Goal: Task Accomplishment & Management: Complete application form

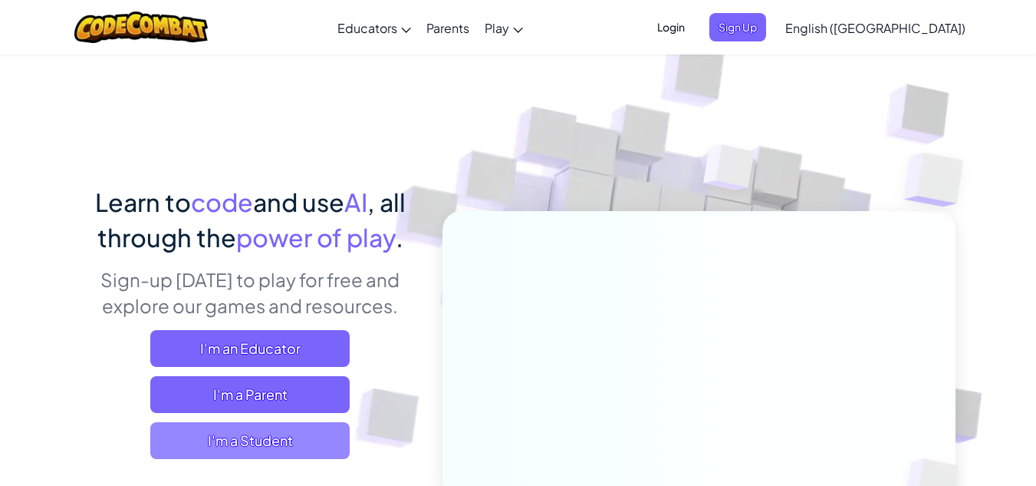
click at [294, 448] on span "I'm a Student" at bounding box center [249, 440] width 199 height 37
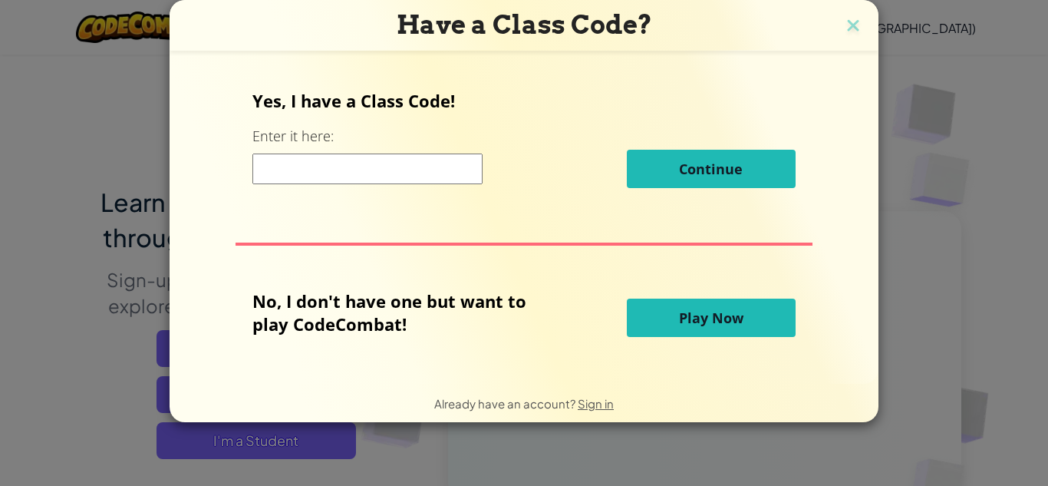
click at [440, 177] on input at bounding box center [367, 168] width 230 height 31
type input "SaltEggBoy"
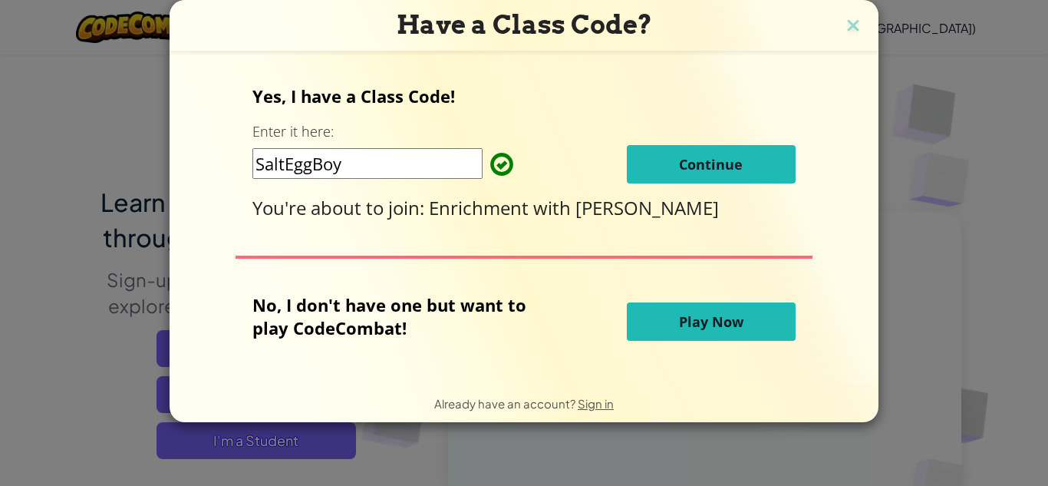
click at [710, 157] on span "Continue" at bounding box center [711, 164] width 64 height 18
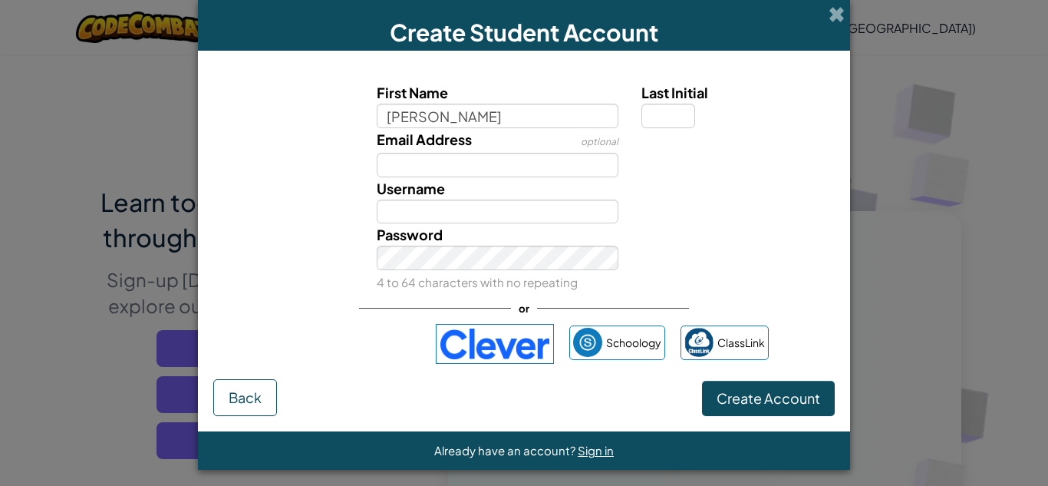
type input "[PERSON_NAME]"
click at [648, 107] on input "Last Initial" at bounding box center [668, 116] width 54 height 25
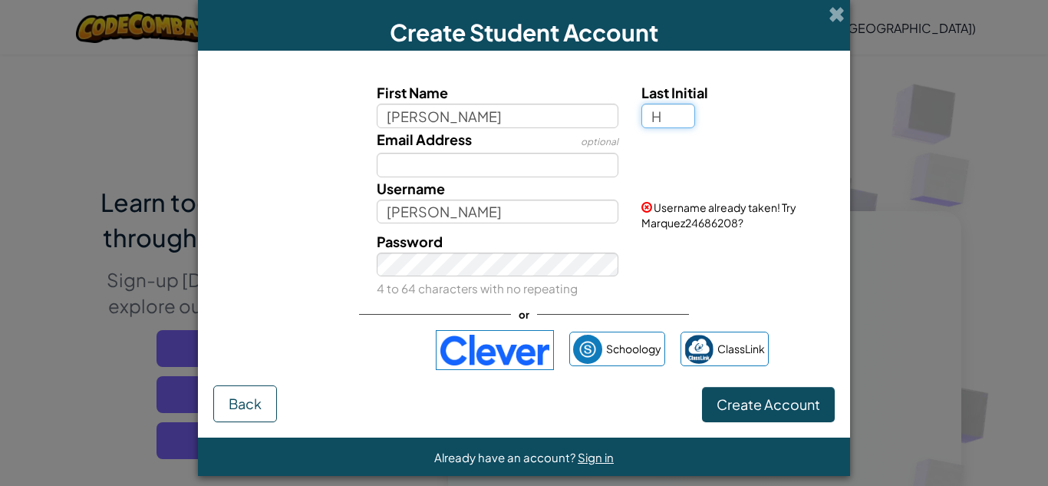
type input "H"
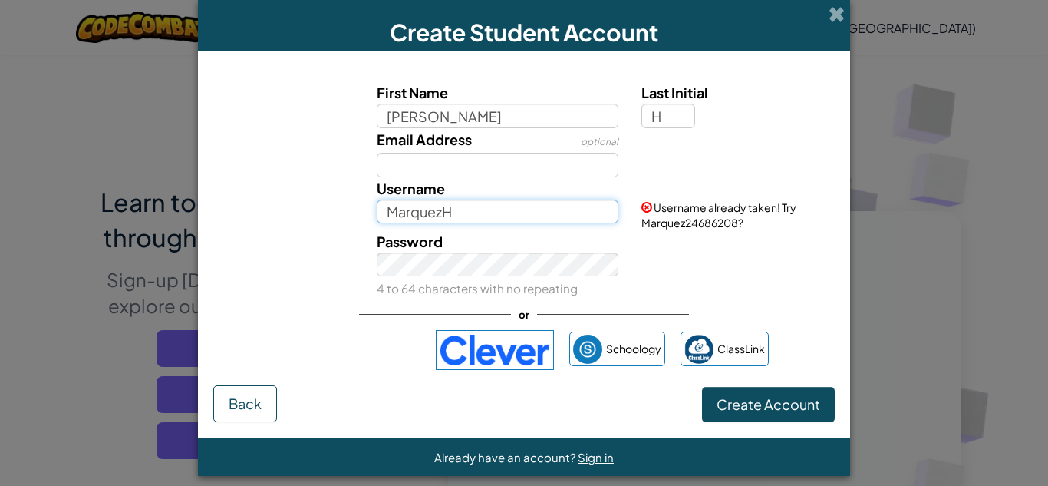
click at [524, 216] on input "MarquezH" at bounding box center [498, 211] width 242 height 25
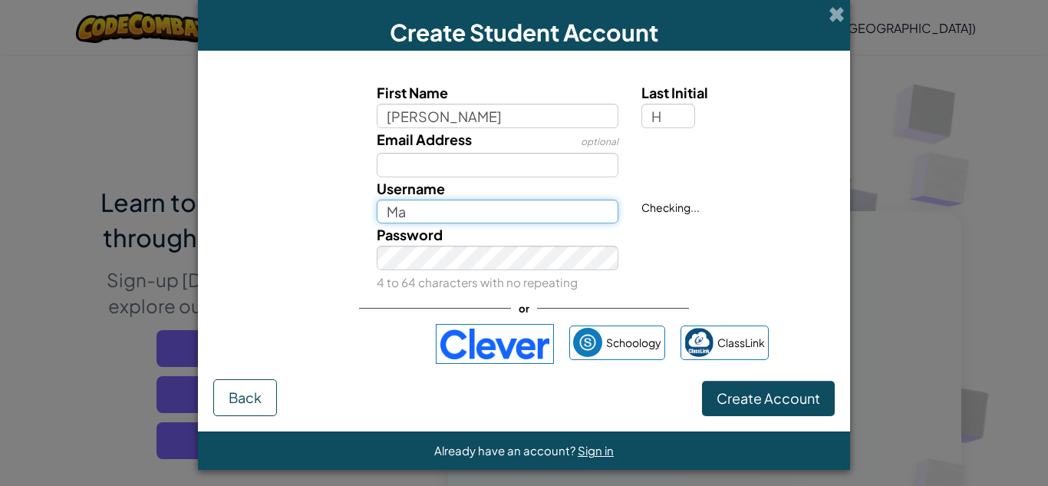
type input "M"
click at [481, 213] on input "MarsMarquez" at bounding box center [498, 211] width 242 height 25
drag, startPoint x: 536, startPoint y: 214, endPoint x: 412, endPoint y: 209, distance: 124.4
click at [411, 209] on input "Mars8147328567892" at bounding box center [498, 211] width 242 height 25
paste input "˖ ᡣ𐭩 ⊹ ࣪ ౨ৎ˚₊"
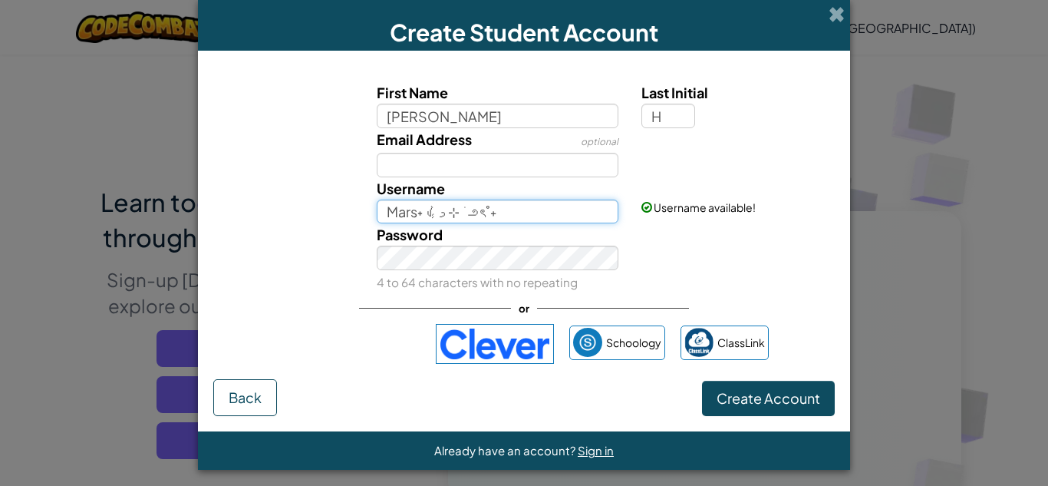
click at [534, 219] on input "Mars˖ ᡣ𐭩 ⊹ ࣪ ౨ৎ˚₊" at bounding box center [498, 211] width 242 height 25
click at [694, 254] on div "Password 4 to 64 characters with no repeating" at bounding box center [524, 258] width 637 height 70
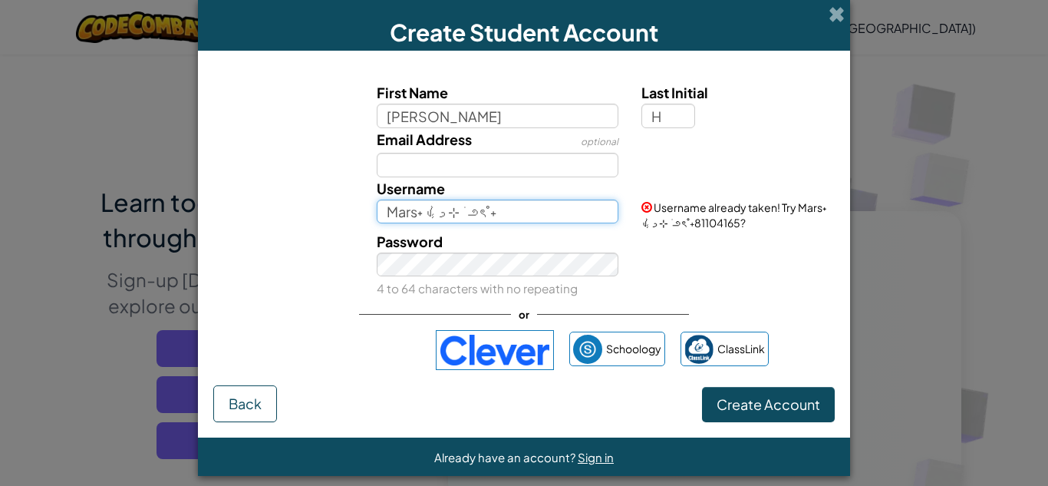
click at [449, 211] on input "Mars˖ ᡣ𐭩 ⊹ ࣪ ౨ৎ˚₊" at bounding box center [498, 211] width 242 height 25
drag, startPoint x: 537, startPoint y: 250, endPoint x: 286, endPoint y: 241, distance: 251.0
click at [285, 240] on div "Password 4 to 64 characters with no repeating" at bounding box center [524, 265] width 637 height 70
click at [492, 213] on input "Mars˖ ᡣ𐭩 ⊹ ౨ৎ˚₊" at bounding box center [498, 211] width 242 height 25
drag, startPoint x: 440, startPoint y: 209, endPoint x: 422, endPoint y: 216, distance: 19.9
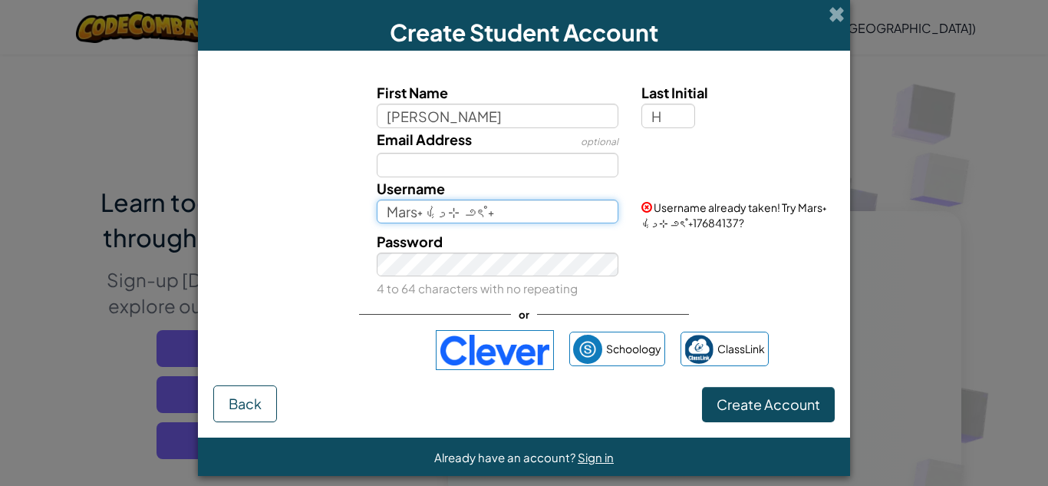
click at [422, 216] on input "Mars˖ ᡣ𐭩 ⊹ ౨ৎ˚₊" at bounding box center [498, 211] width 242 height 25
click at [507, 216] on input "Mars˖ ᡣ⊹ ౨ৎ˚₊" at bounding box center [498, 211] width 242 height 25
drag, startPoint x: 512, startPoint y: 251, endPoint x: 299, endPoint y: 226, distance: 214.7
click at [298, 226] on div "Username Mars˖ ᡣ⊹ ౨ৎ˚₊ Username already taken! Try Mars˖ ᡣ⊹ ౨ৎ˚₊60348886?" at bounding box center [524, 203] width 637 height 53
click at [507, 216] on input "Mars˖ ᡣ⊹ ౨ৎ˚₊" at bounding box center [498, 211] width 242 height 25
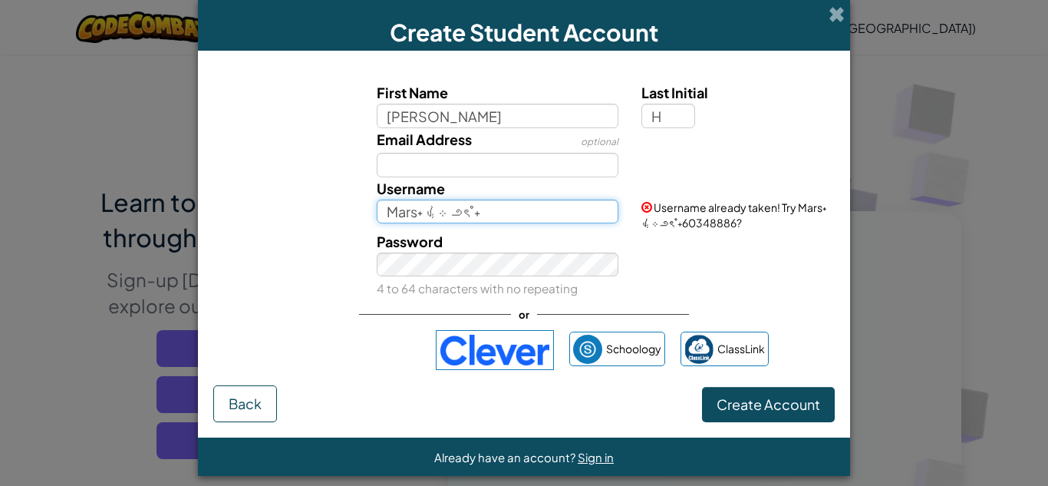
paste input "𐙚🧸ྀི"
drag, startPoint x: 480, startPoint y: 211, endPoint x: 486, endPoint y: 220, distance: 10.7
click at [483, 213] on input "Mars˖ ᡣ⊹ ౨ৎ˚₊𐙚🧸ྀི" at bounding box center [498, 211] width 242 height 25
click at [706, 287] on div "Password 4 to 64 characters with no repeating" at bounding box center [524, 265] width 637 height 70
click at [531, 210] on input "Mars˖ ᡣ⊹ ౨ৎ˚₊🧸ྀི" at bounding box center [498, 211] width 242 height 25
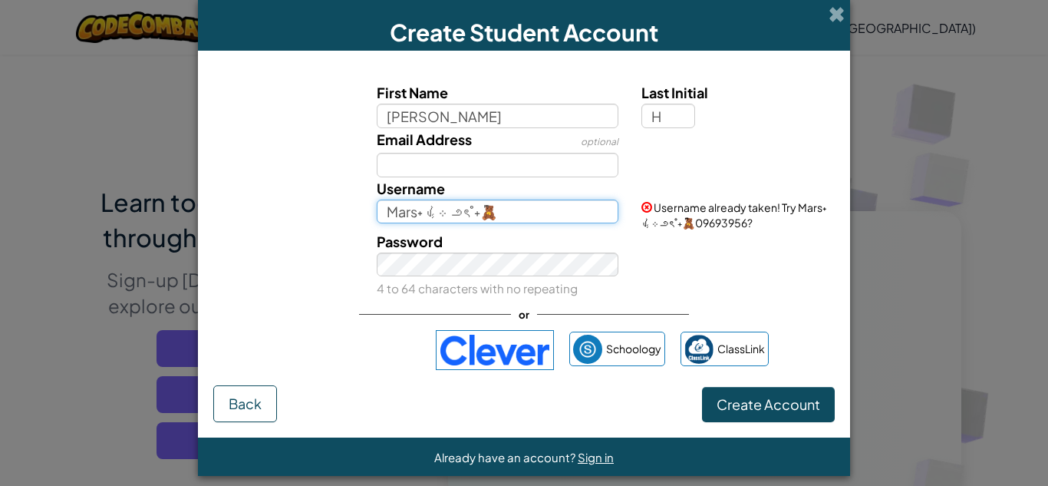
click at [411, 216] on input "Mars˖ ᡣ⊹ ౨ৎ˚₊🧸ྀི" at bounding box center [498, 211] width 242 height 25
click at [395, 212] on input "MaRSS˖ ᡣ⊹ ౨ৎ˚₊🧸ྀི" at bounding box center [498, 211] width 242 height 25
click at [408, 216] on input "MaRSS˖ ᡣ⊹ ౨ৎ˚₊🧸ྀི" at bounding box center [498, 211] width 242 height 25
click at [398, 214] on input "MaRSS˖ ᡣ⊹ ౨ৎ˚₊🧸ྀི" at bounding box center [498, 211] width 242 height 25
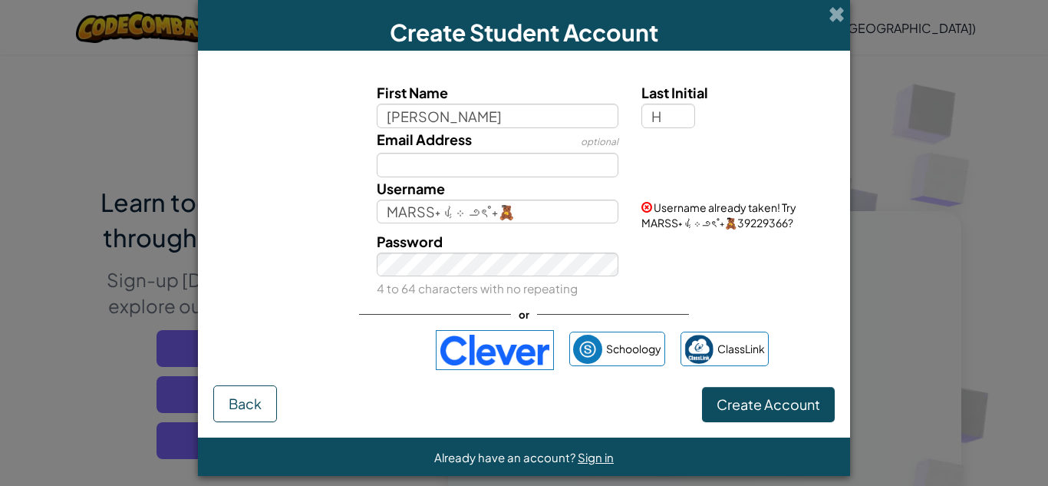
drag, startPoint x: 714, startPoint y: 217, endPoint x: 715, endPoint y: 226, distance: 8.5
click at [717, 219] on span "Username already taken! Try MARSS˖ ᡣ⊹ ౨ৎ˚₊🧸ྀི39229366?" at bounding box center [718, 214] width 155 height 29
drag, startPoint x: 687, startPoint y: 278, endPoint x: 704, endPoint y: 282, distance: 16.8
click at [688, 273] on div "Password 4 to 64 characters with no repeating" at bounding box center [524, 265] width 637 height 70
click at [701, 280] on div "Password 4 to 64 characters with no repeating" at bounding box center [524, 265] width 637 height 70
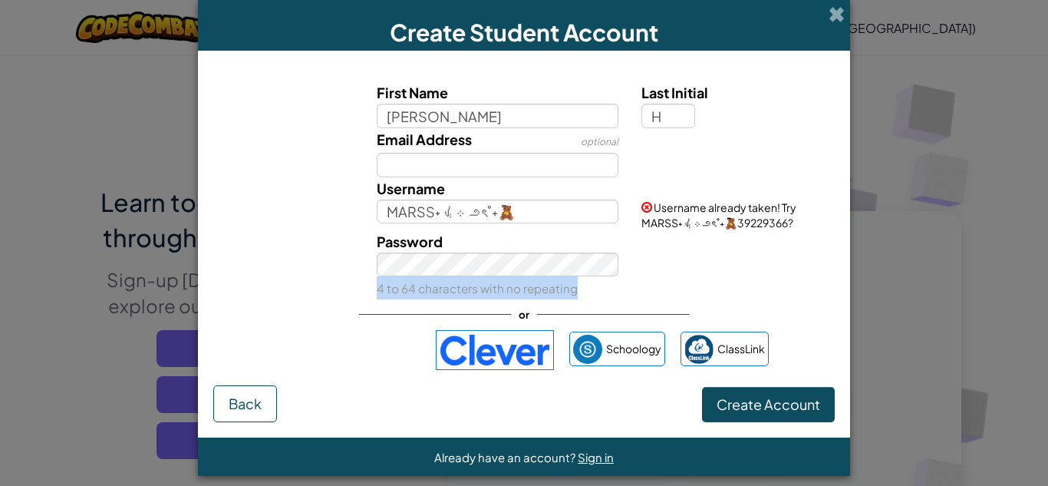
click at [703, 277] on div "Password 4 to 64 characters with no repeating" at bounding box center [524, 265] width 637 height 70
click at [700, 273] on div "Password 4 to 64 characters with no repeating" at bounding box center [524, 265] width 637 height 70
drag, startPoint x: 694, startPoint y: 270, endPoint x: 701, endPoint y: 252, distance: 19.2
click at [695, 268] on div "Password 4 to 64 characters with no repeating" at bounding box center [524, 265] width 637 height 70
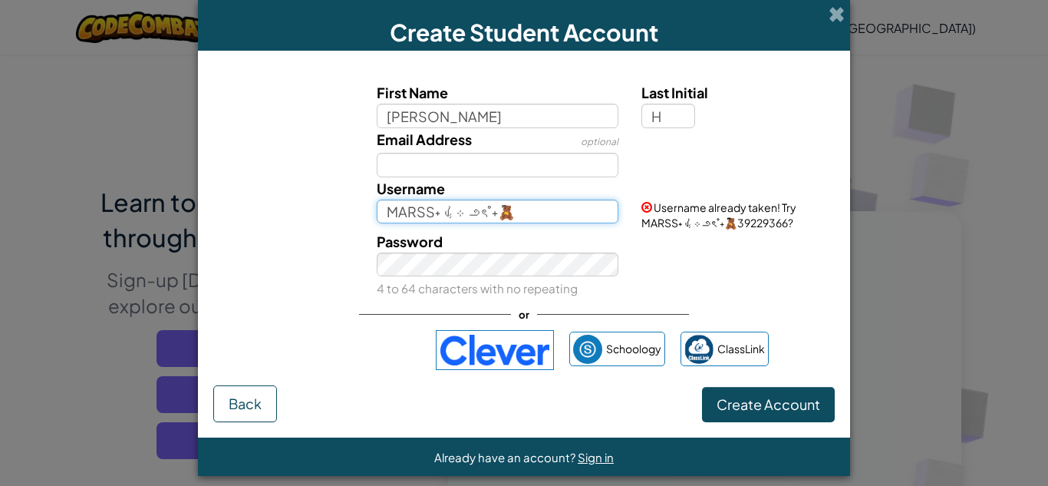
click at [584, 222] on input "MARSS˖ ᡣ⊹ ౨ৎ˚₊🧸ྀི" at bounding box center [498, 211] width 242 height 25
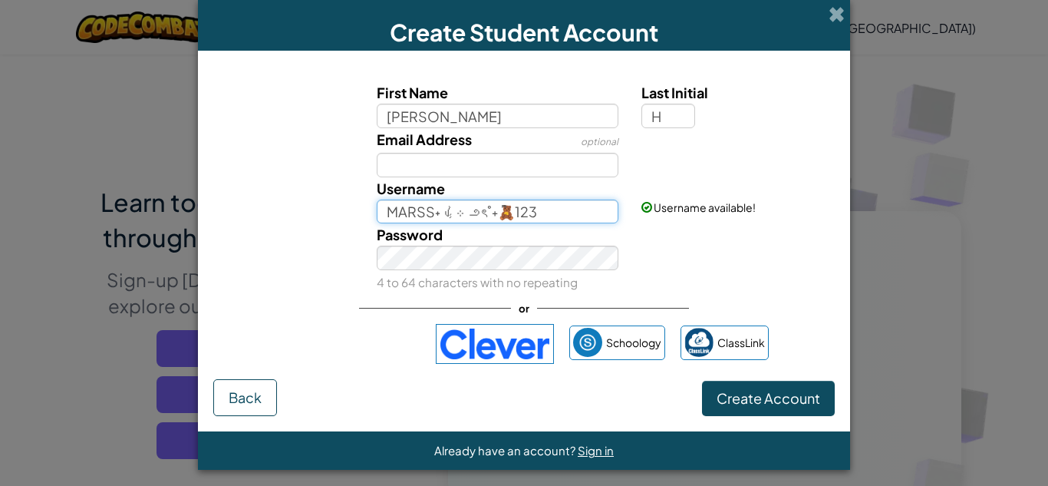
drag, startPoint x: 427, startPoint y: 213, endPoint x: 434, endPoint y: 234, distance: 21.8
click at [428, 216] on input "MARSS˖ ᡣ⊹ ౨ৎ˚₊🧸ྀི123" at bounding box center [498, 211] width 242 height 25
click at [575, 211] on input "MARS123˖ ᡣ⊹ ౨ৎ˚₊🧸ྀི123" at bounding box center [498, 211] width 242 height 25
click at [678, 279] on div "Password 4 to 64 characters with no repeating" at bounding box center [524, 258] width 637 height 70
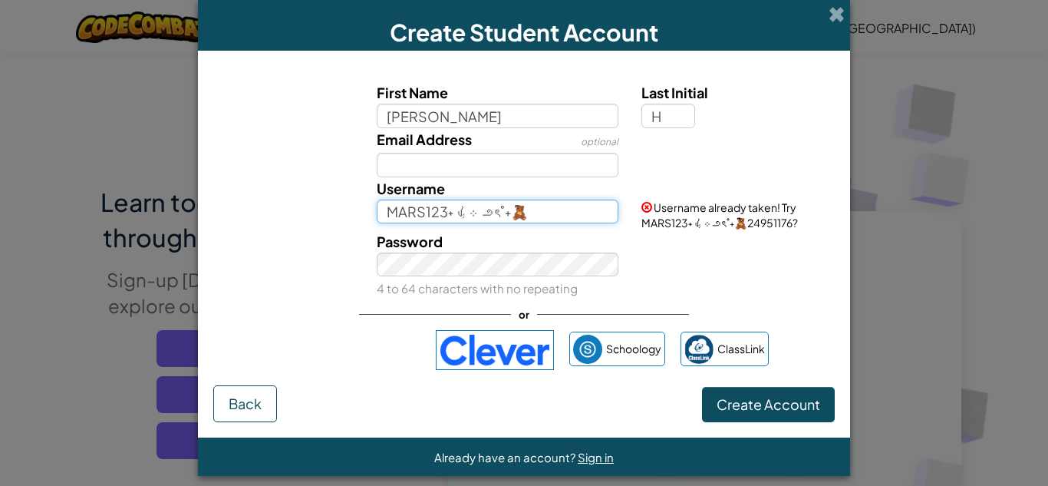
click at [418, 211] on input "MARS123˖ ᡣ⊹ ౨ৎ˚₊🧸ྀི" at bounding box center [498, 211] width 242 height 25
type input "MARSS123˖ ᡣ⊹ ౨ৎ˚₊🧸ྀི"
click at [671, 275] on div "Password 4 to 64 characters with no repeating" at bounding box center [524, 265] width 637 height 70
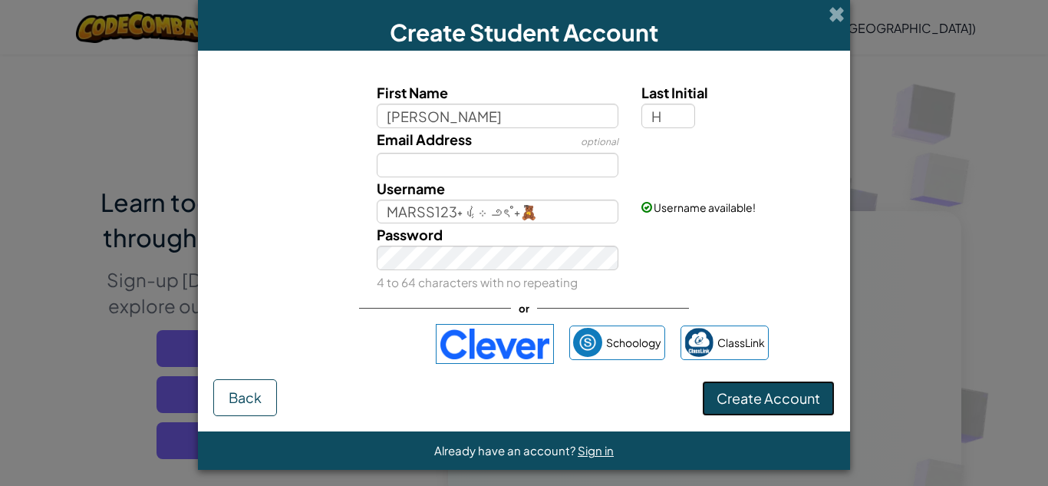
click at [751, 407] on button "Create Account" at bounding box center [768, 398] width 133 height 35
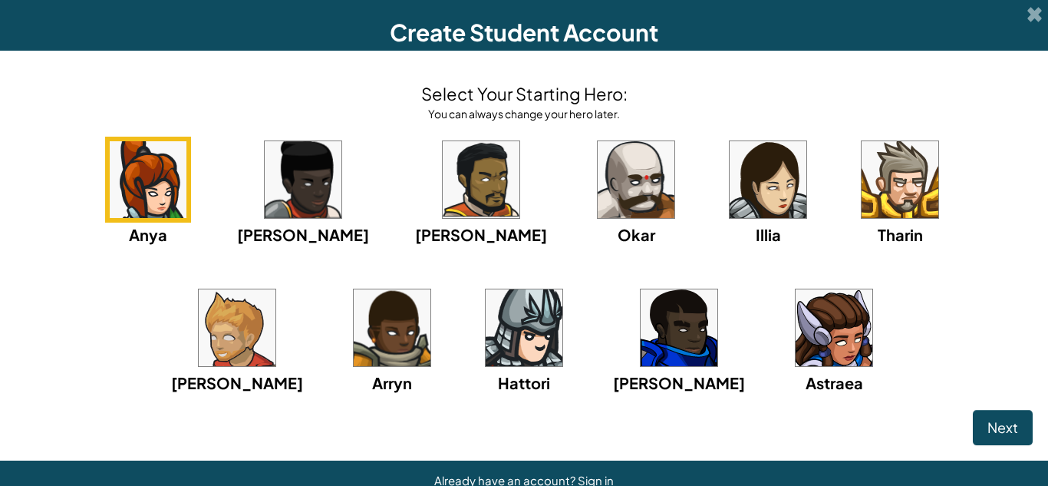
drag, startPoint x: 664, startPoint y: 443, endPoint x: 607, endPoint y: 338, distance: 119.8
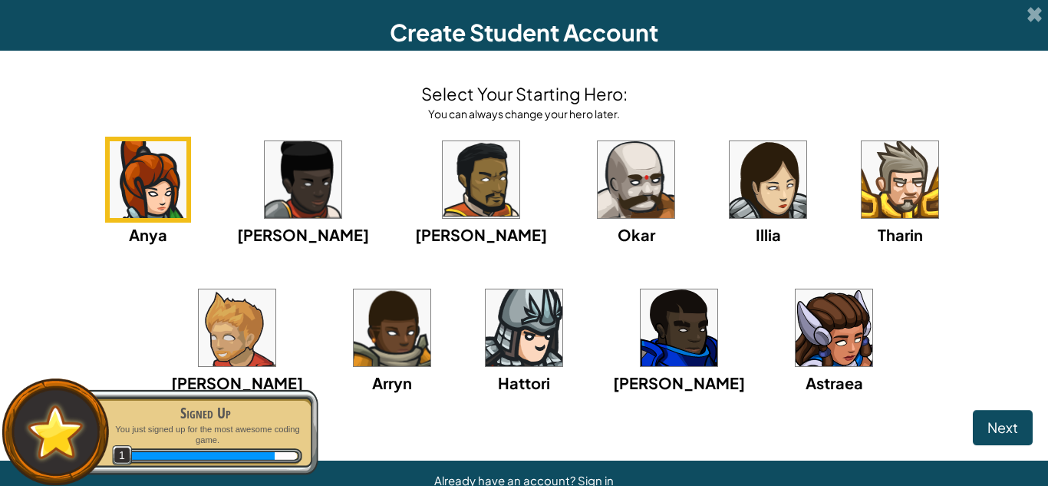
click at [182, 423] on p "You just signed up for the most awesome coding game." at bounding box center [205, 434] width 193 height 22
click at [275, 289] on img at bounding box center [237, 327] width 77 height 77
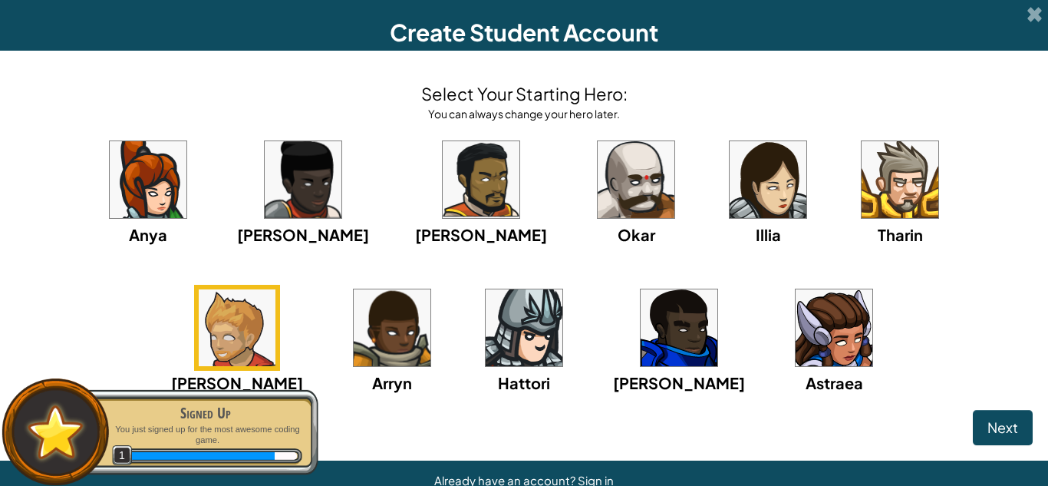
click at [862, 196] on img at bounding box center [900, 179] width 77 height 77
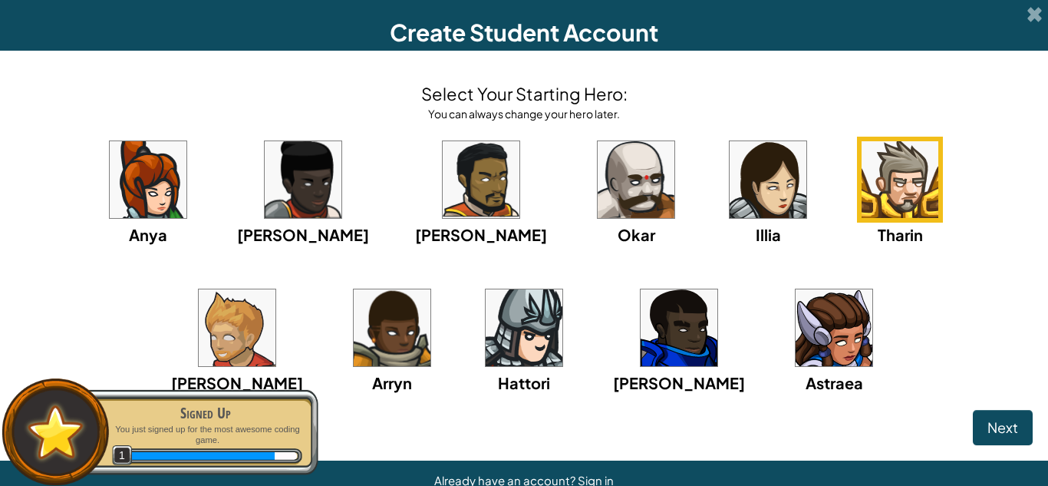
click at [275, 289] on img at bounding box center [237, 327] width 77 height 77
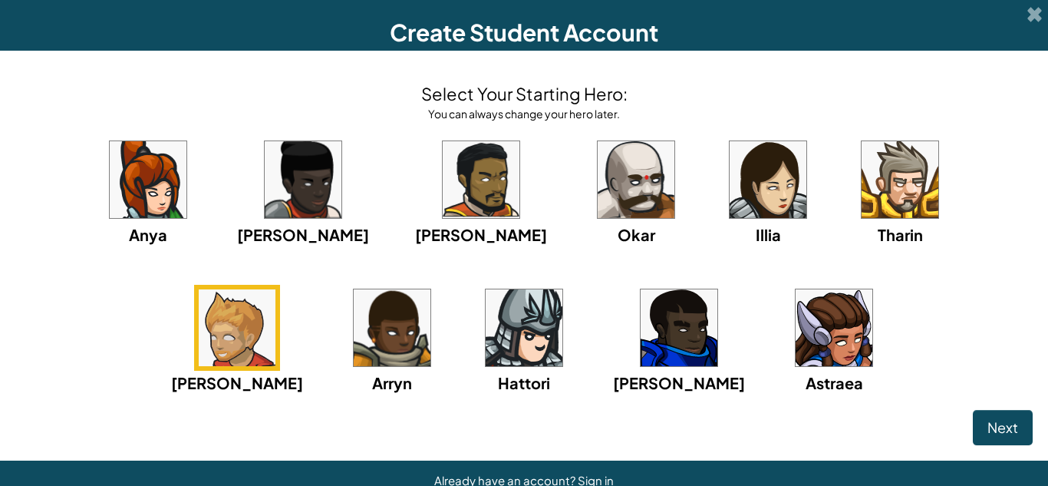
click at [796, 298] on img at bounding box center [834, 327] width 77 height 77
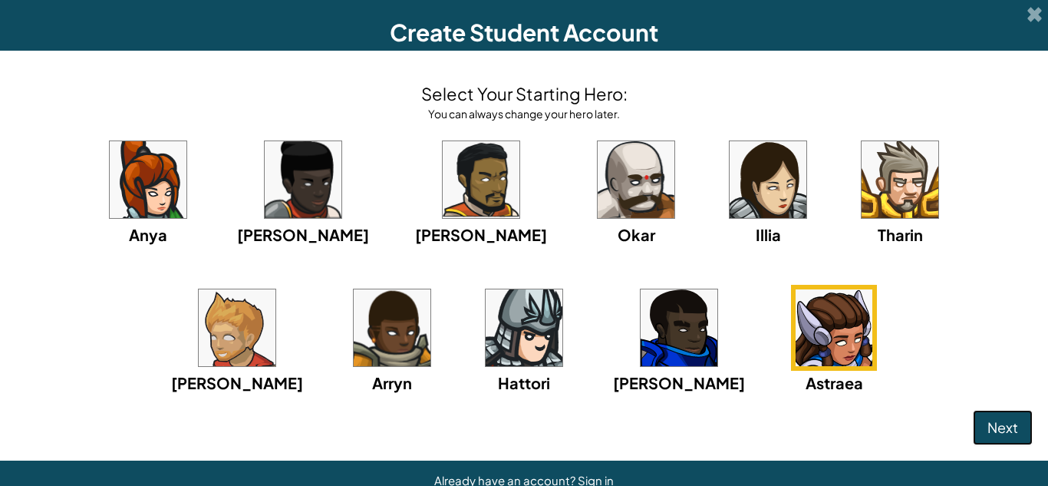
click at [1003, 432] on span "Next" at bounding box center [1002, 427] width 31 height 18
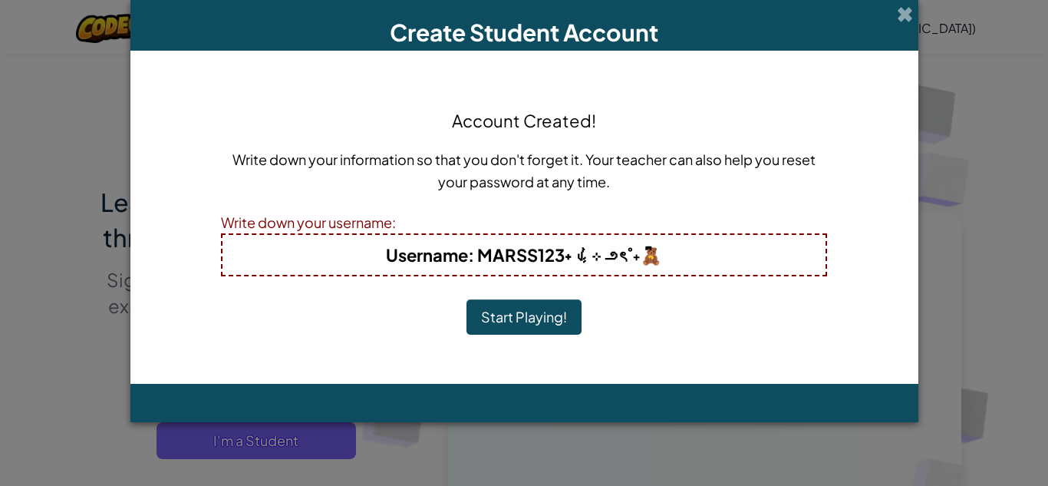
click at [668, 256] on h4 "Username : MARSS123˖ ᡣ⊹ ౨ৎ˚₊🧸ྀི" at bounding box center [524, 254] width 572 height 25
click at [651, 253] on b "Username : MARSS123˖ ᡣ⊹ ౨ৎ˚₊🧸ྀི" at bounding box center [523, 254] width 275 height 21
drag, startPoint x: 595, startPoint y: 284, endPoint x: 589, endPoint y: 263, distance: 21.4
click at [586, 269] on div "Username : MARSS123˖ ᡣ⊹ ౨ৎ˚₊🧸ྀི" at bounding box center [524, 254] width 606 height 43
click at [627, 273] on div "Username : MARSS123˖ ᡣ⊹ ౨ৎ˚₊🧸ྀི" at bounding box center [524, 254] width 606 height 43
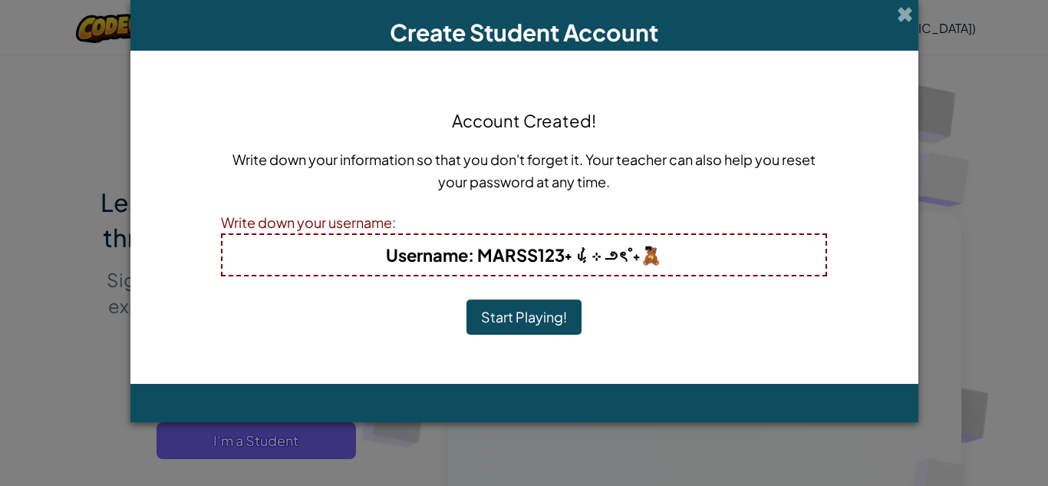
click at [607, 250] on b "Username : MARSS123˖ ᡣ⊹ ౨ৎ˚₊🧸ྀི" at bounding box center [523, 254] width 275 height 21
click at [562, 327] on button "Start Playing!" at bounding box center [523, 316] width 115 height 35
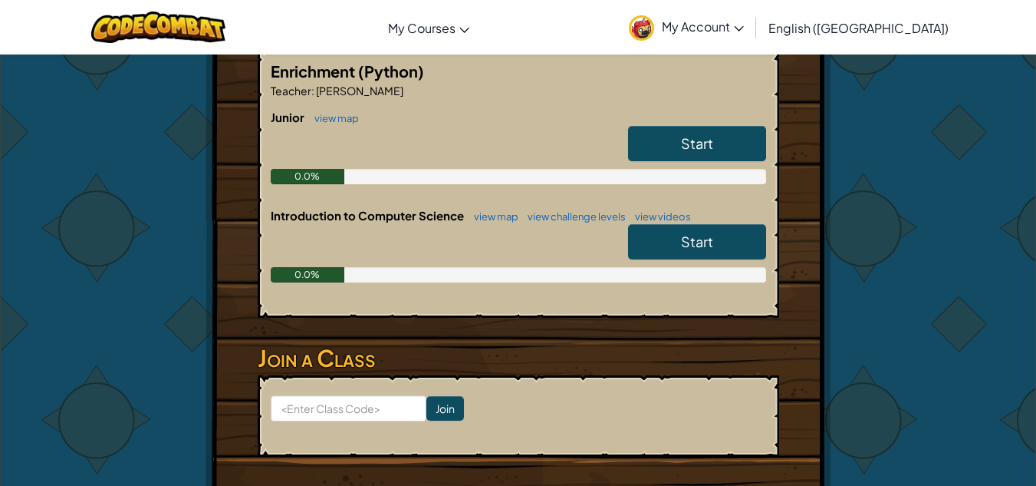
scroll to position [299, 0]
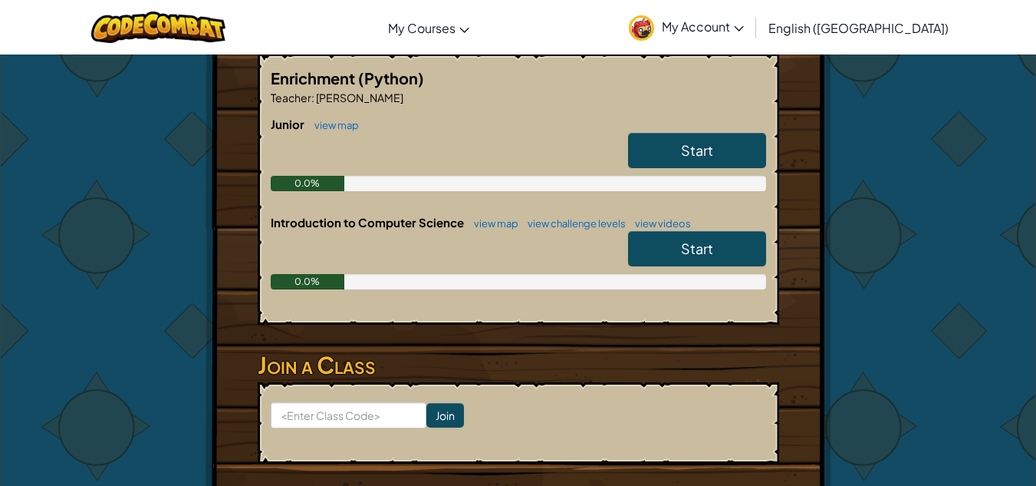
click at [726, 146] on link "Start" at bounding box center [697, 150] width 138 height 35
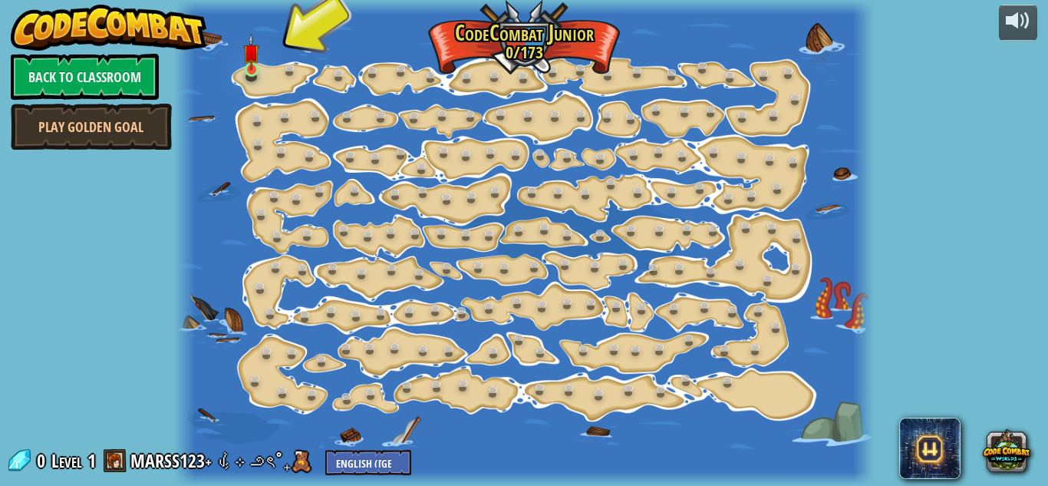
click at [259, 69] on img at bounding box center [251, 52] width 16 height 37
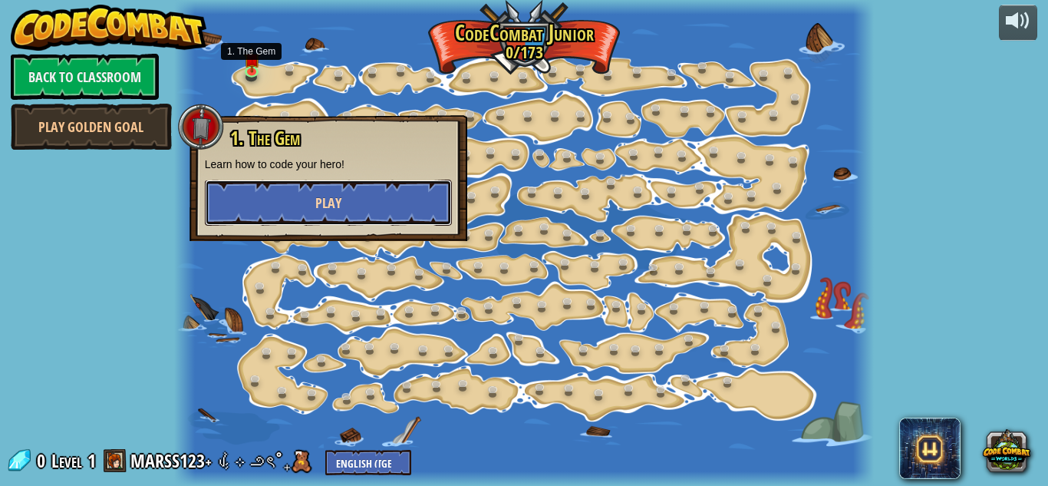
click at [322, 223] on button "Play" at bounding box center [328, 203] width 247 height 46
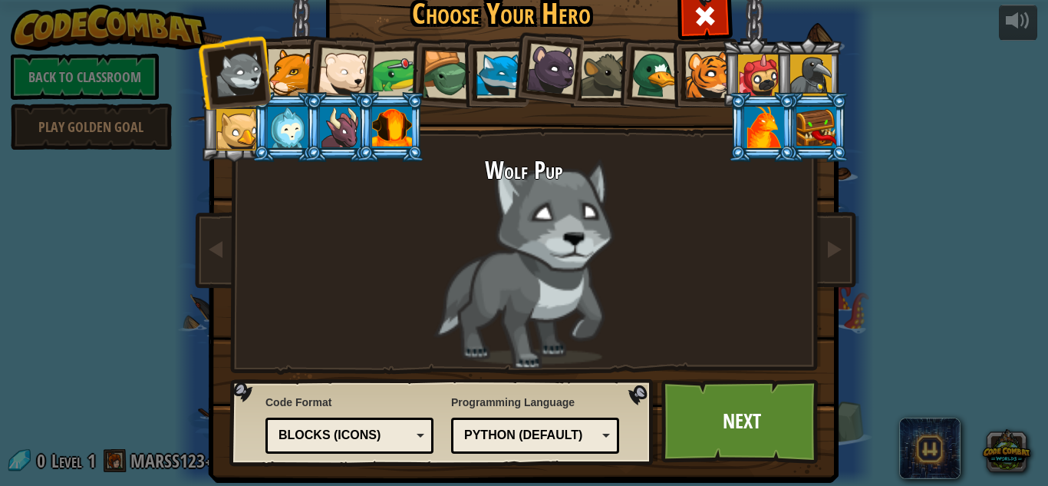
click at [335, 158] on li at bounding box center [338, 127] width 69 height 70
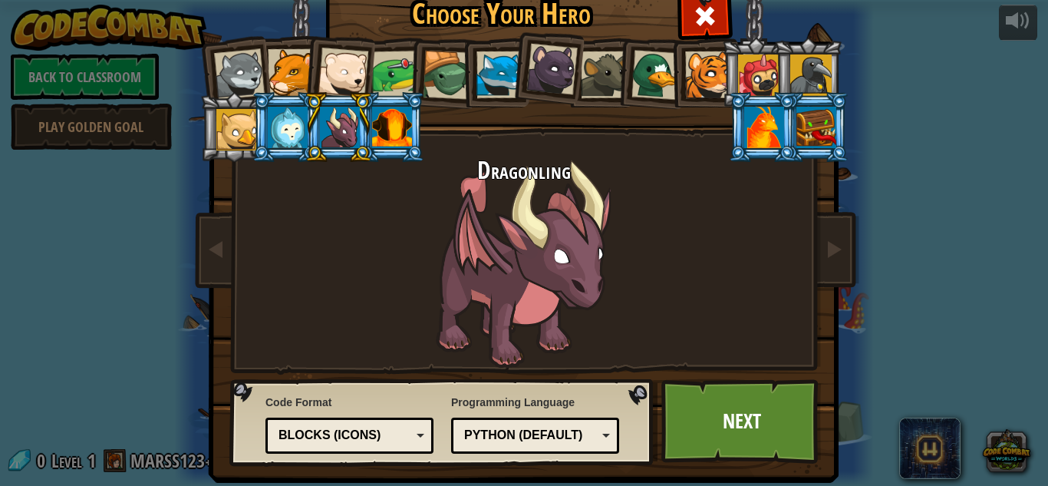
click at [728, 160] on li at bounding box center [762, 127] width 69 height 70
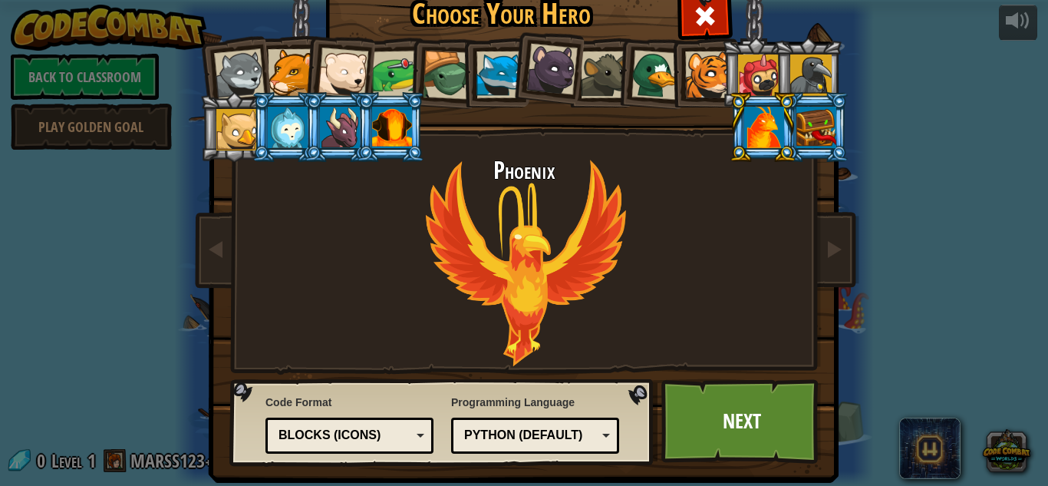
click at [645, 91] on div at bounding box center [656, 75] width 50 height 50
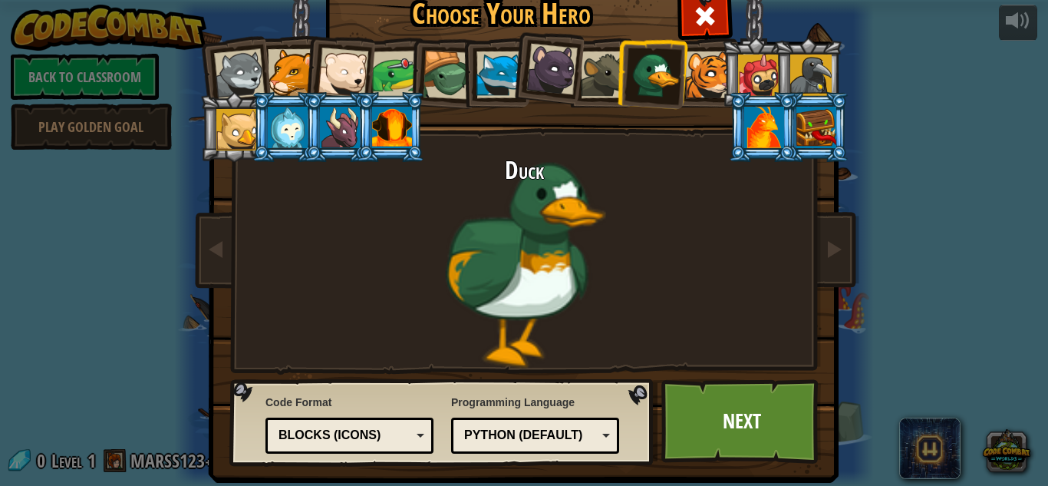
click at [545, 91] on div at bounding box center [551, 69] width 51 height 51
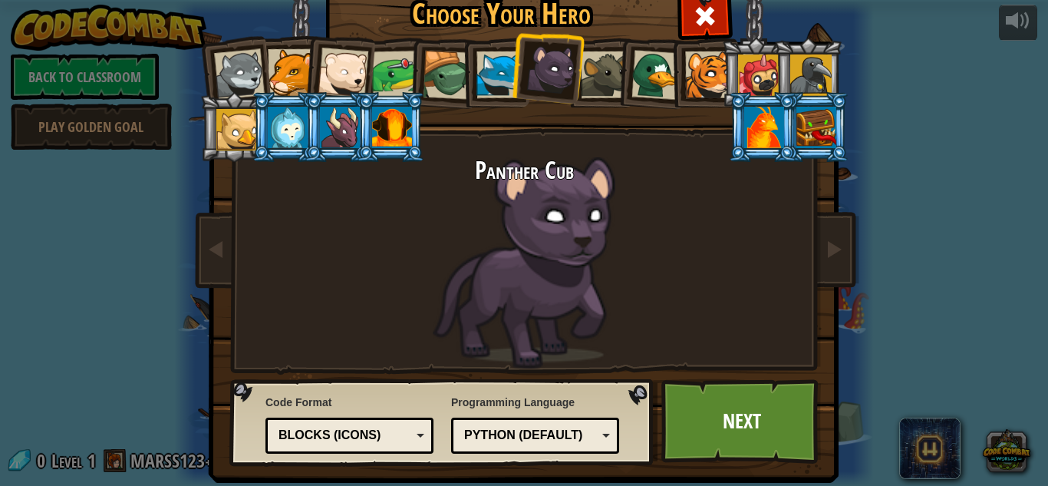
click at [594, 94] on div at bounding box center [604, 74] width 47 height 47
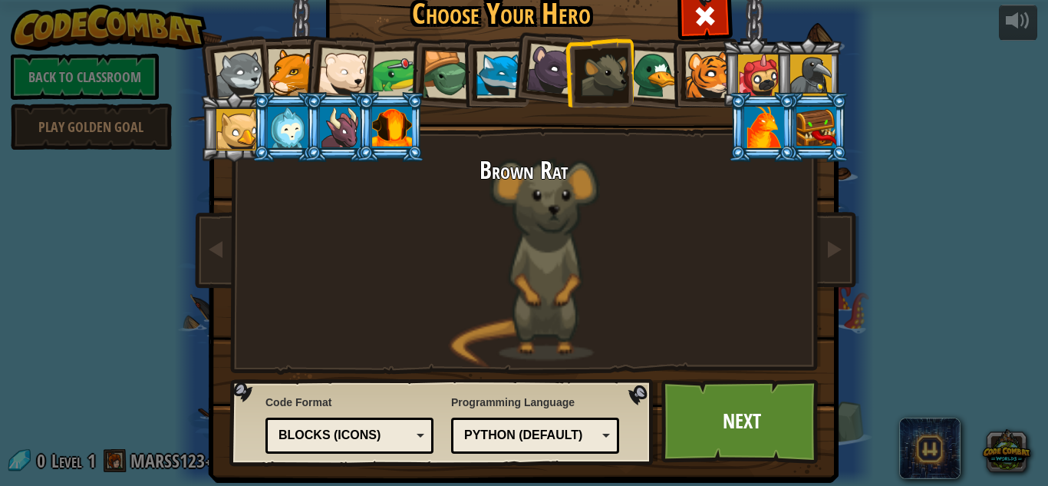
click at [817, 146] on div at bounding box center [816, 127] width 40 height 41
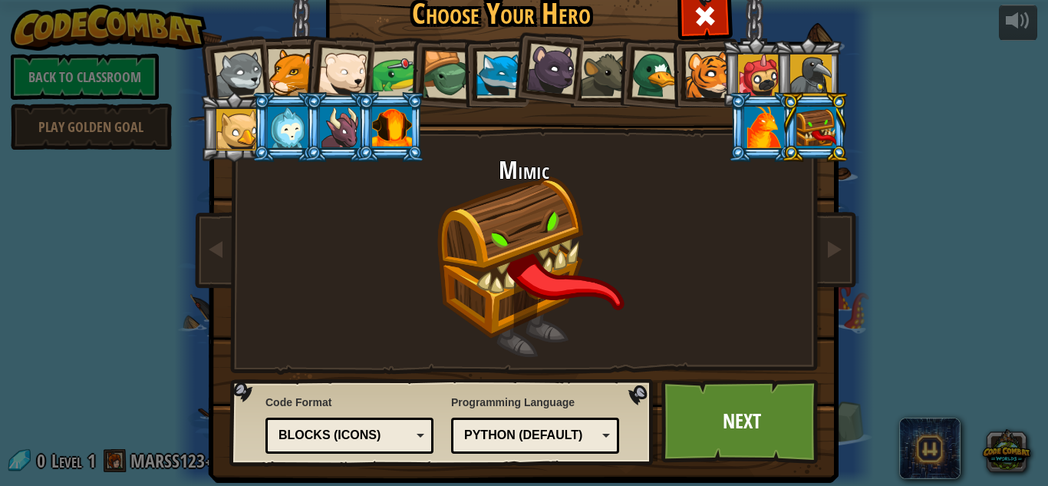
click at [793, 88] on div at bounding box center [810, 74] width 41 height 41
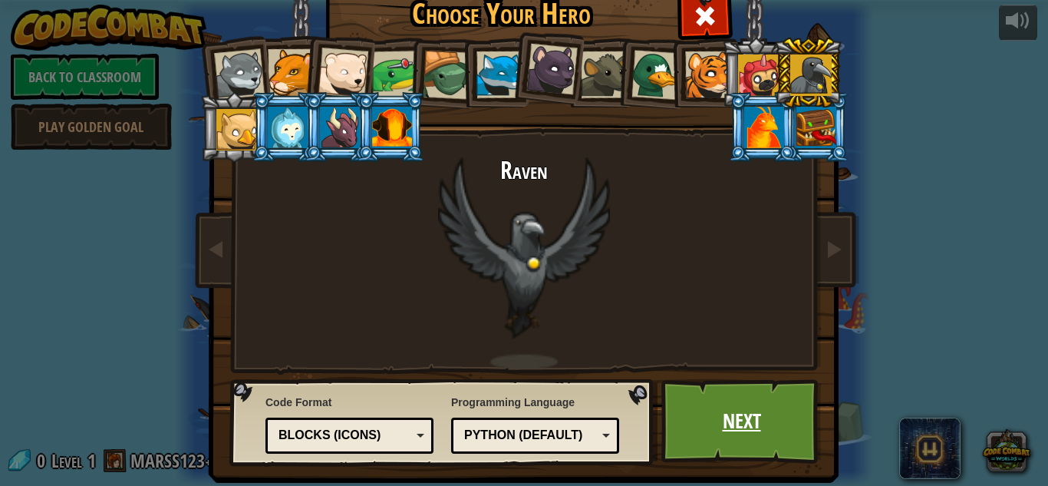
click at [777, 412] on link "Next" at bounding box center [741, 421] width 160 height 84
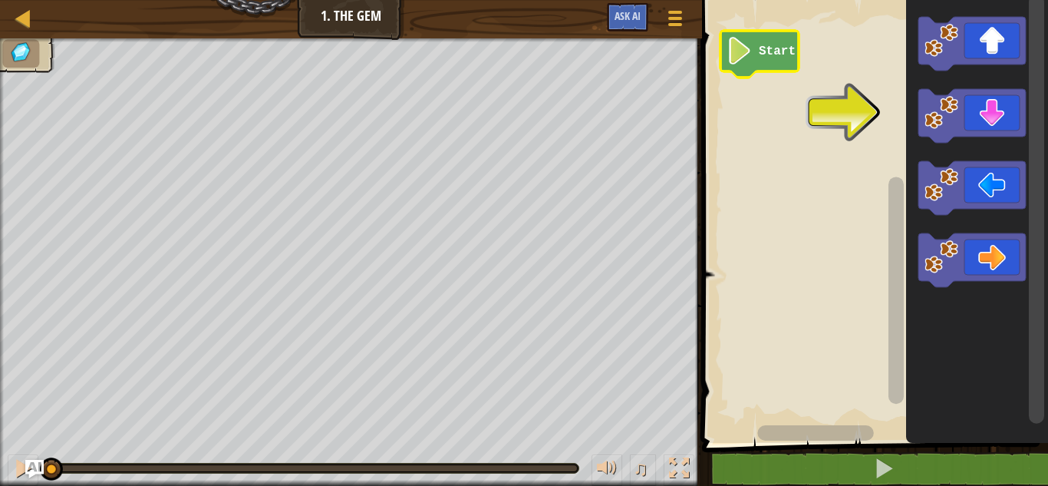
click at [771, 68] on icon "Blockly Workspace" at bounding box center [759, 54] width 78 height 47
click at [767, 67] on icon "Blockly Workspace" at bounding box center [759, 54] width 78 height 47
click at [739, 60] on image "Blockly Workspace" at bounding box center [740, 51] width 26 height 28
click at [947, 126] on image "Blockly Workspace" at bounding box center [941, 113] width 34 height 34
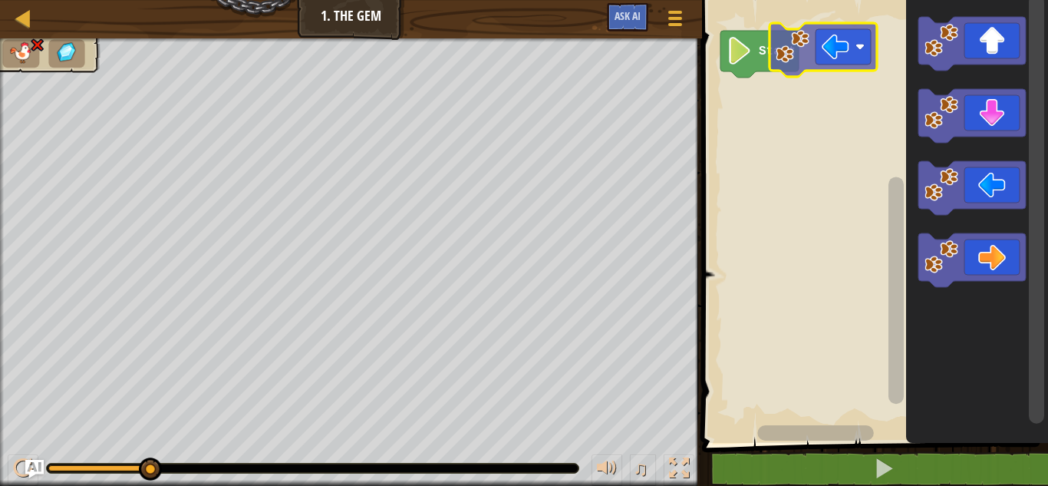
click at [797, 65] on div "Start" at bounding box center [872, 217] width 351 height 450
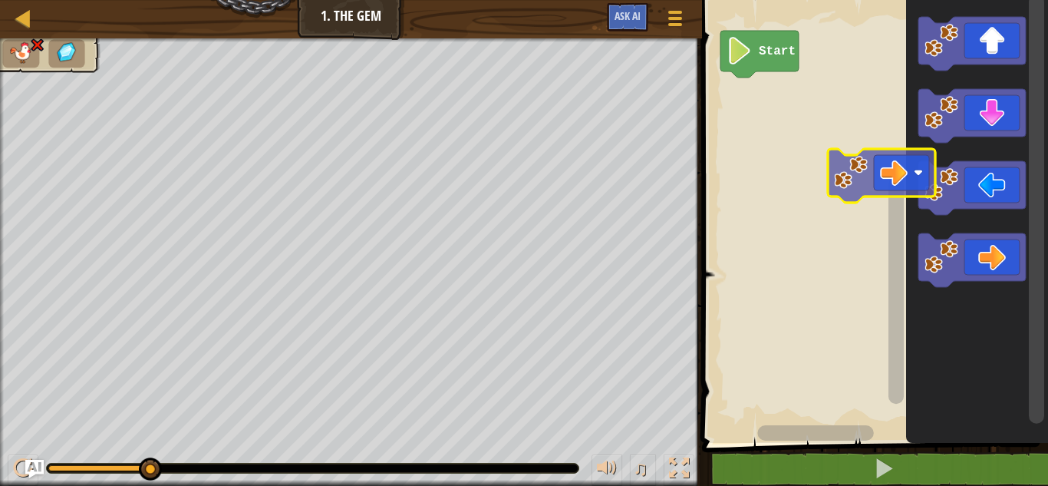
click at [847, 147] on div "Start" at bounding box center [872, 217] width 351 height 450
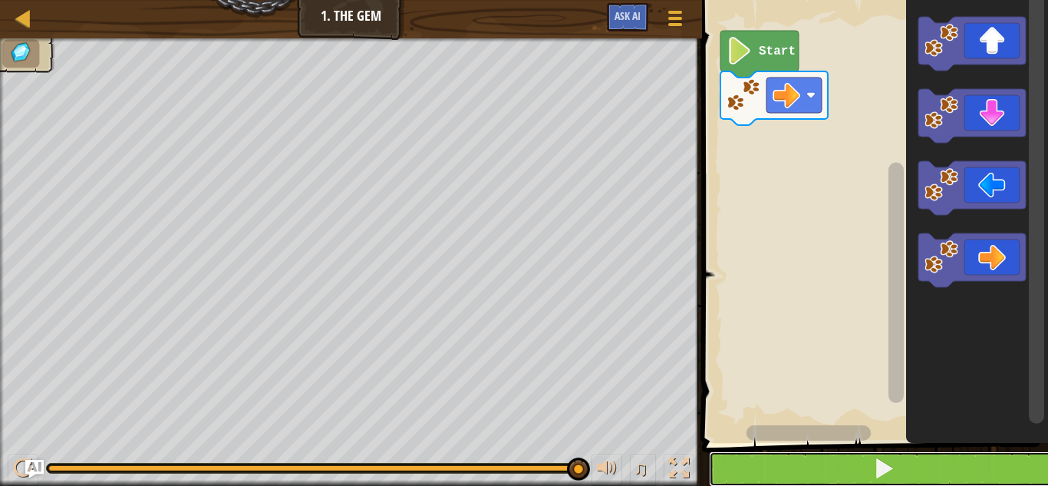
click at [786, 464] on button at bounding box center [884, 468] width 351 height 35
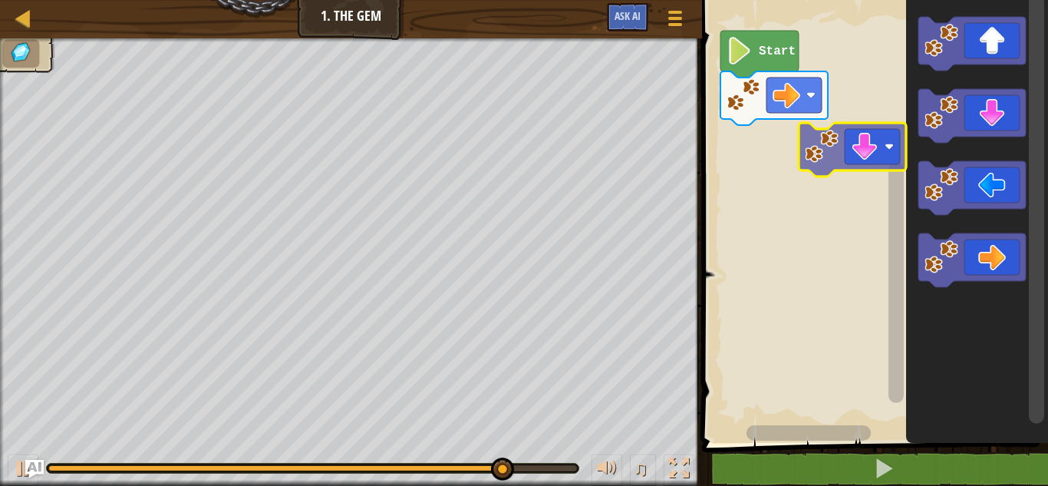
click at [846, 178] on div "Start" at bounding box center [872, 217] width 351 height 450
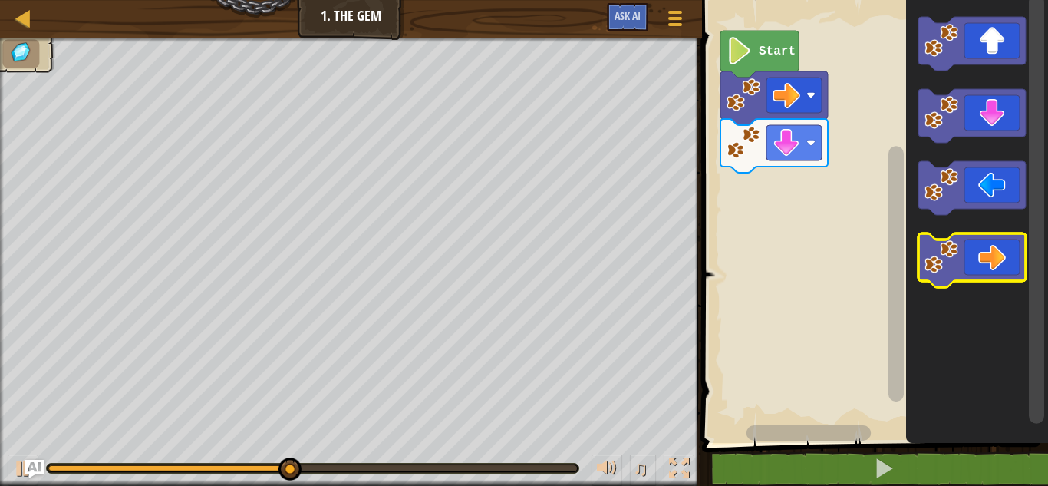
click at [953, 261] on image "Blockly Workspace" at bounding box center [941, 257] width 34 height 34
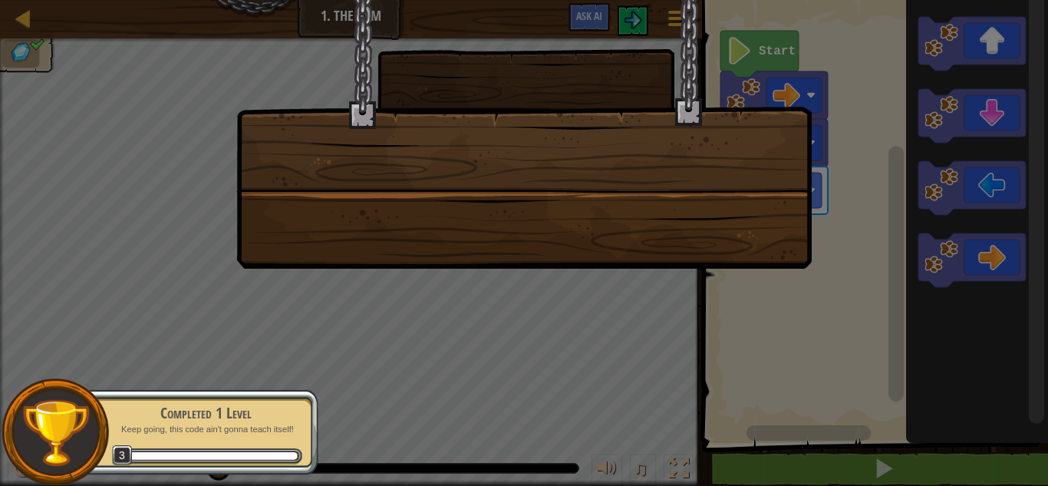
click at [634, 160] on div at bounding box center [523, 134] width 575 height 269
click at [524, 277] on div at bounding box center [524, 243] width 1048 height 486
click at [522, 277] on div at bounding box center [524, 243] width 1048 height 486
click at [533, 294] on div at bounding box center [524, 243] width 1048 height 486
click at [534, 292] on div at bounding box center [524, 243] width 1048 height 486
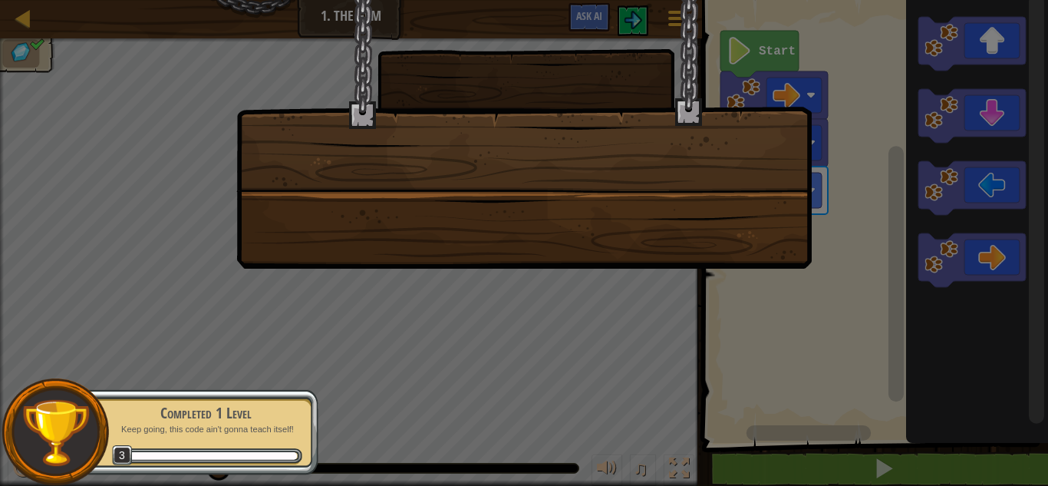
click at [242, 257] on div at bounding box center [523, 134] width 575 height 269
click at [213, 255] on div at bounding box center [524, 243] width 1048 height 486
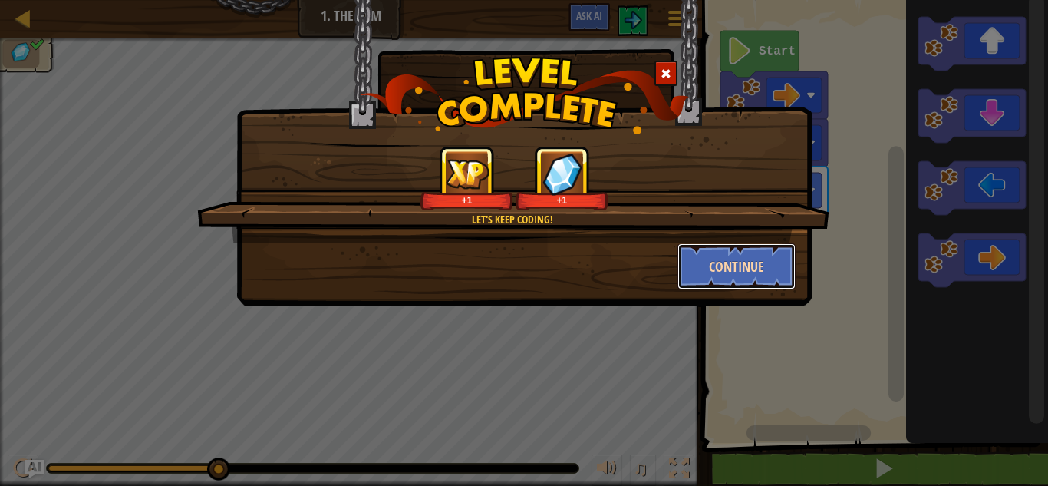
click at [726, 252] on button "Continue" at bounding box center [736, 266] width 119 height 46
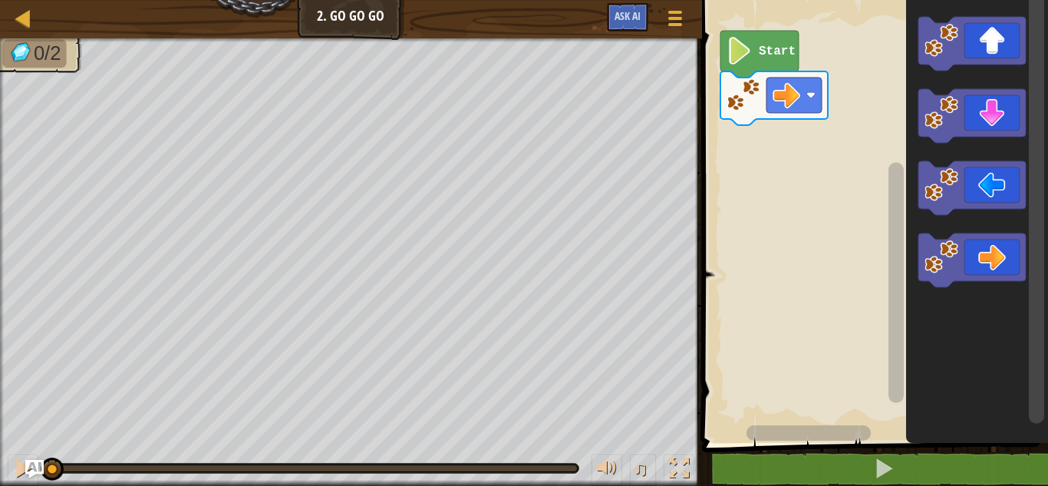
click at [990, 40] on icon "Blockly Workspace" at bounding box center [971, 44] width 107 height 54
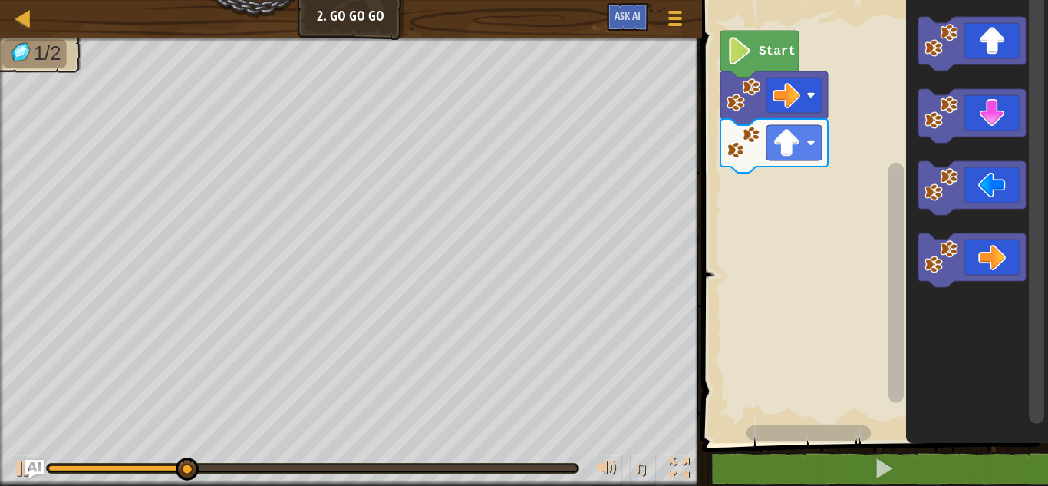
click at [984, 259] on icon "Blockly Workspace" at bounding box center [971, 260] width 107 height 54
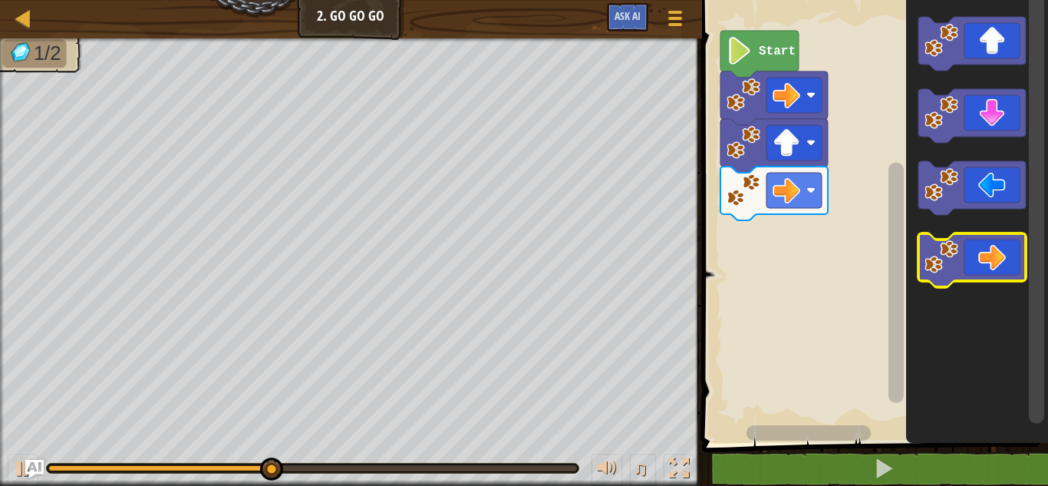
click at [975, 258] on icon "Blockly Workspace" at bounding box center [971, 260] width 107 height 54
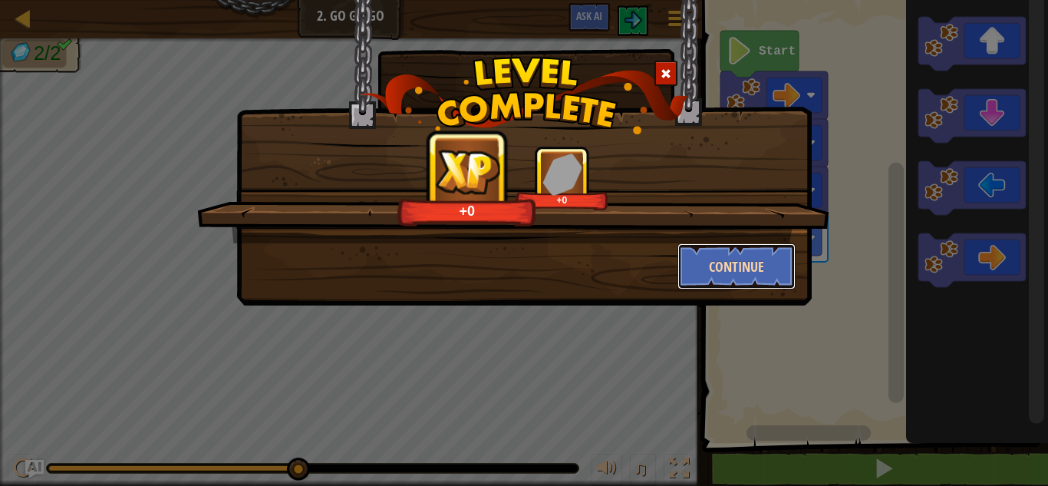
click at [769, 288] on button "Continue" at bounding box center [736, 266] width 119 height 46
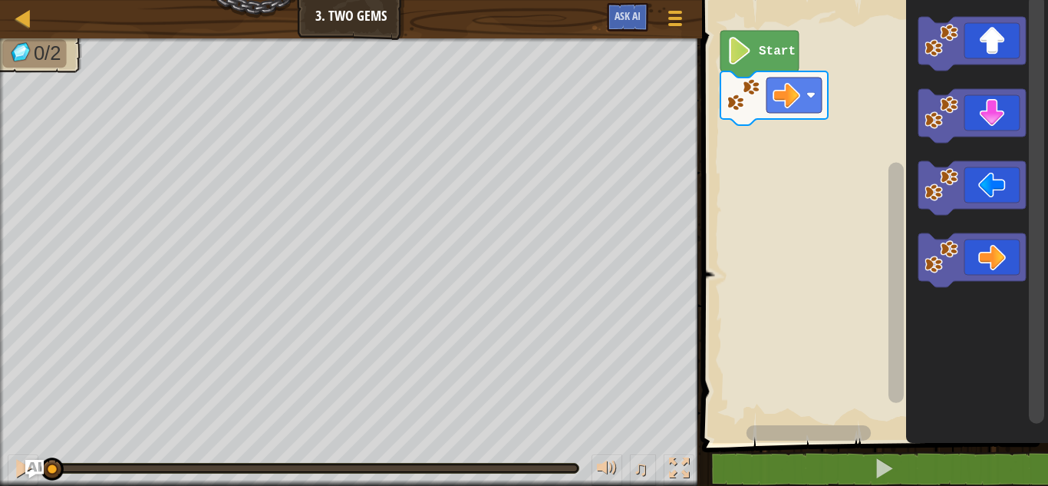
click at [988, 268] on icon "Blockly Workspace" at bounding box center [971, 260] width 107 height 54
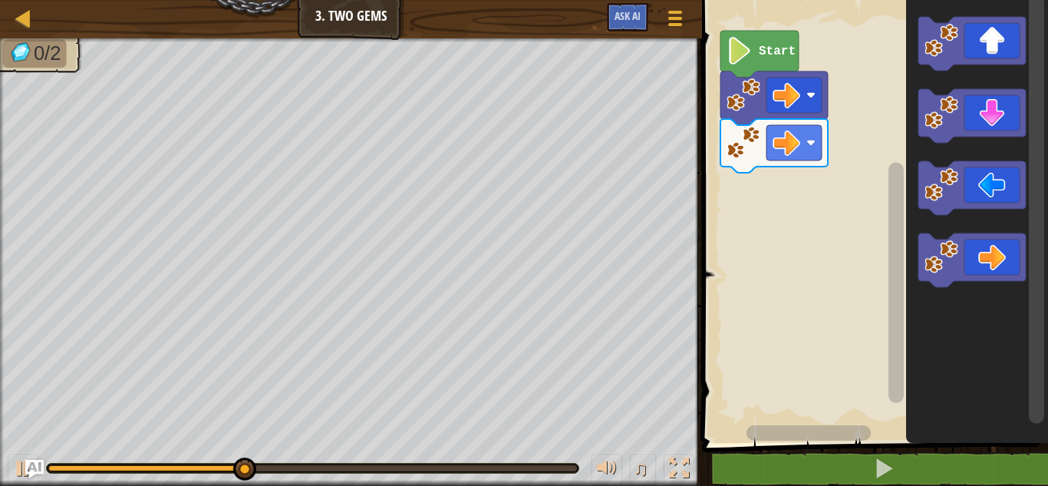
click at [997, 257] on icon "Blockly Workspace" at bounding box center [971, 260] width 107 height 54
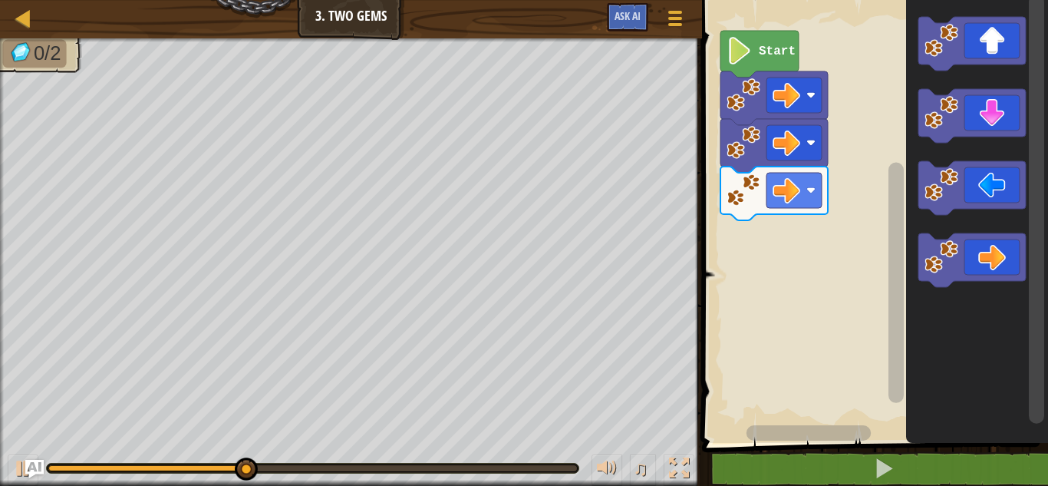
click at [992, 39] on icon "Blockly Workspace" at bounding box center [971, 44] width 107 height 54
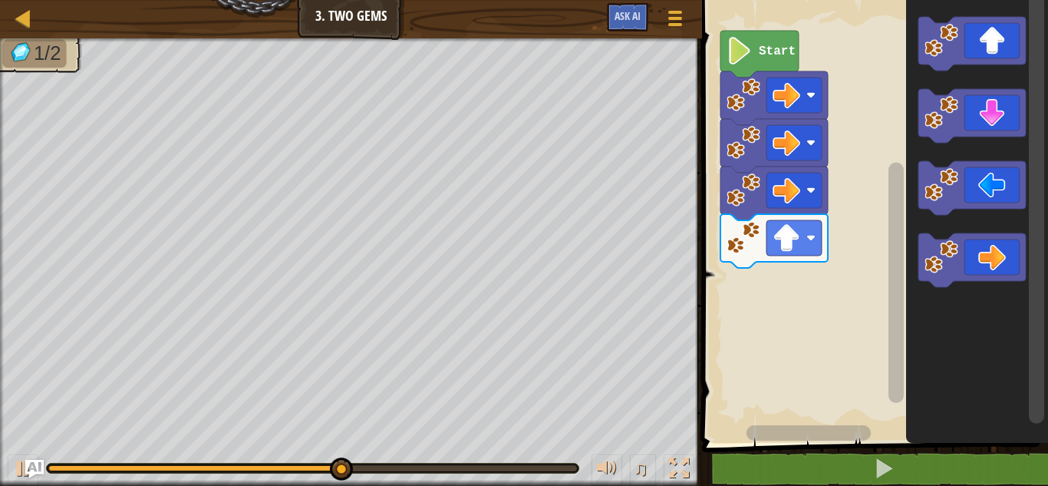
click at [987, 113] on icon "Blockly Workspace" at bounding box center [971, 116] width 107 height 54
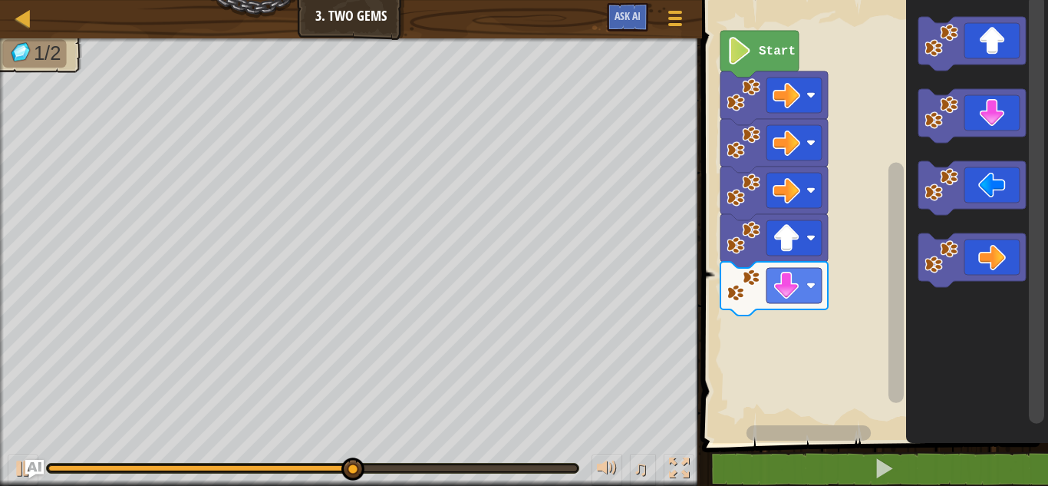
click at [1003, 119] on icon "Blockly Workspace" at bounding box center [971, 116] width 107 height 54
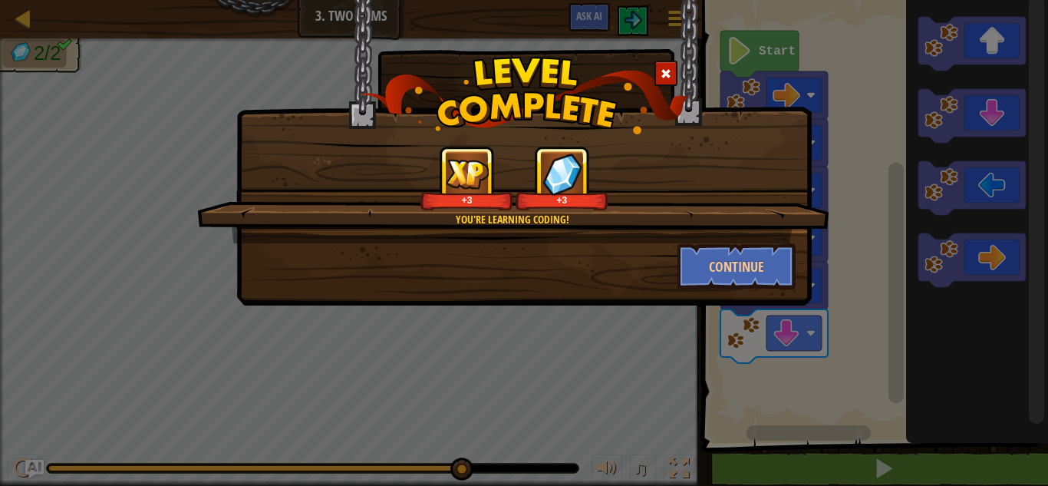
click at [740, 232] on div "You're learning coding! +3 +3" at bounding box center [513, 194] width 632 height 97
click at [739, 259] on button "Continue" at bounding box center [736, 266] width 119 height 46
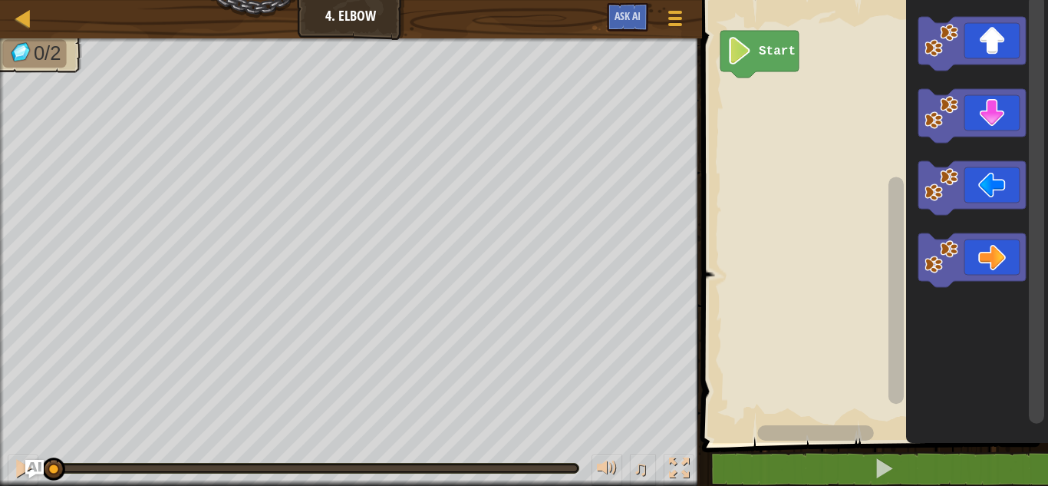
click at [994, 117] on icon "Blockly Workspace" at bounding box center [971, 116] width 107 height 54
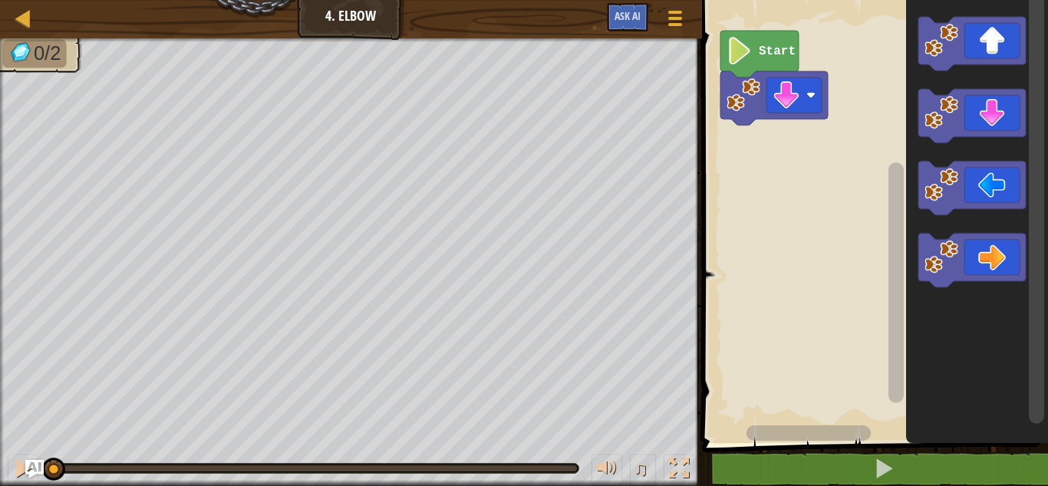
click at [997, 119] on icon "Blockly Workspace" at bounding box center [971, 116] width 107 height 54
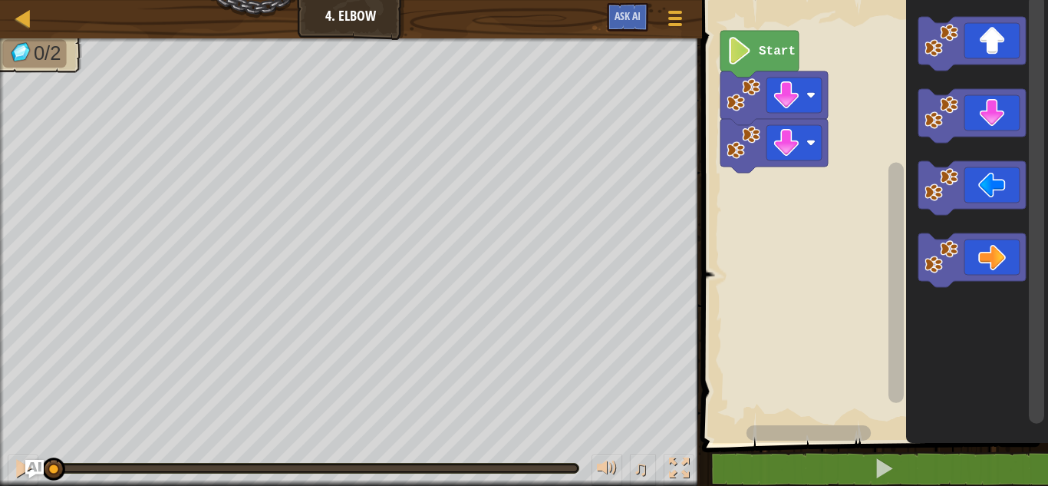
click at [994, 188] on icon "Blockly Workspace" at bounding box center [971, 188] width 107 height 54
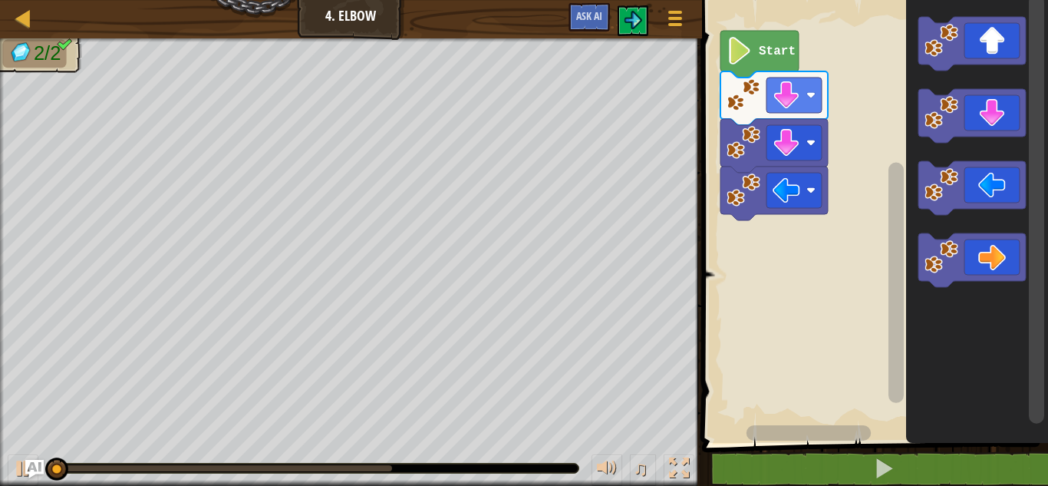
click at [768, 38] on icon "Blockly Workspace" at bounding box center [759, 54] width 78 height 47
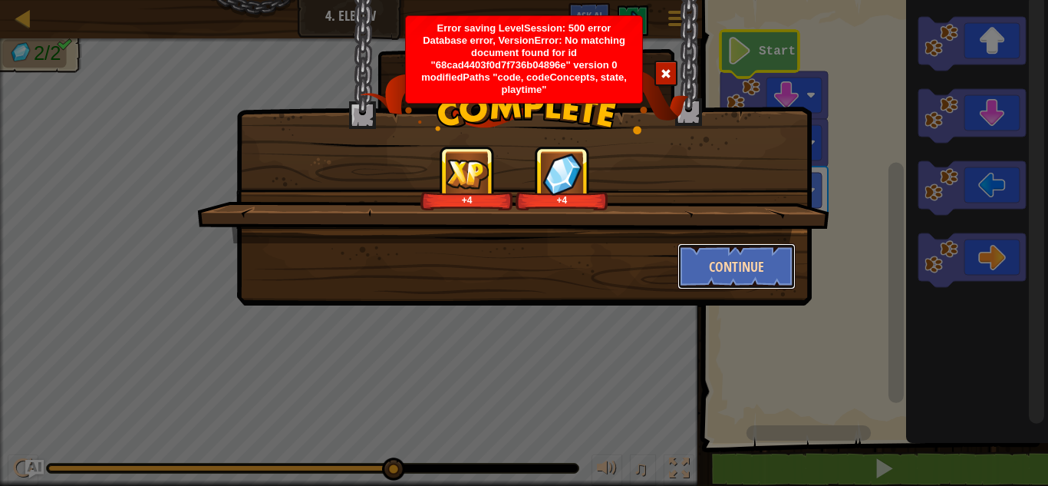
click at [737, 273] on button "Continue" at bounding box center [736, 266] width 119 height 46
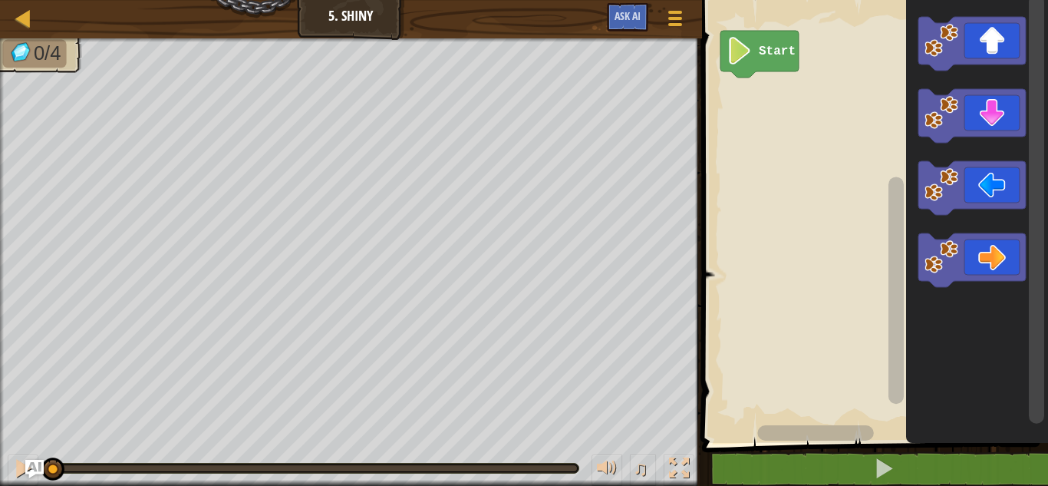
click at [989, 180] on icon "Blockly Workspace" at bounding box center [971, 188] width 107 height 54
click at [1002, 177] on icon "Blockly Workspace" at bounding box center [971, 188] width 107 height 54
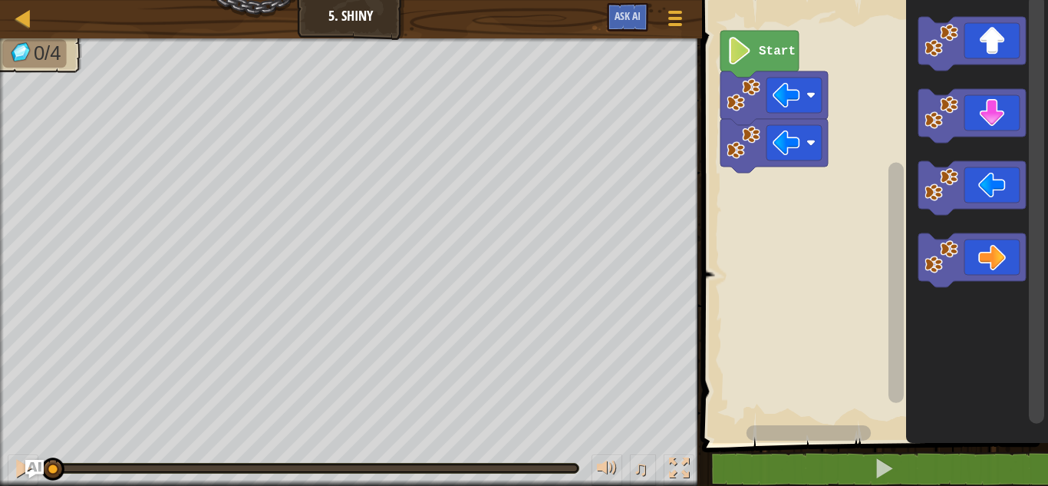
click at [990, 114] on icon "Blockly Workspace" at bounding box center [971, 116] width 107 height 54
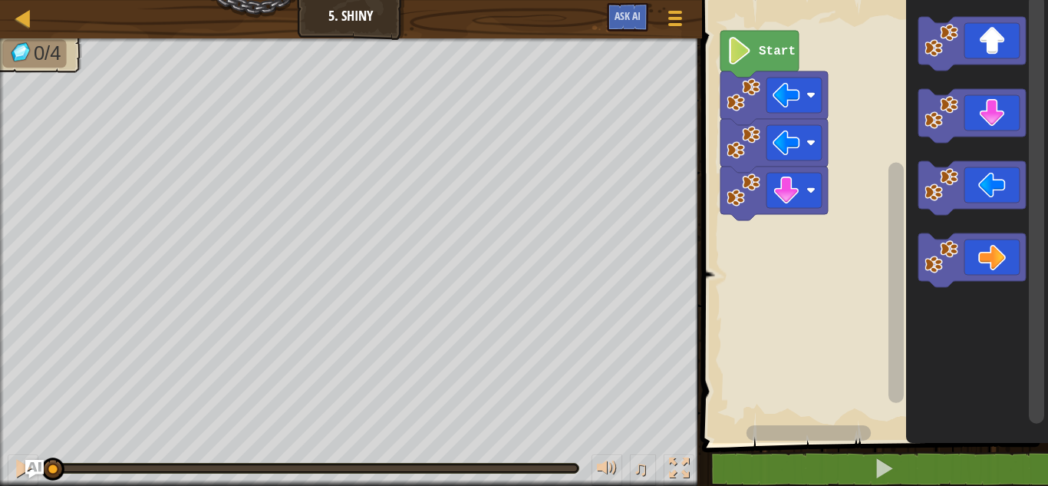
click at [993, 264] on icon "Blockly Workspace" at bounding box center [971, 260] width 107 height 54
click at [768, 46] on text "Start" at bounding box center [777, 51] width 37 height 14
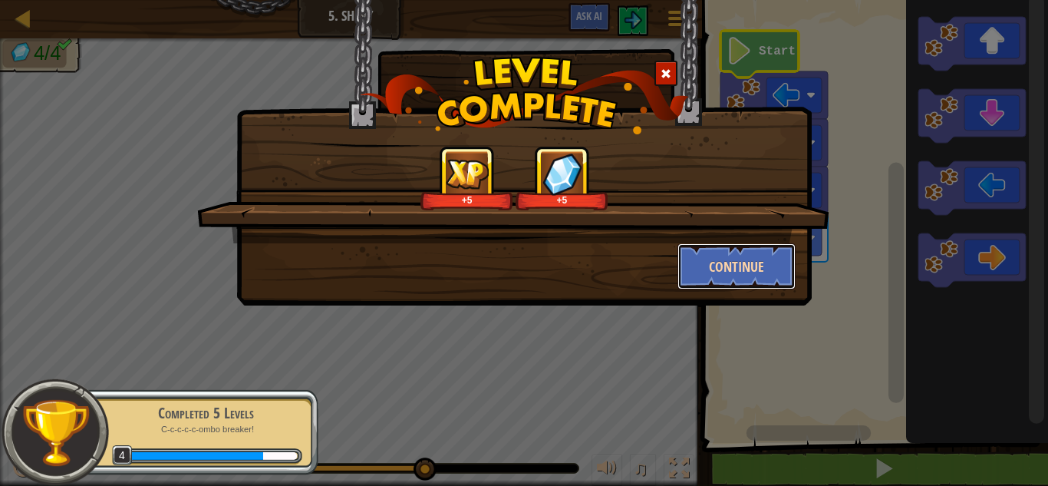
click at [728, 249] on button "Continue" at bounding box center [736, 266] width 119 height 46
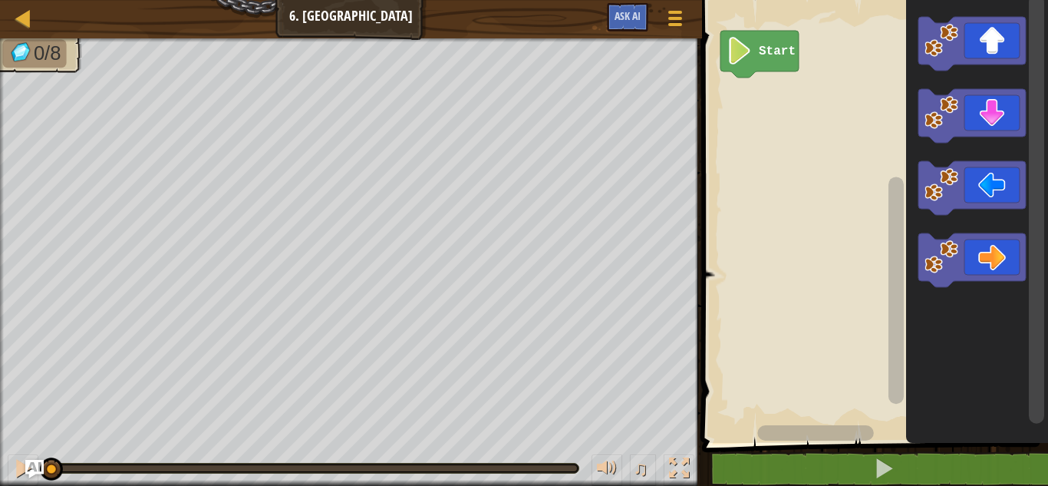
click at [1000, 119] on icon "Blockly Workspace" at bounding box center [971, 116] width 107 height 54
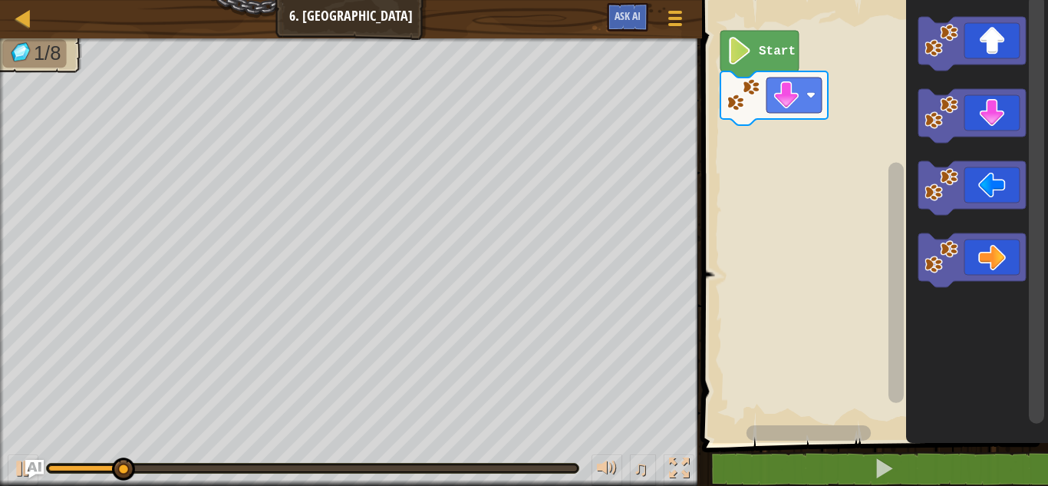
click at [990, 177] on icon "Blockly Workspace" at bounding box center [971, 188] width 107 height 54
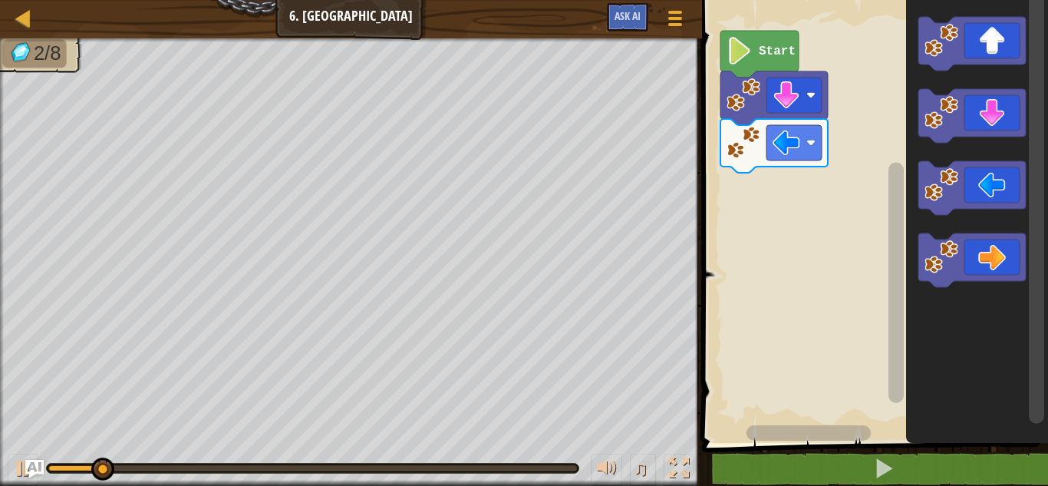
click at [989, 180] on icon "Blockly Workspace" at bounding box center [971, 188] width 107 height 54
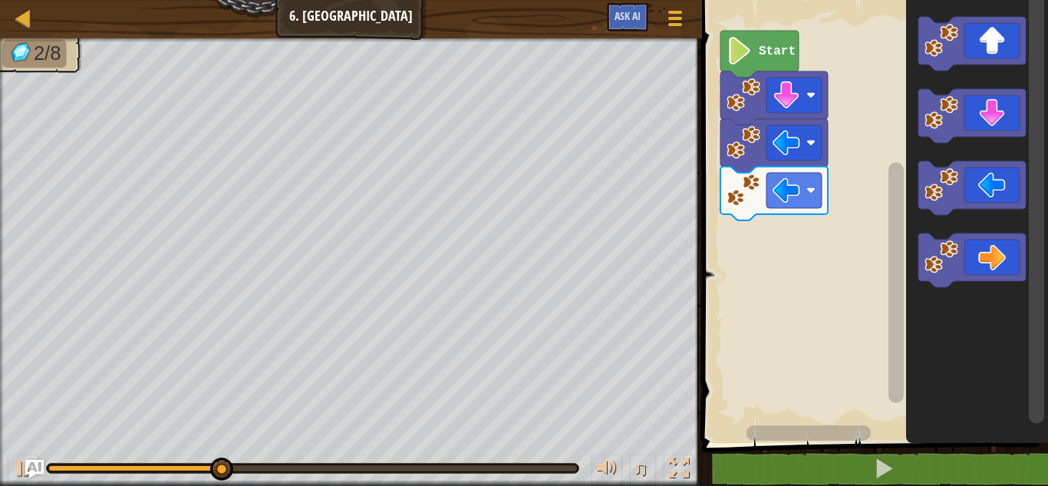
click at [986, 39] on icon "Blockly Workspace" at bounding box center [971, 44] width 107 height 54
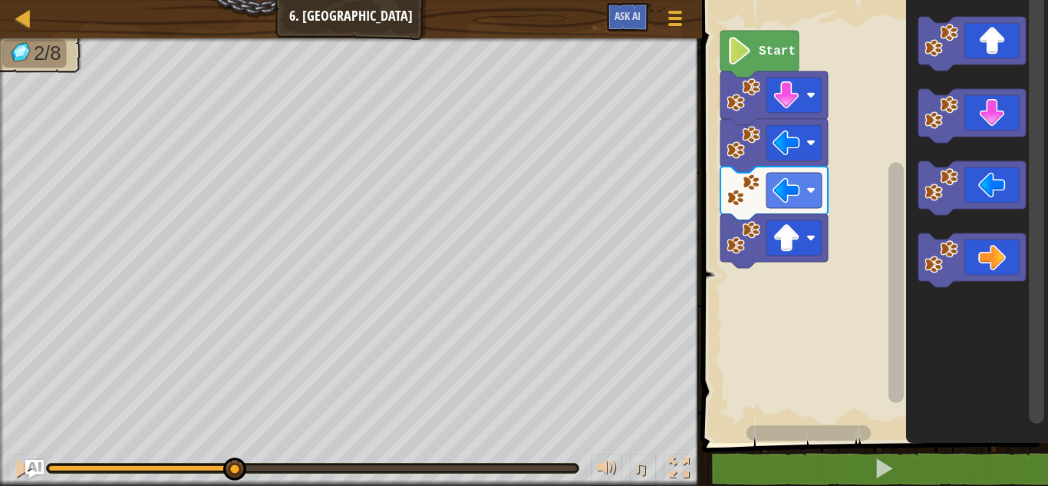
click at [992, 36] on icon "Blockly Workspace" at bounding box center [971, 44] width 107 height 54
click at [995, 41] on icon "Blockly Workspace" at bounding box center [971, 44] width 107 height 54
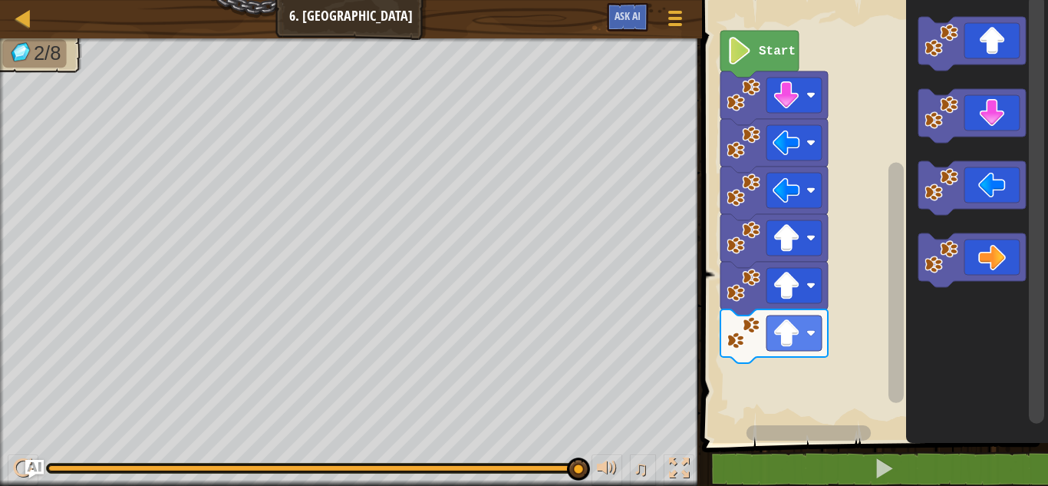
click at [1001, 254] on icon "Blockly Workspace" at bounding box center [971, 260] width 107 height 54
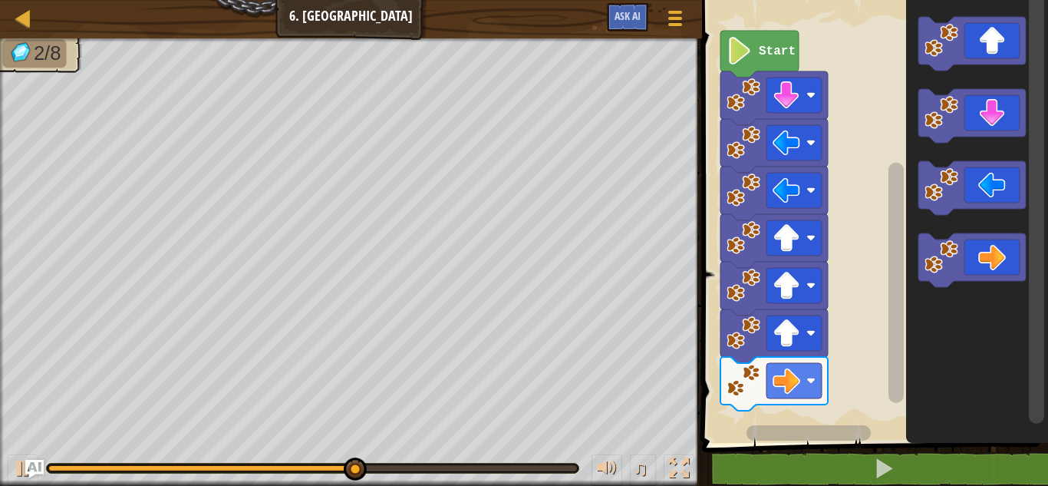
click at [989, 104] on icon "Blockly Workspace" at bounding box center [971, 116] width 107 height 54
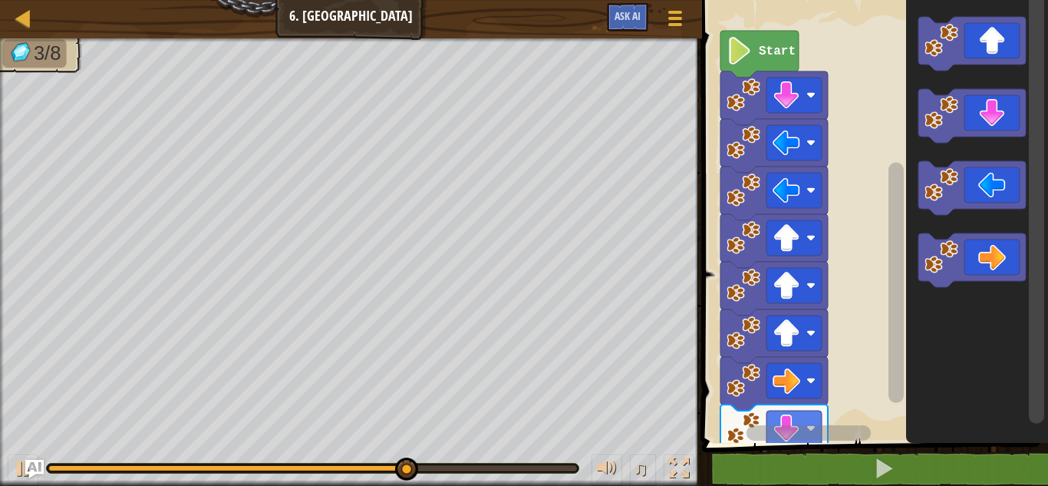
click at [994, 131] on icon "Blockly Workspace" at bounding box center [971, 116] width 107 height 54
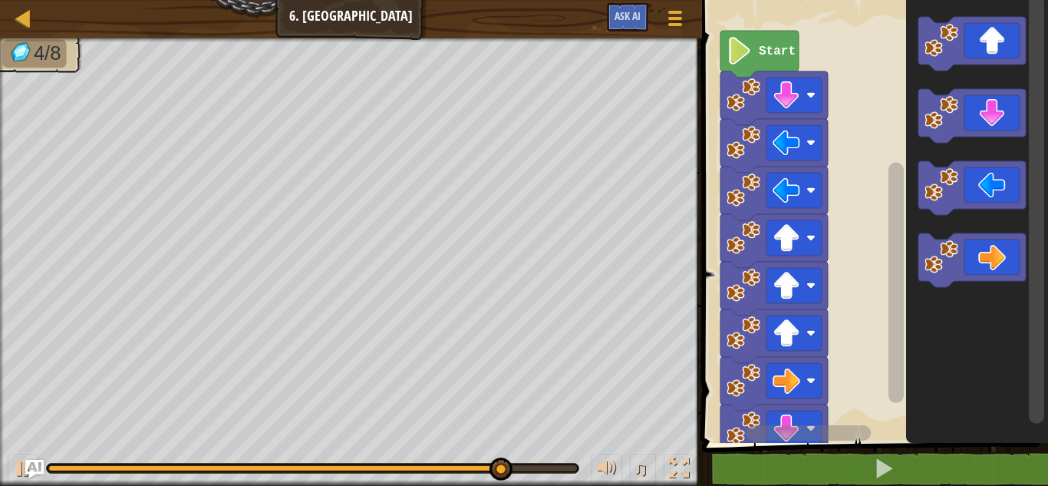
click at [992, 252] on icon "Blockly Workspace" at bounding box center [971, 260] width 107 height 54
click at [993, 46] on icon "Blockly Workspace" at bounding box center [971, 44] width 107 height 54
click at [987, 35] on icon "Blockly Workspace" at bounding box center [971, 44] width 107 height 54
click at [997, 29] on icon "Blockly Workspace" at bounding box center [971, 44] width 107 height 54
click at [986, 264] on icon "Blockly Workspace" at bounding box center [971, 260] width 107 height 54
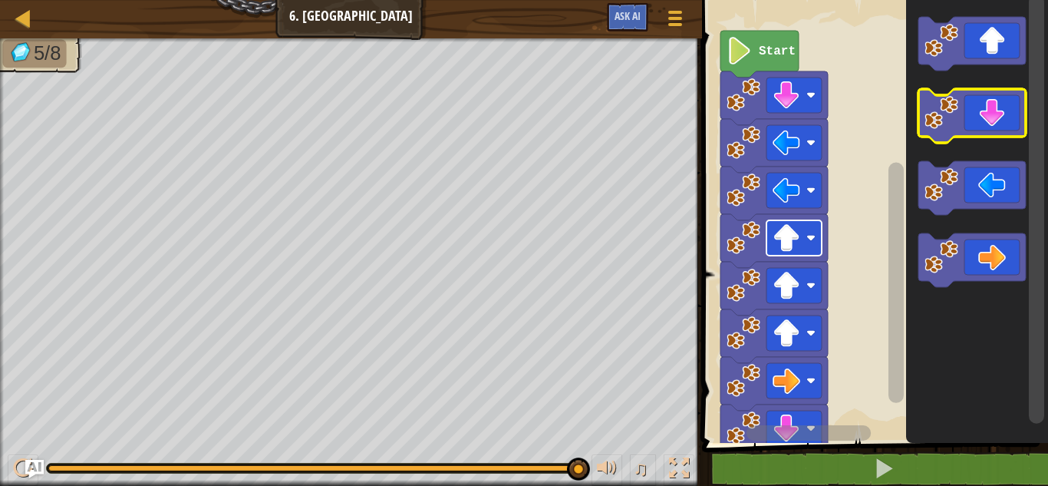
click at [990, 111] on icon "Blockly Workspace" at bounding box center [971, 116] width 107 height 54
click at [997, 116] on icon "Blockly Workspace" at bounding box center [971, 116] width 107 height 54
click at [989, 120] on icon "Blockly Workspace" at bounding box center [971, 116] width 107 height 54
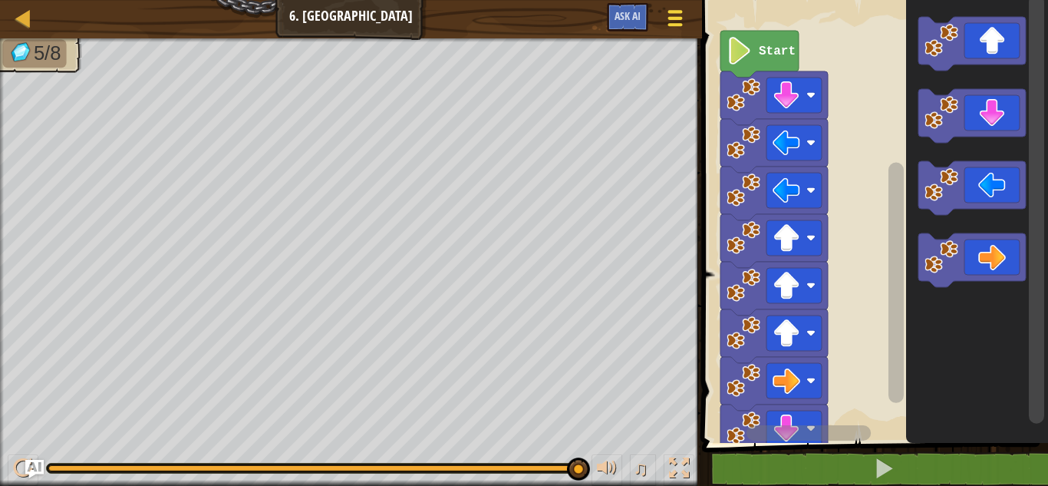
click at [673, 14] on div at bounding box center [674, 18] width 21 height 22
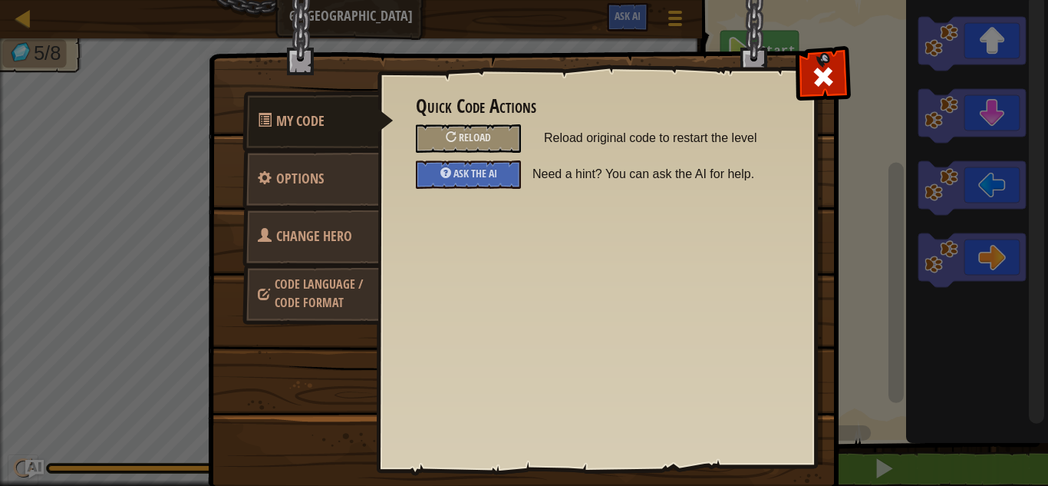
click at [315, 240] on span "Change Hero" at bounding box center [314, 235] width 76 height 19
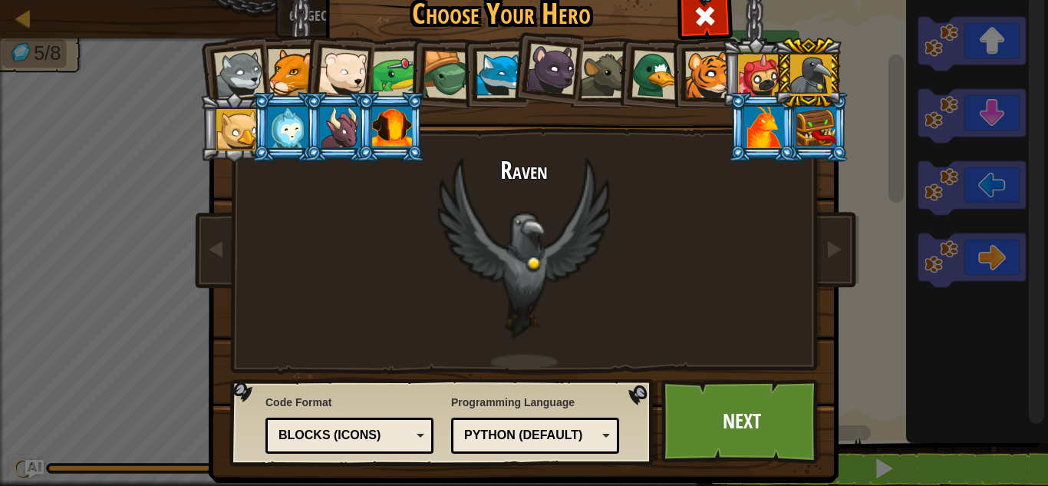
click at [812, 93] on div at bounding box center [810, 74] width 41 height 41
click at [809, 63] on div at bounding box center [810, 74] width 41 height 41
click at [756, 71] on div at bounding box center [758, 74] width 41 height 41
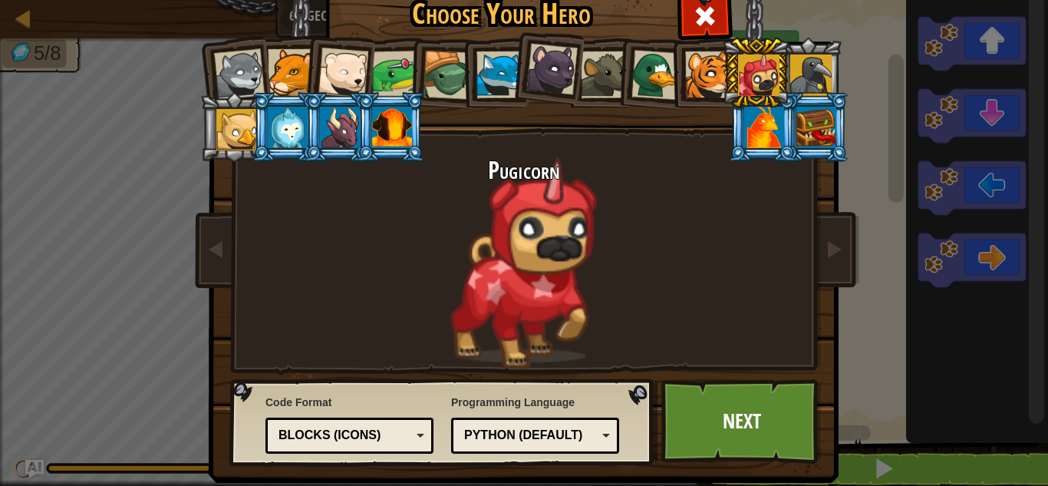
click at [759, 130] on div at bounding box center [764, 127] width 40 height 41
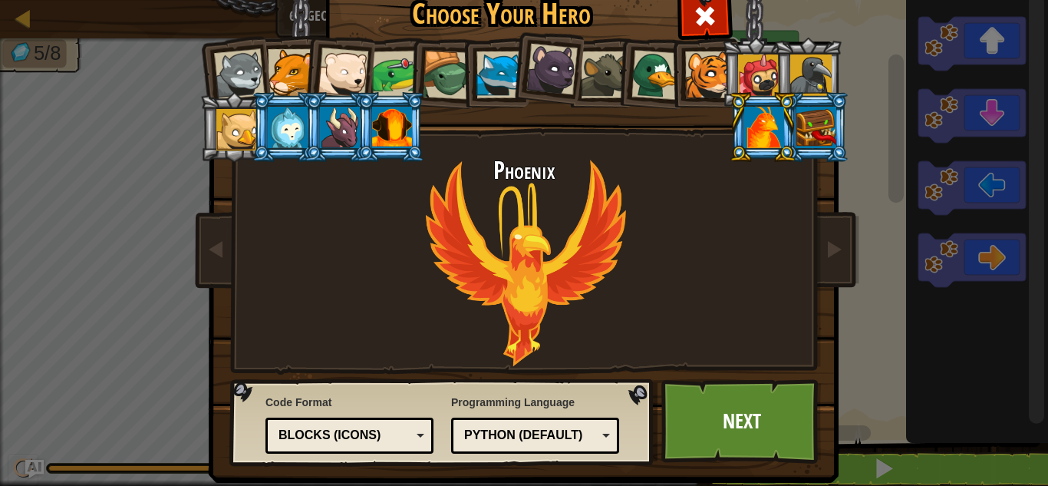
click at [739, 66] on div at bounding box center [758, 74] width 41 height 41
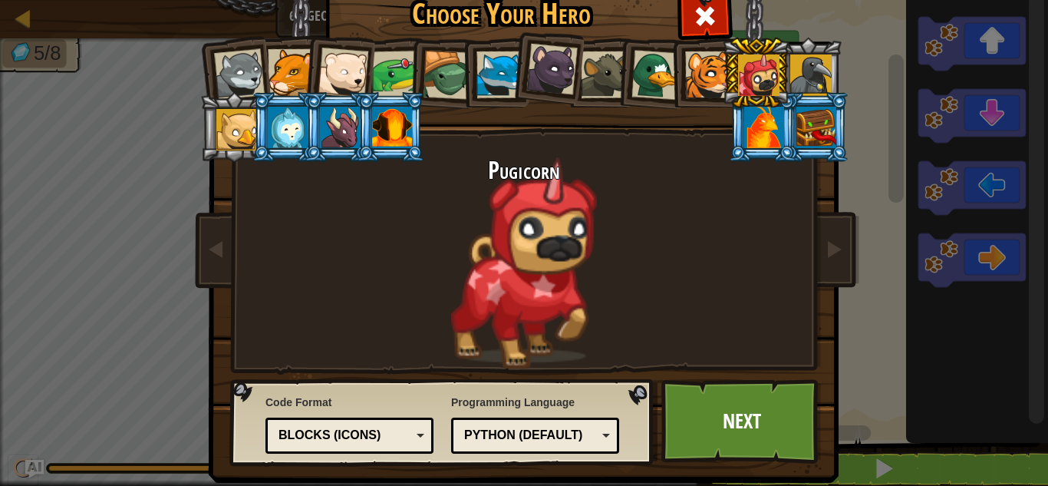
click at [268, 144] on div at bounding box center [288, 127] width 40 height 41
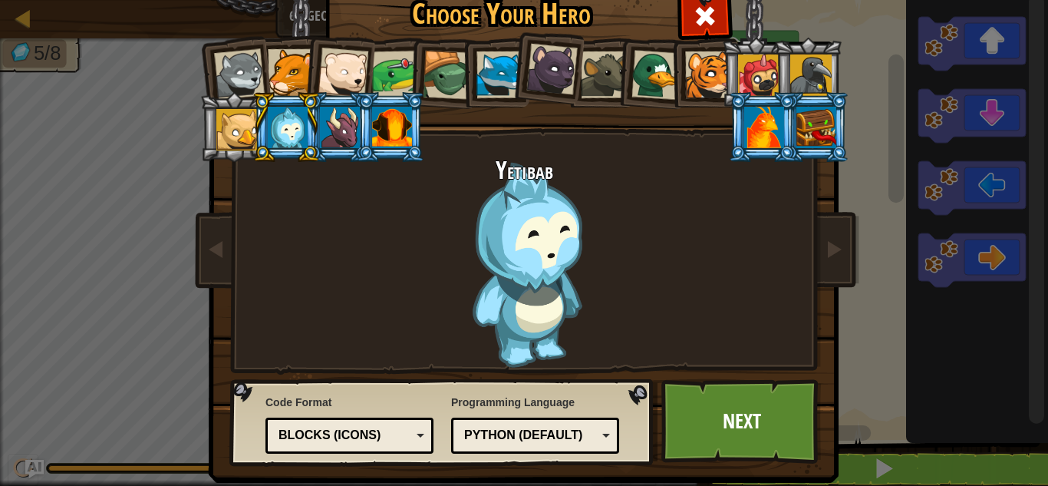
click at [320, 137] on div at bounding box center [340, 127] width 40 height 41
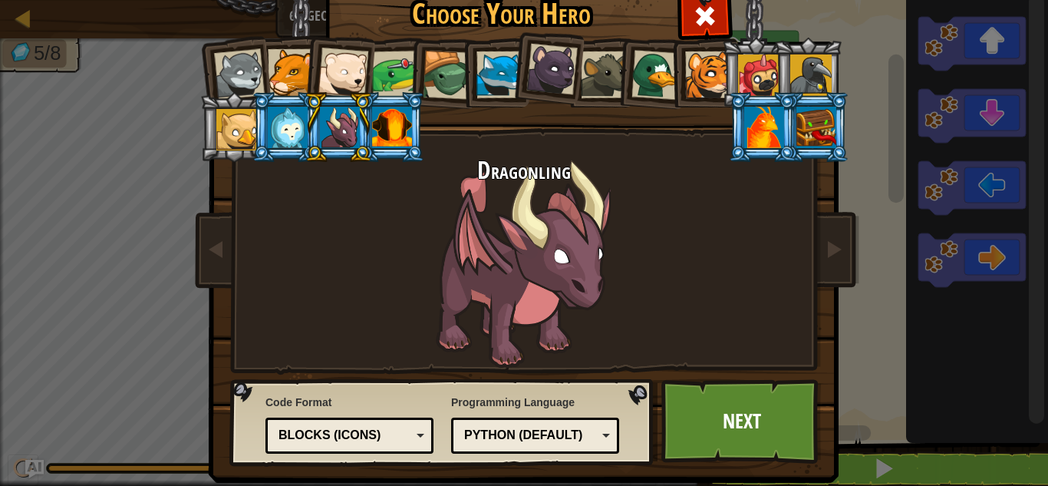
click at [398, 146] on div at bounding box center [392, 127] width 40 height 41
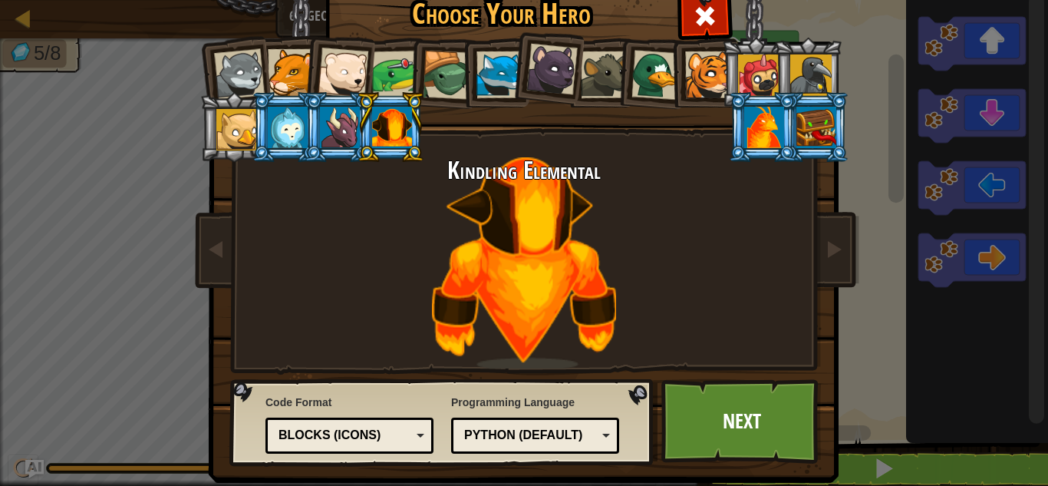
click at [230, 145] on div at bounding box center [236, 129] width 41 height 41
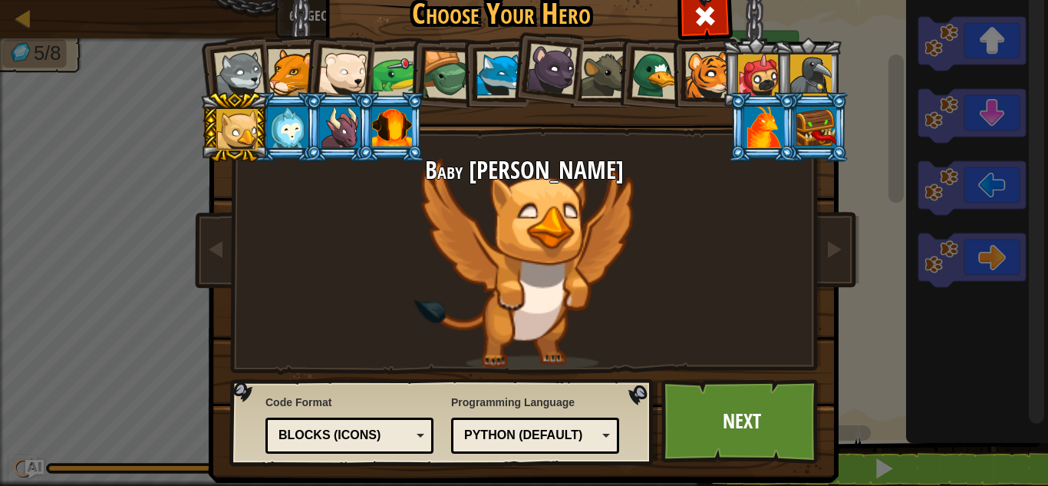
click at [751, 135] on div at bounding box center [764, 127] width 40 height 41
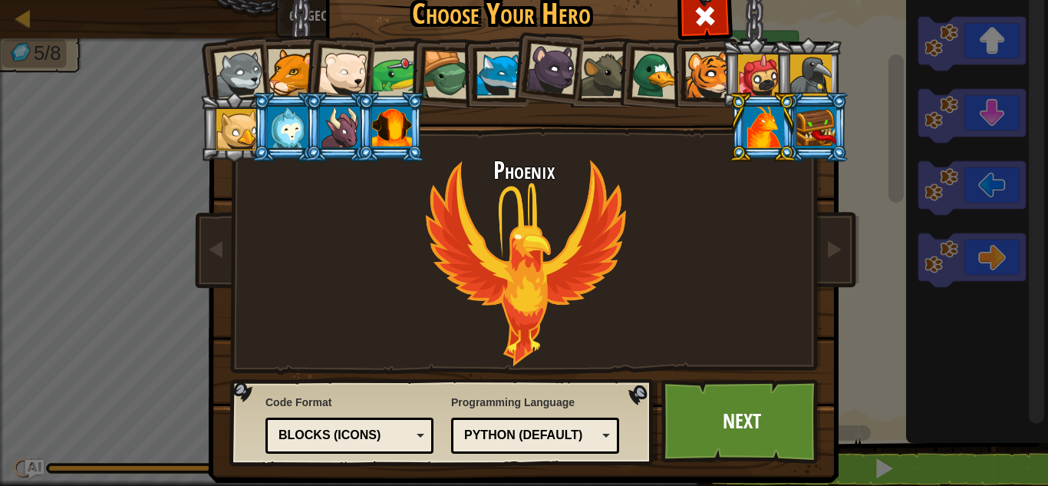
click at [819, 127] on div at bounding box center [816, 127] width 40 height 41
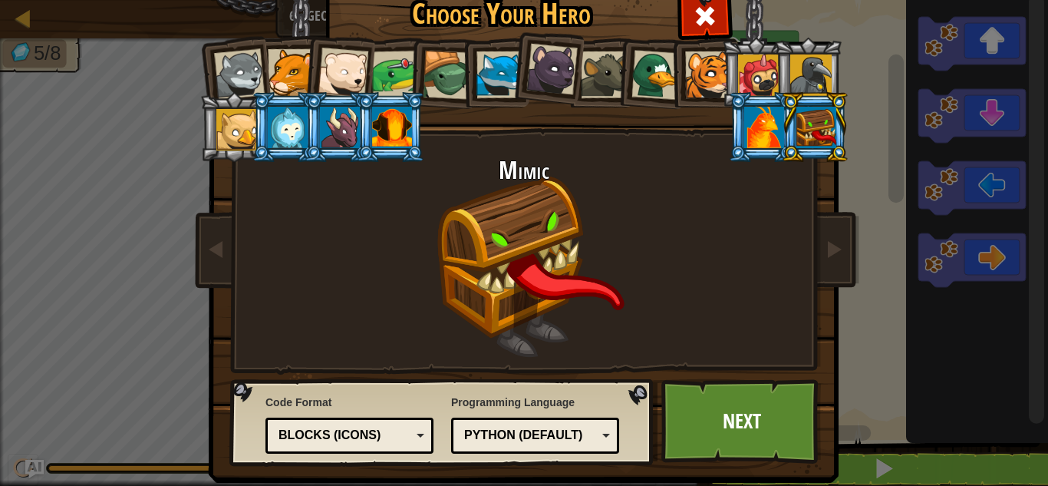
click at [808, 84] on div at bounding box center [810, 74] width 41 height 41
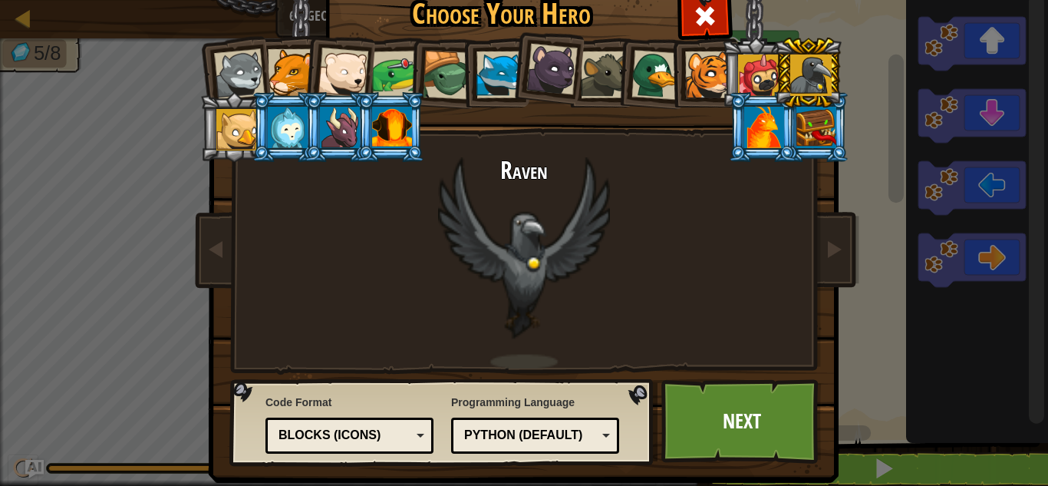
click at [707, 77] on div at bounding box center [708, 74] width 47 height 47
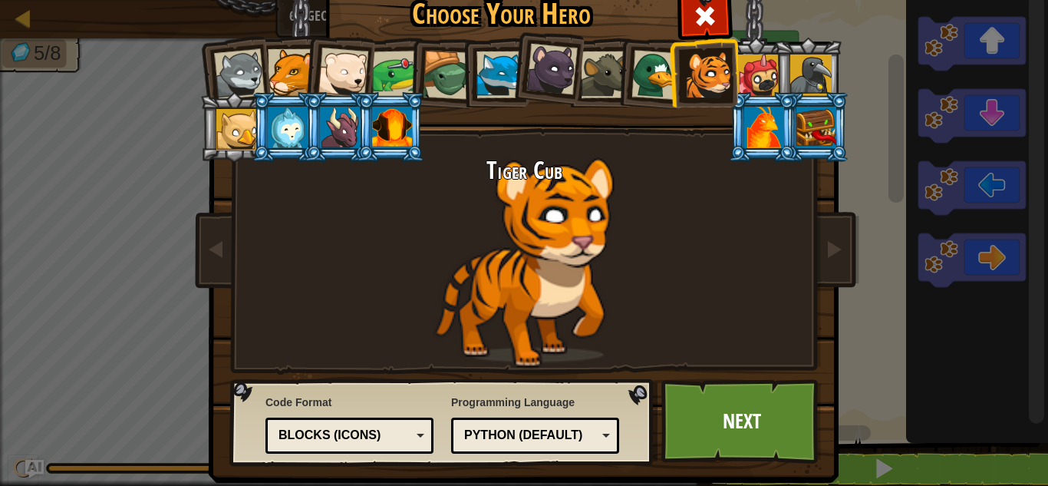
click at [493, 77] on div at bounding box center [499, 74] width 47 height 47
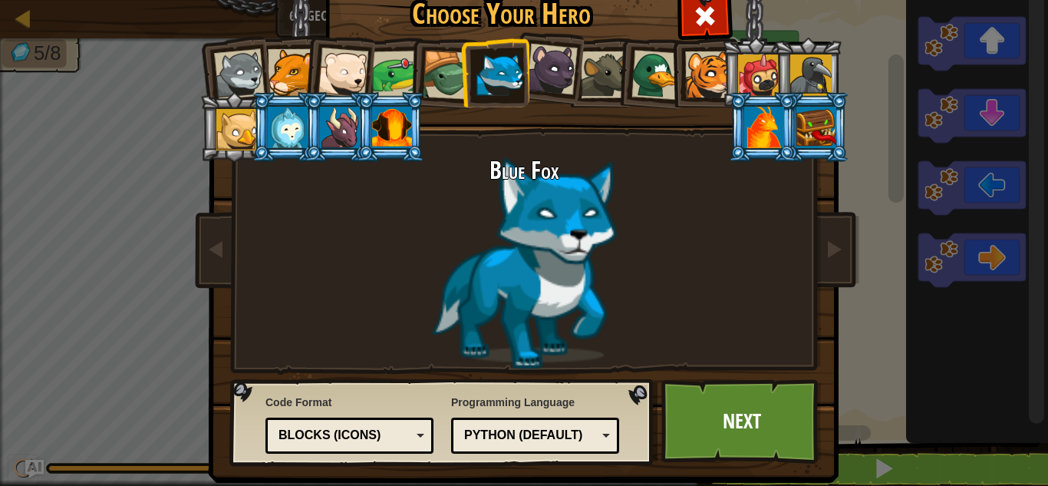
click at [444, 91] on div at bounding box center [447, 75] width 49 height 49
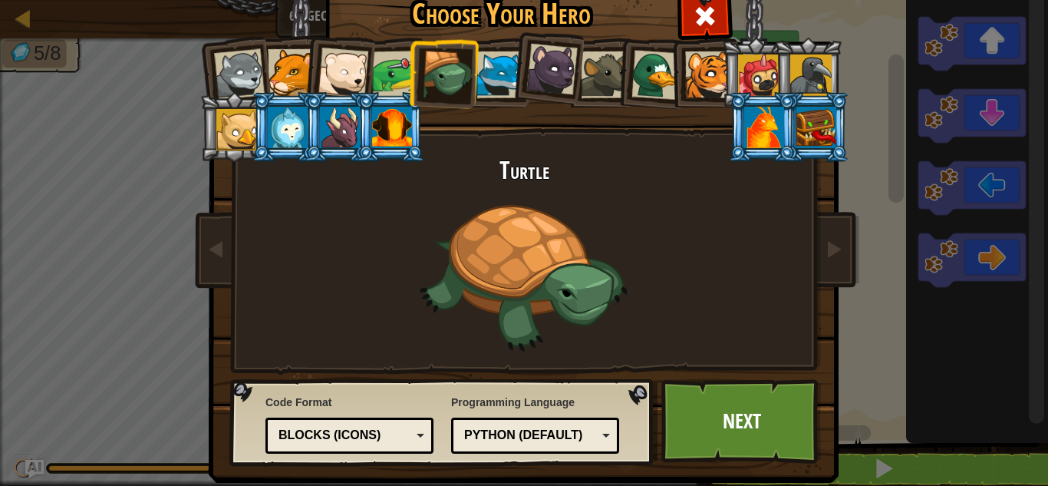
click at [394, 90] on div at bounding box center [396, 75] width 48 height 48
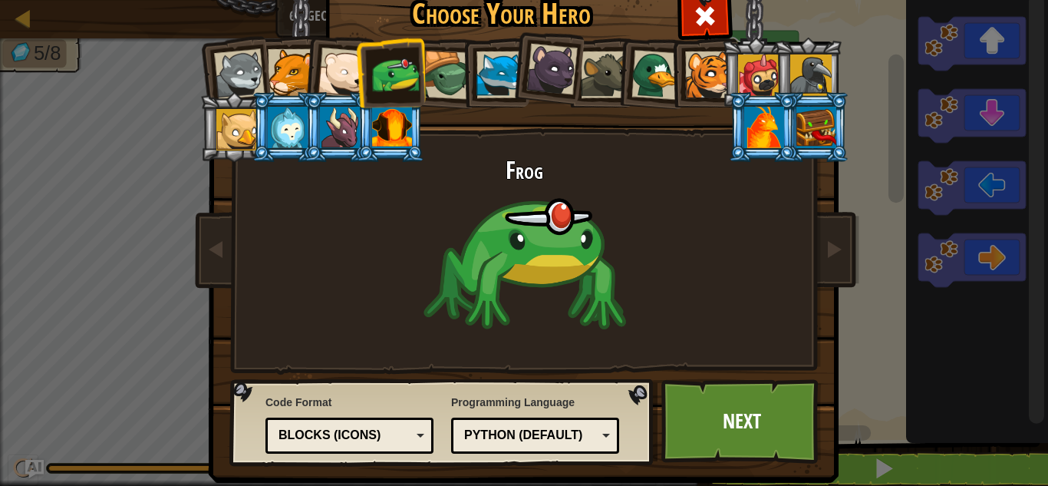
click at [322, 75] on div at bounding box center [343, 73] width 51 height 51
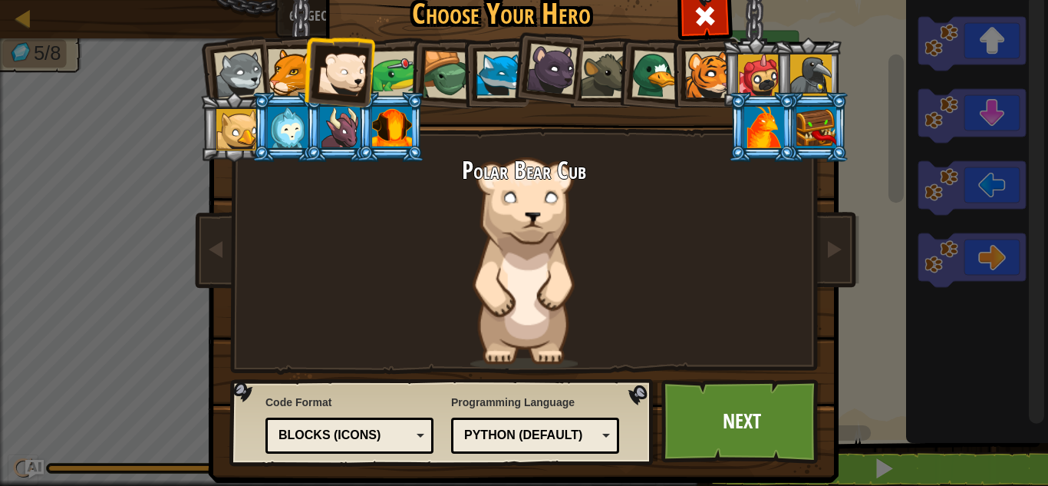
click at [769, 118] on div at bounding box center [764, 127] width 40 height 41
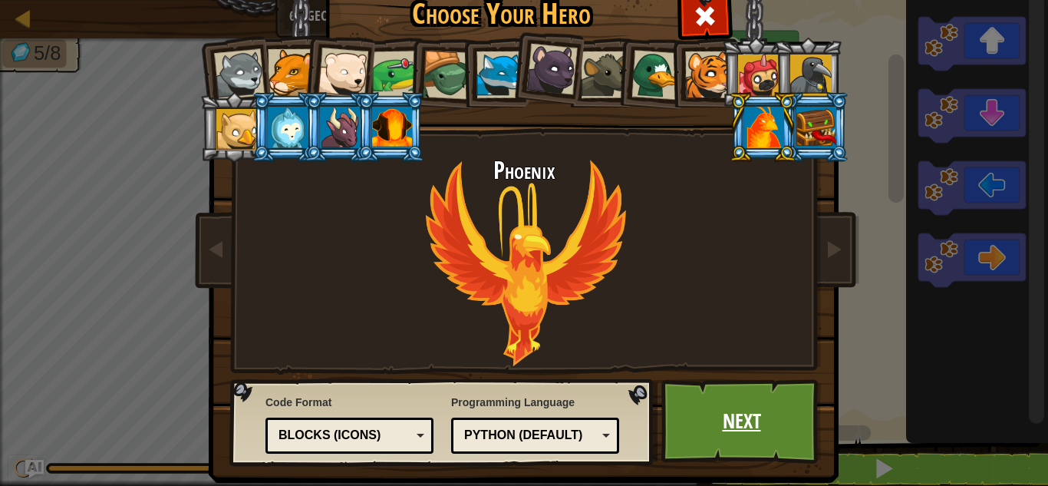
click at [746, 428] on link "Next" at bounding box center [741, 421] width 160 height 84
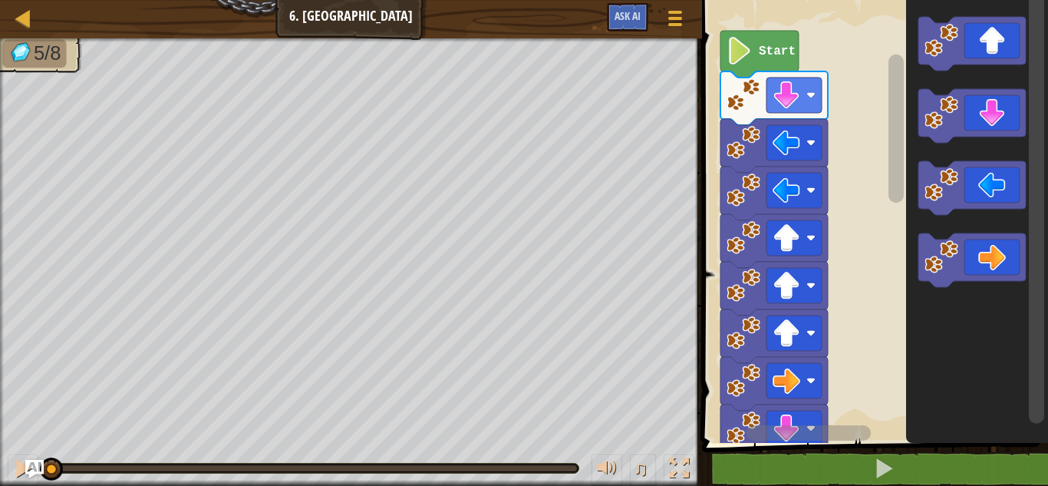
click at [997, 40] on icon "Blockly Workspace" at bounding box center [971, 44] width 107 height 54
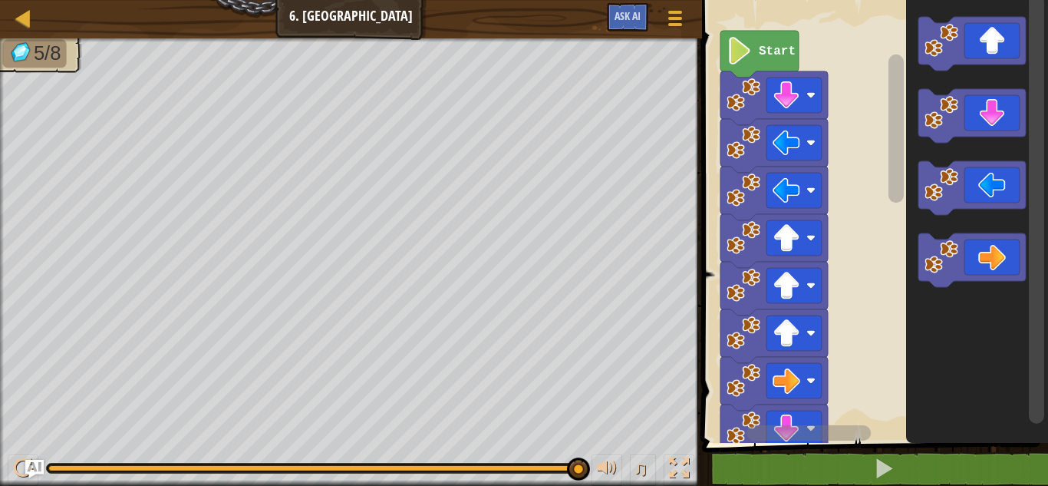
click at [991, 41] on icon "Blockly Workspace" at bounding box center [971, 44] width 107 height 54
click at [763, 102] on icon "Blockly Workspace" at bounding box center [773, 98] width 107 height 54
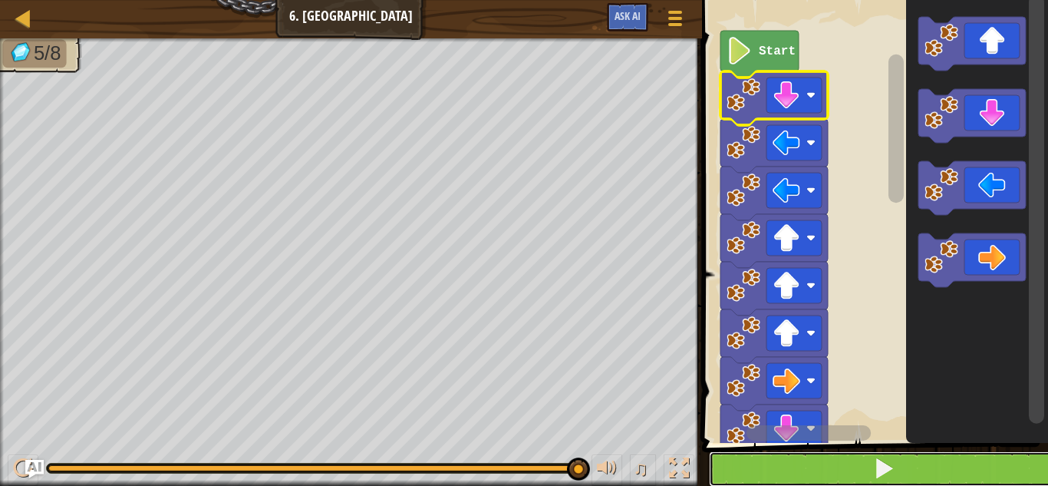
click at [782, 462] on button at bounding box center [884, 468] width 351 height 35
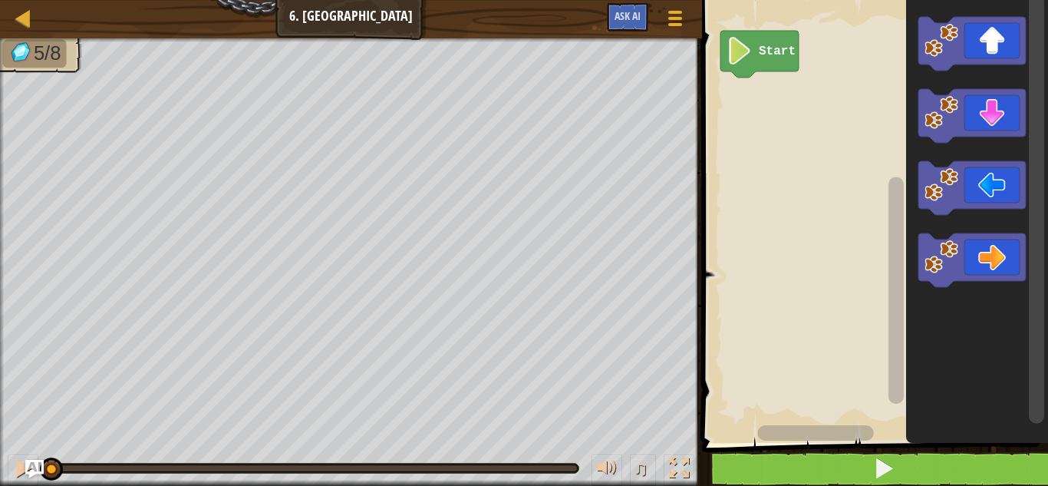
click at [757, 54] on icon "Blockly Workspace" at bounding box center [759, 54] width 78 height 47
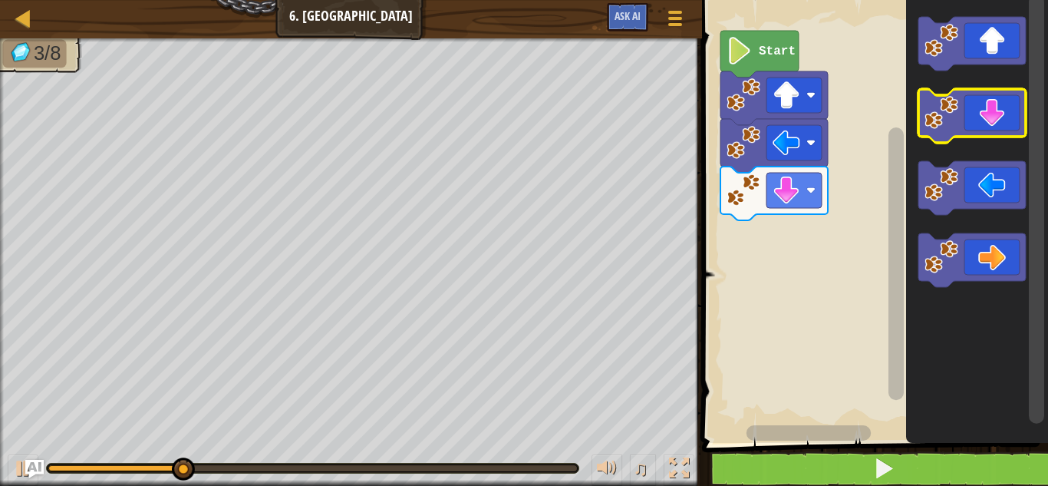
click at [994, 104] on icon "Blockly Workspace" at bounding box center [971, 116] width 107 height 54
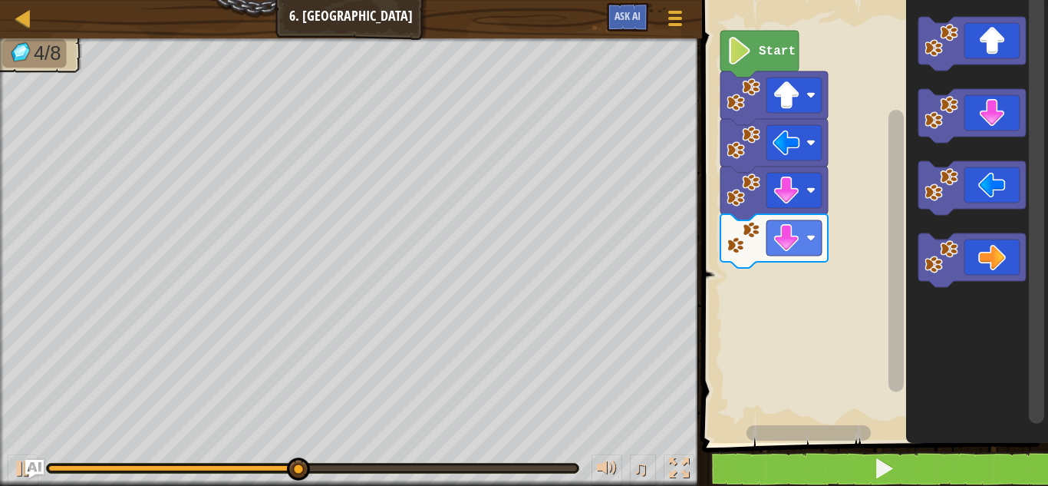
click at [868, 216] on rect "Blockly Workspace" at bounding box center [872, 217] width 351 height 450
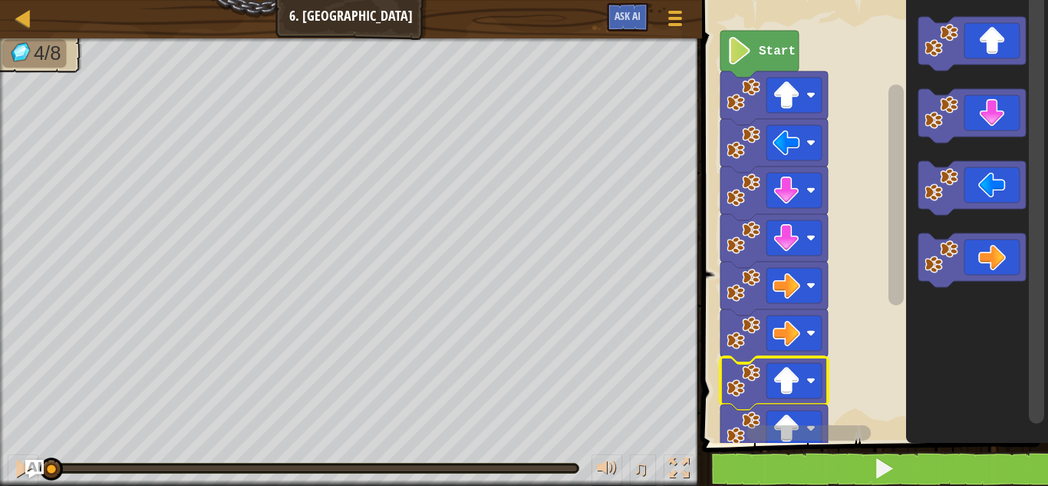
click at [742, 48] on image "Blockly Workspace" at bounding box center [740, 51] width 26 height 28
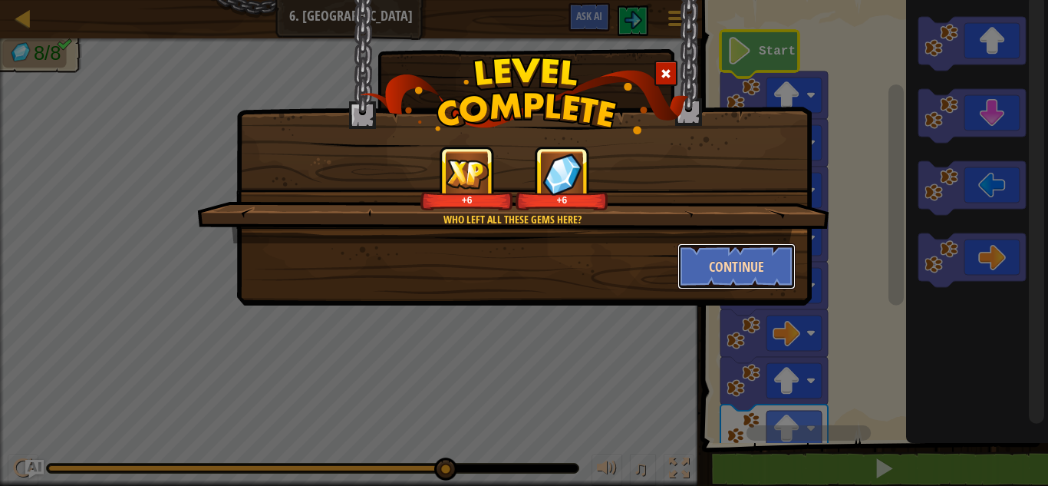
click at [707, 276] on button "Continue" at bounding box center [736, 266] width 119 height 46
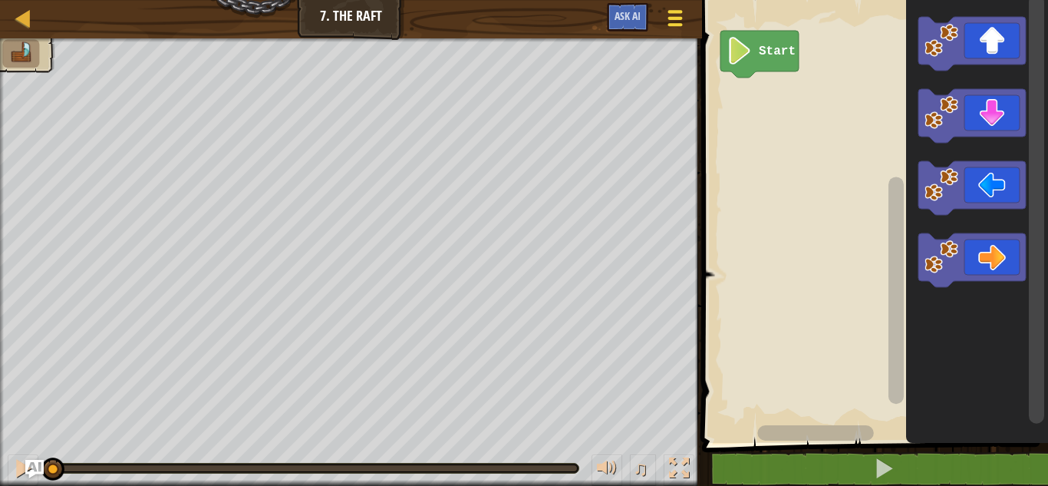
click at [679, 27] on div at bounding box center [674, 18] width 21 height 22
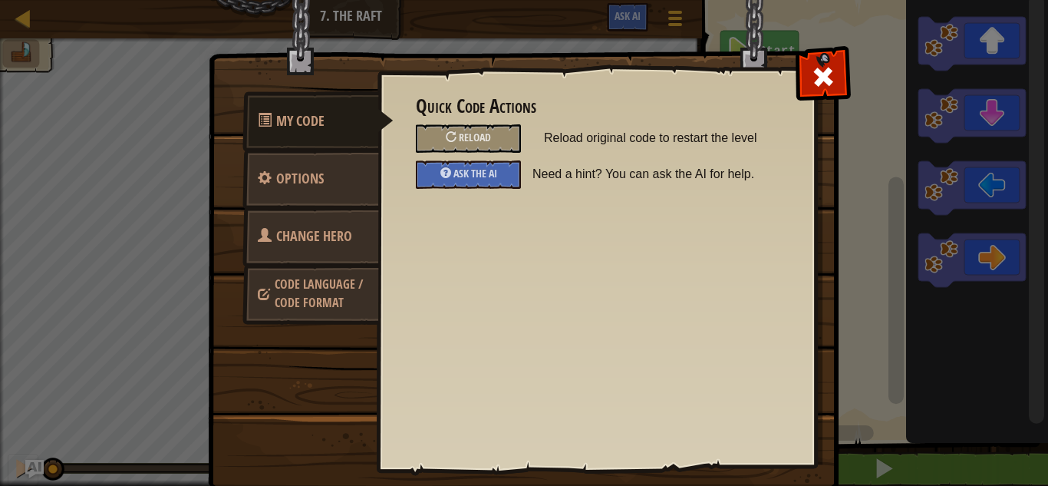
click at [325, 235] on span "Change Hero" at bounding box center [314, 235] width 76 height 19
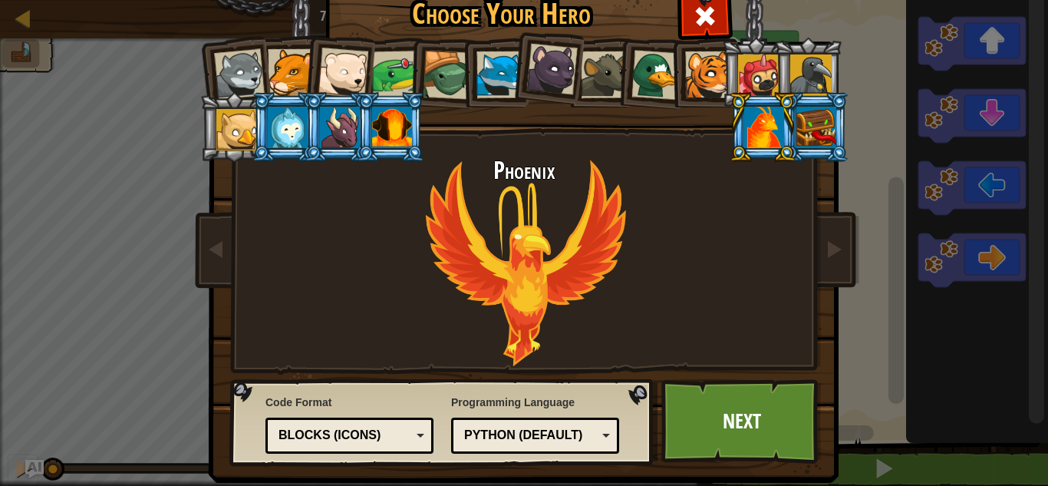
click at [759, 59] on div at bounding box center [758, 74] width 41 height 41
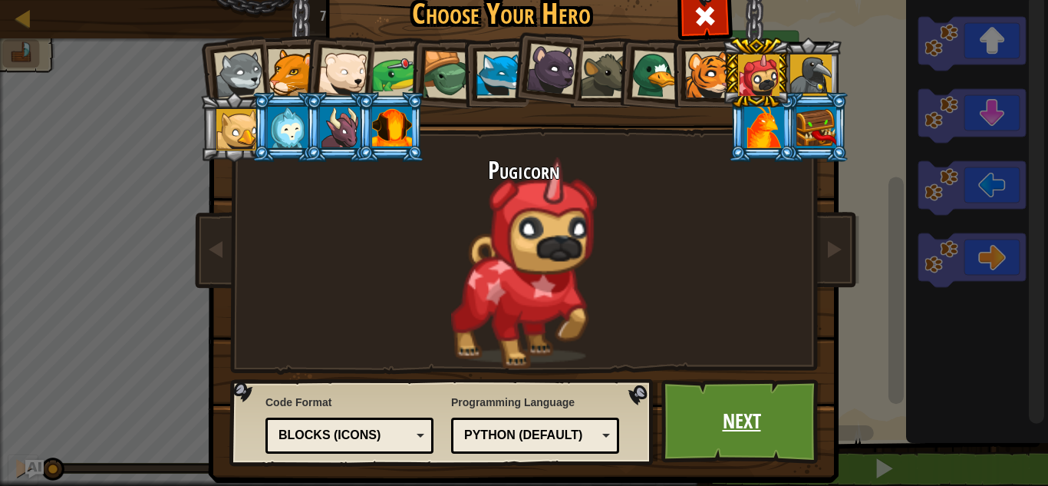
click at [758, 429] on link "Next" at bounding box center [741, 421] width 160 height 84
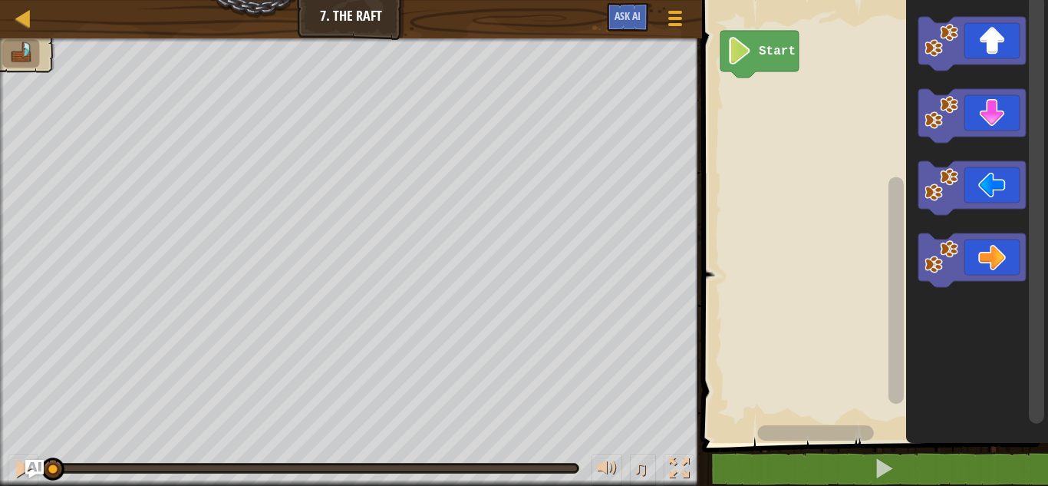
click at [992, 36] on icon "Blockly Workspace" at bounding box center [971, 44] width 107 height 54
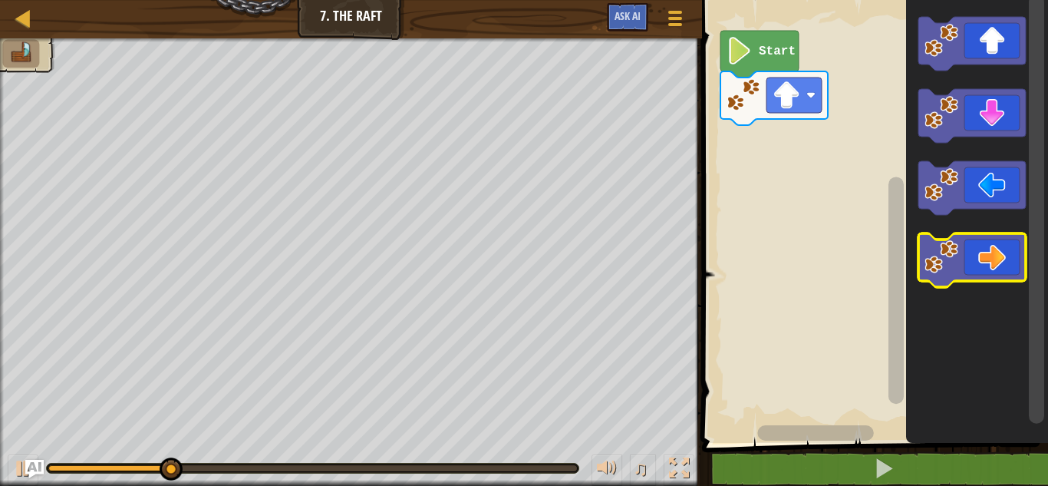
click at [988, 252] on icon "Blockly Workspace" at bounding box center [971, 260] width 107 height 54
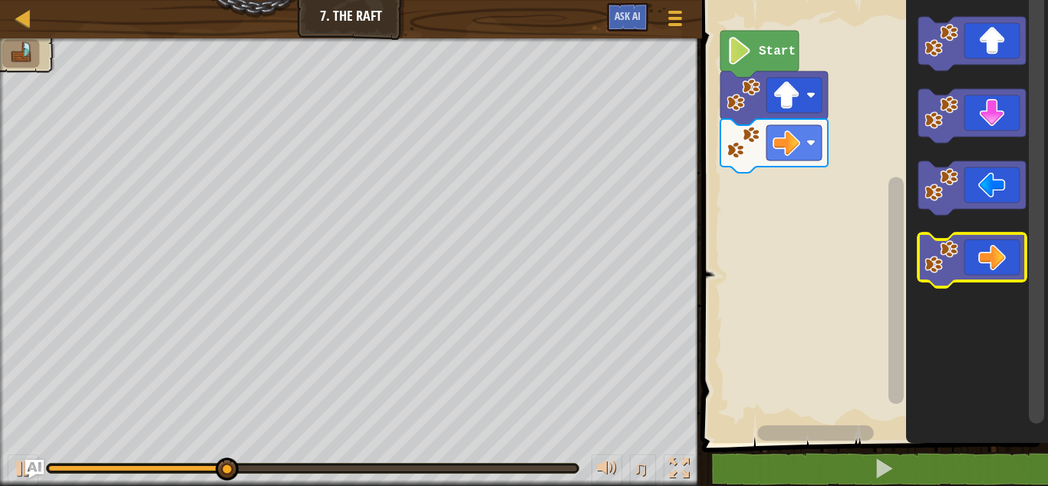
click at [981, 241] on icon "Blockly Workspace" at bounding box center [971, 260] width 107 height 54
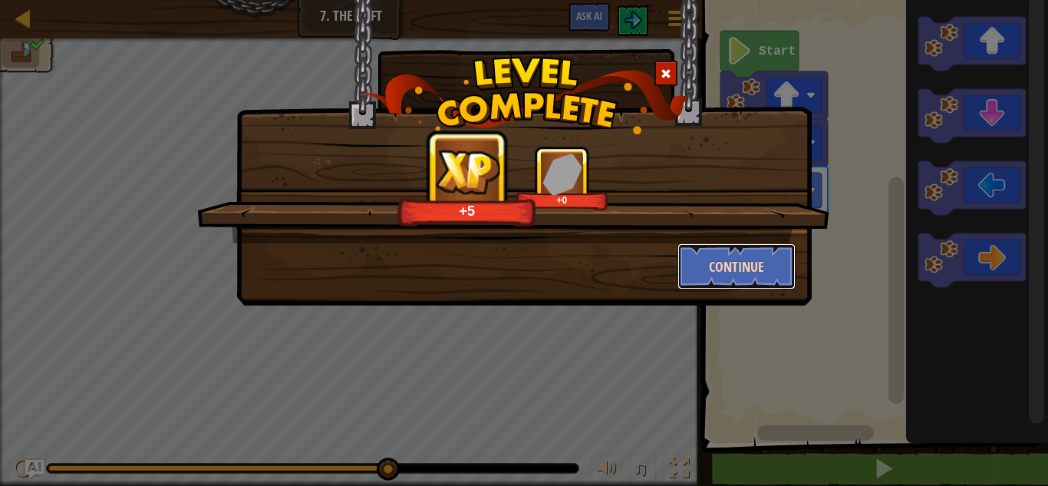
click at [748, 288] on button "Continue" at bounding box center [736, 266] width 119 height 46
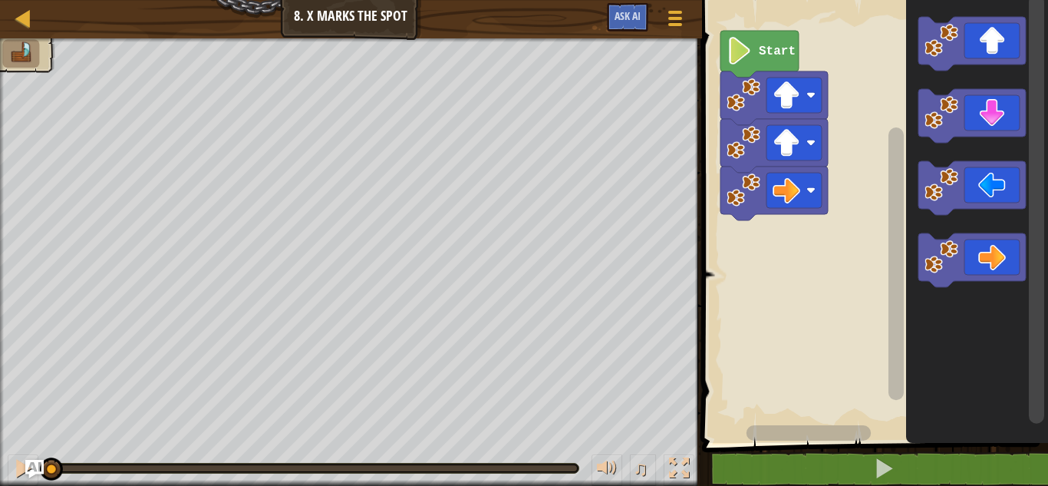
click at [982, 250] on icon "Blockly Workspace" at bounding box center [971, 260] width 107 height 54
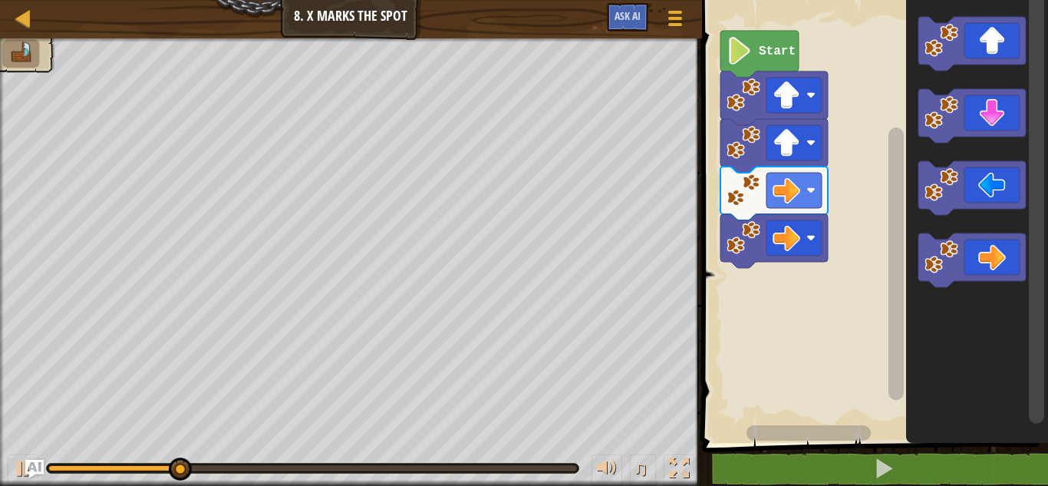
click at [980, 256] on icon "Blockly Workspace" at bounding box center [971, 260] width 107 height 54
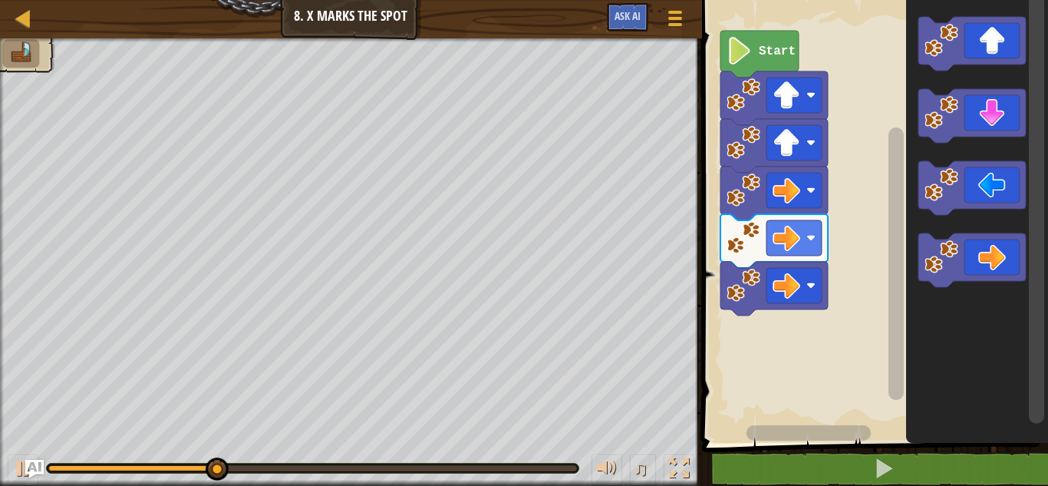
click at [999, 105] on icon "Blockly Workspace" at bounding box center [971, 116] width 107 height 54
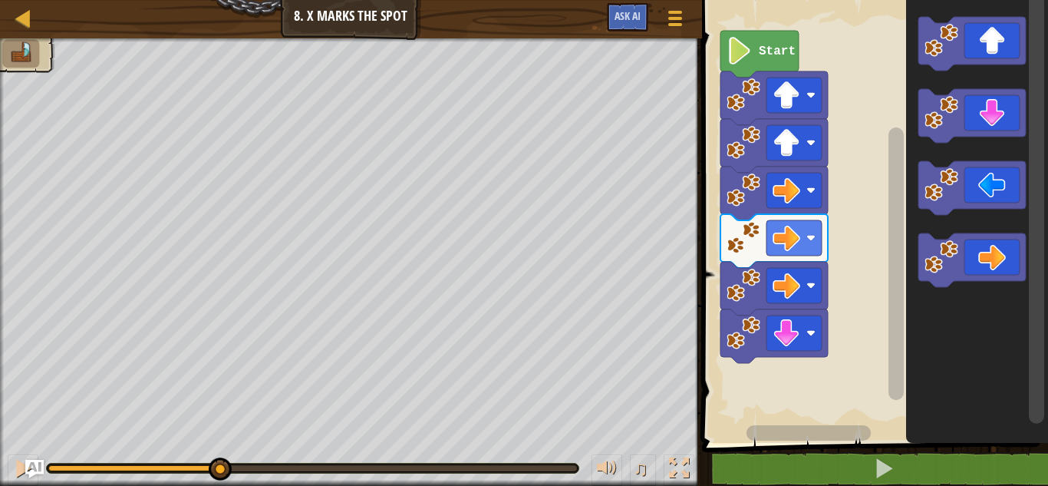
click at [994, 110] on icon "Blockly Workspace" at bounding box center [971, 116] width 107 height 54
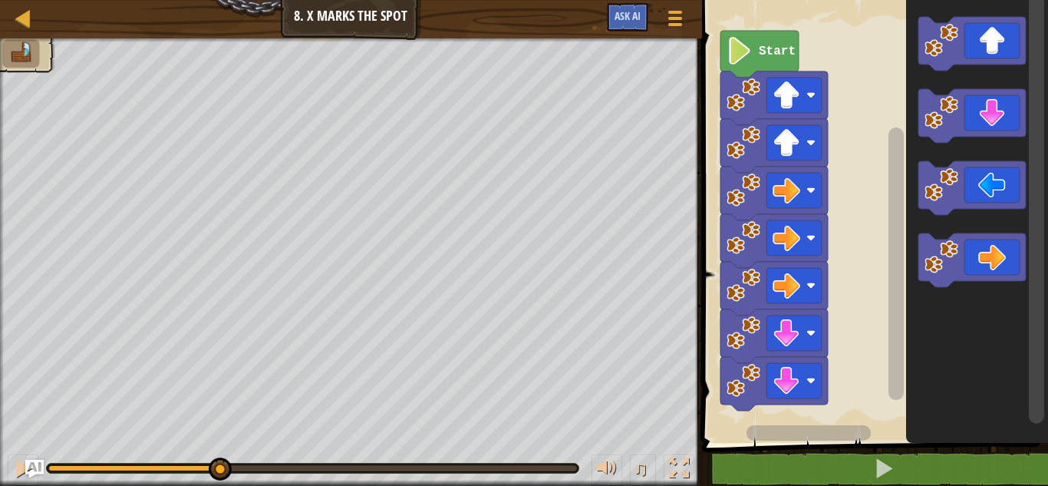
click at [992, 192] on icon "Blockly Workspace" at bounding box center [971, 188] width 107 height 54
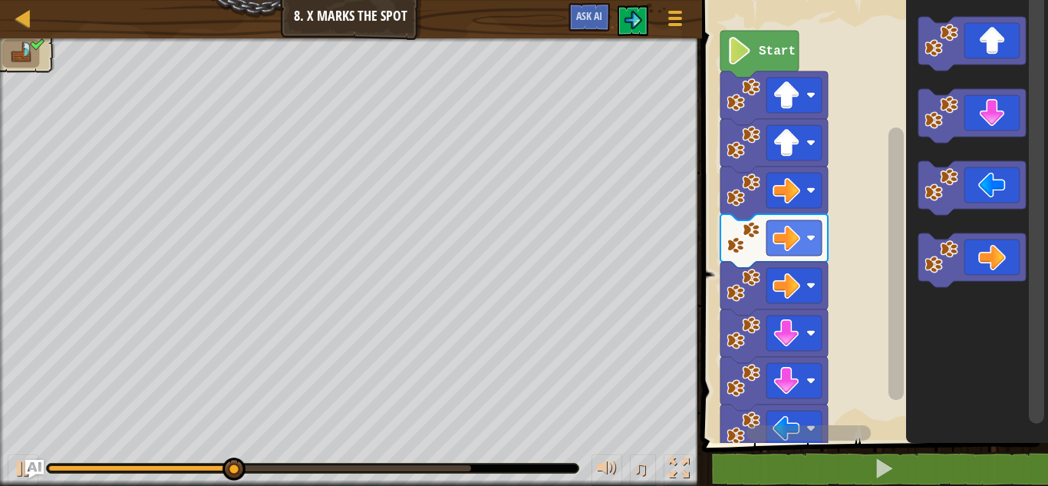
click at [769, 44] on text "Start" at bounding box center [777, 51] width 37 height 14
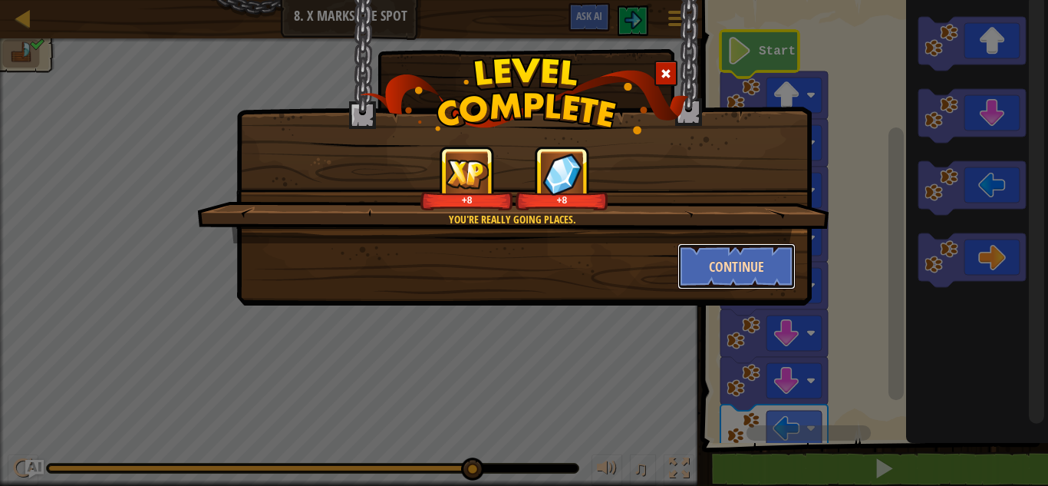
click at [771, 286] on button "Continue" at bounding box center [736, 266] width 119 height 46
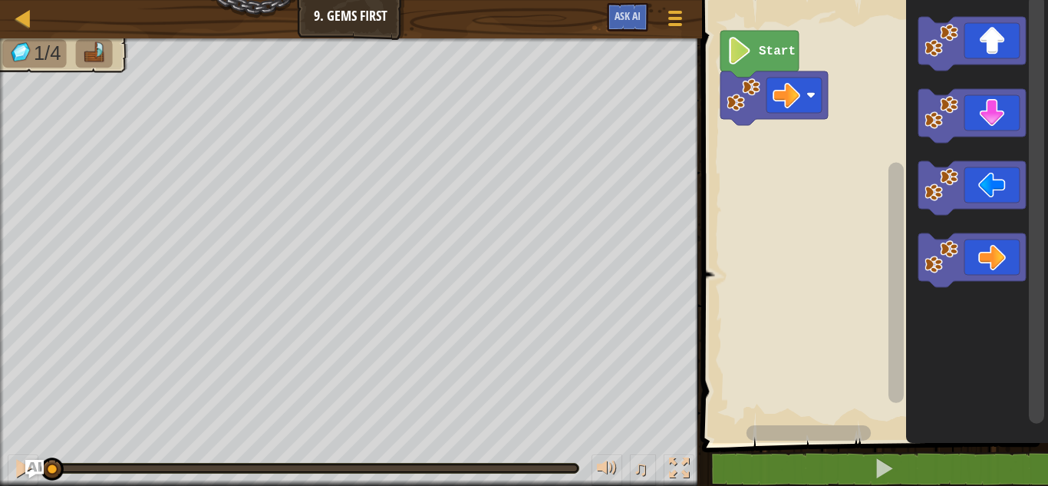
click at [976, 259] on icon "Blockly Workspace" at bounding box center [971, 260] width 107 height 54
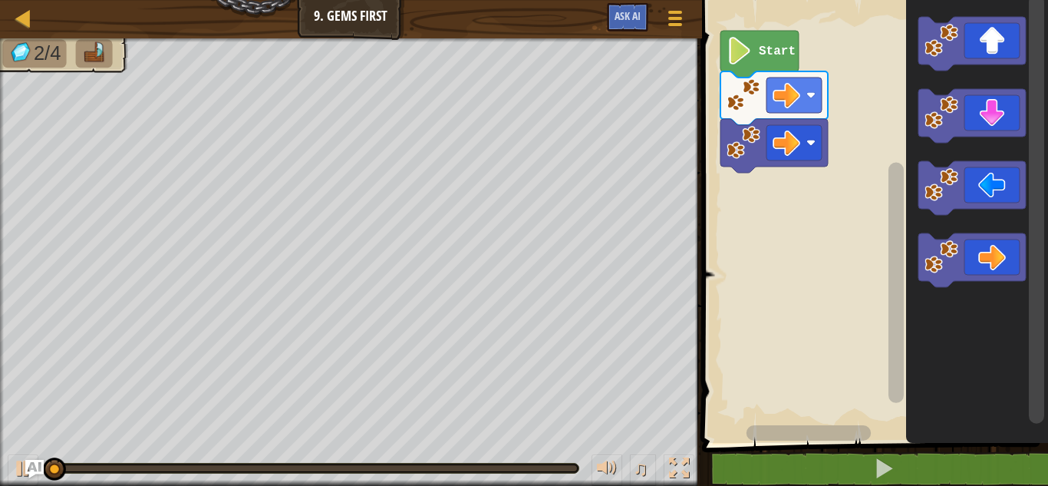
click at [987, 38] on icon "Blockly Workspace" at bounding box center [971, 44] width 107 height 54
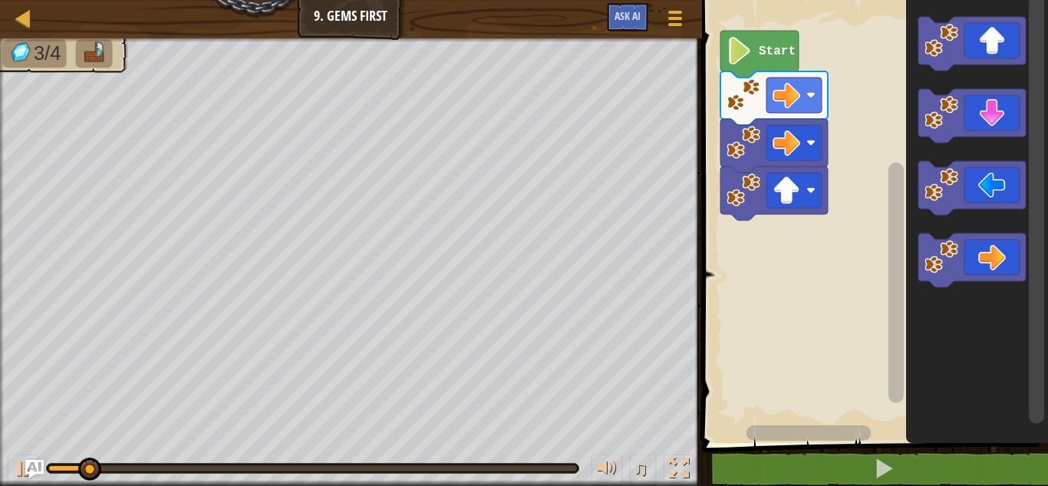
click at [993, 109] on icon "Blockly Workspace" at bounding box center [971, 116] width 107 height 54
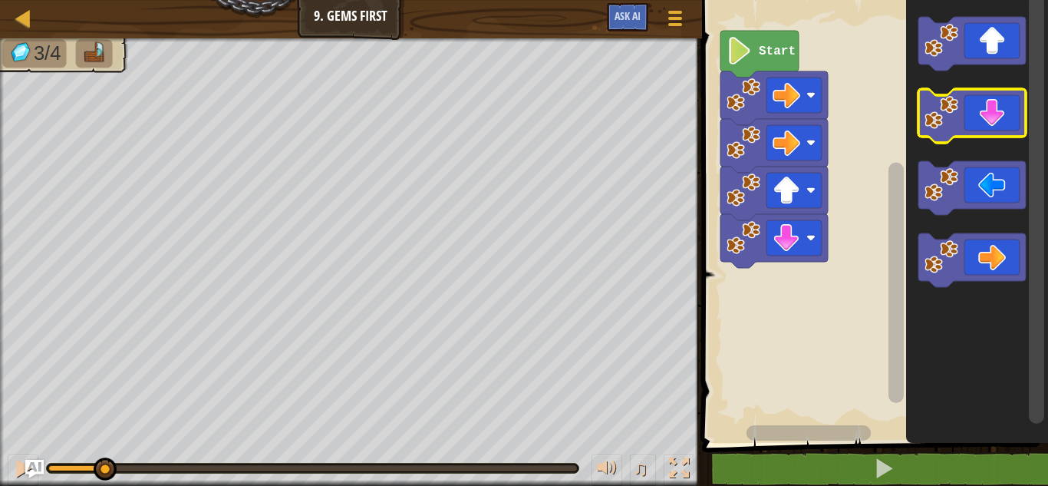
click at [995, 112] on icon "Blockly Workspace" at bounding box center [971, 116] width 107 height 54
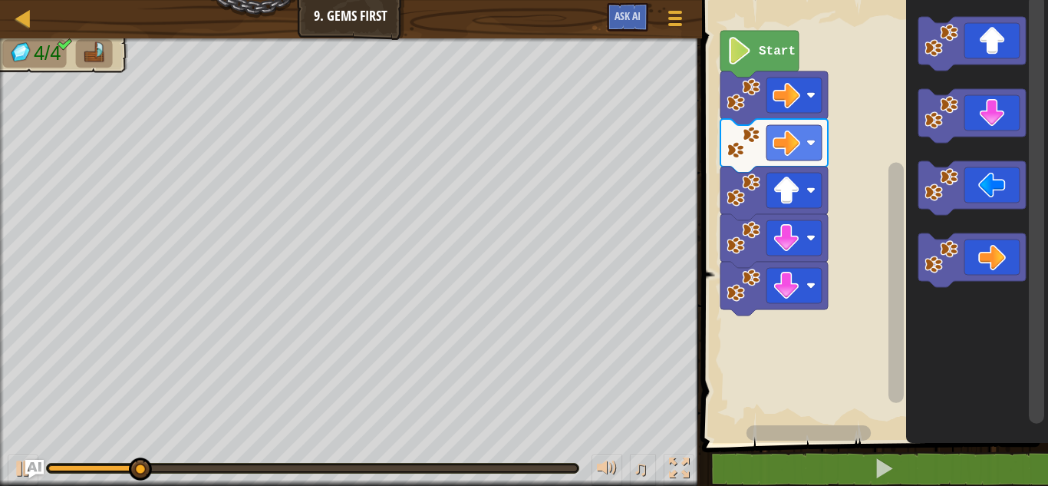
click at [996, 25] on icon "Blockly Workspace" at bounding box center [971, 44] width 107 height 54
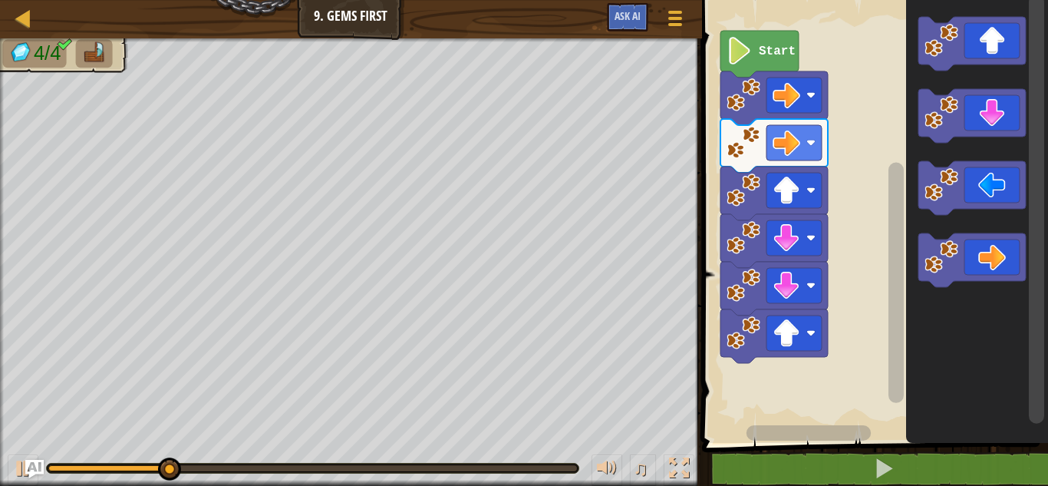
click at [990, 258] on icon "Blockly Workspace" at bounding box center [971, 260] width 107 height 54
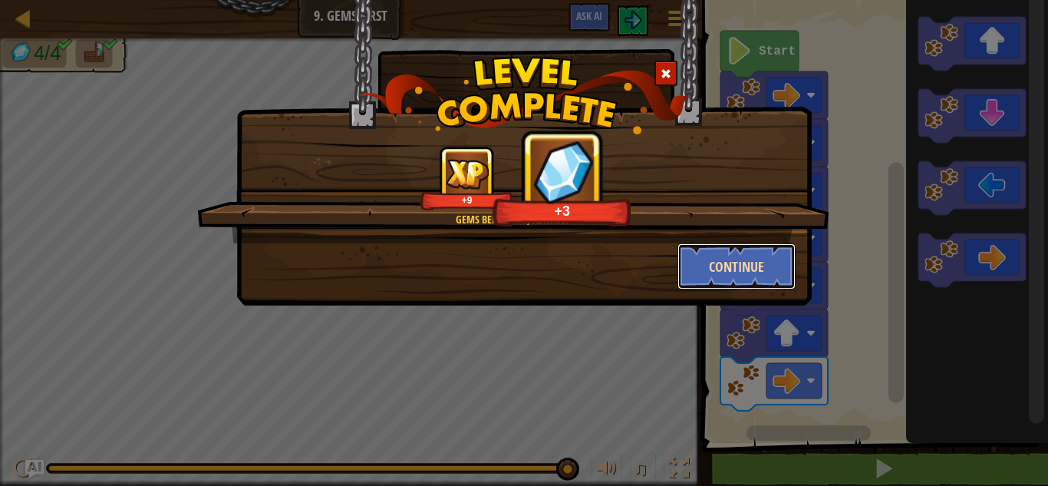
click at [740, 246] on button "Continue" at bounding box center [736, 266] width 119 height 46
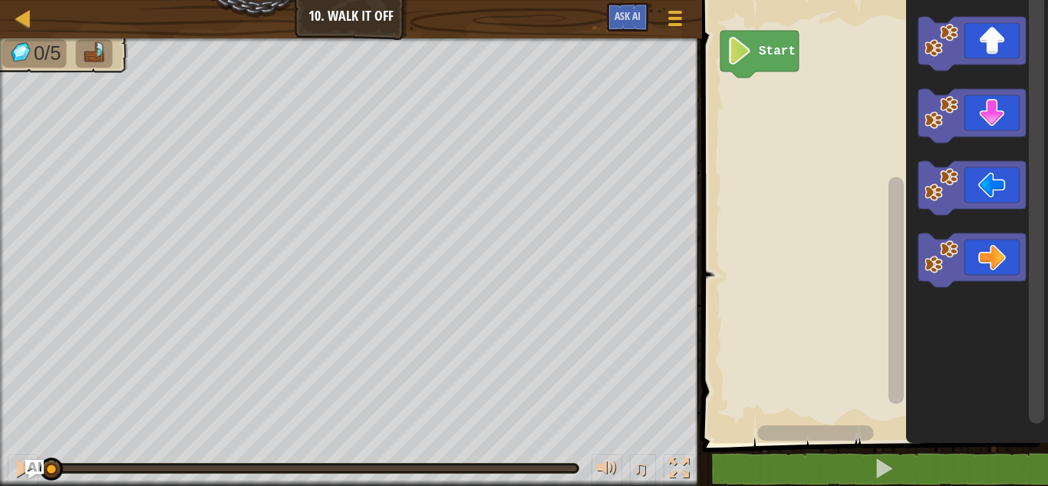
click at [976, 42] on icon "Blockly Workspace" at bounding box center [971, 44] width 107 height 54
click at [993, 44] on icon "Blockly Workspace" at bounding box center [971, 44] width 107 height 54
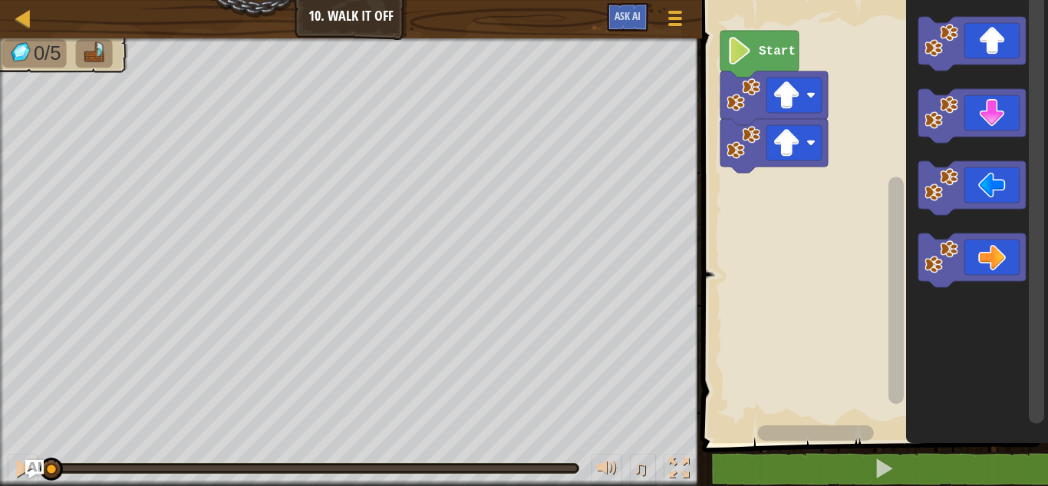
click at [992, 39] on icon "Blockly Workspace" at bounding box center [971, 44] width 107 height 54
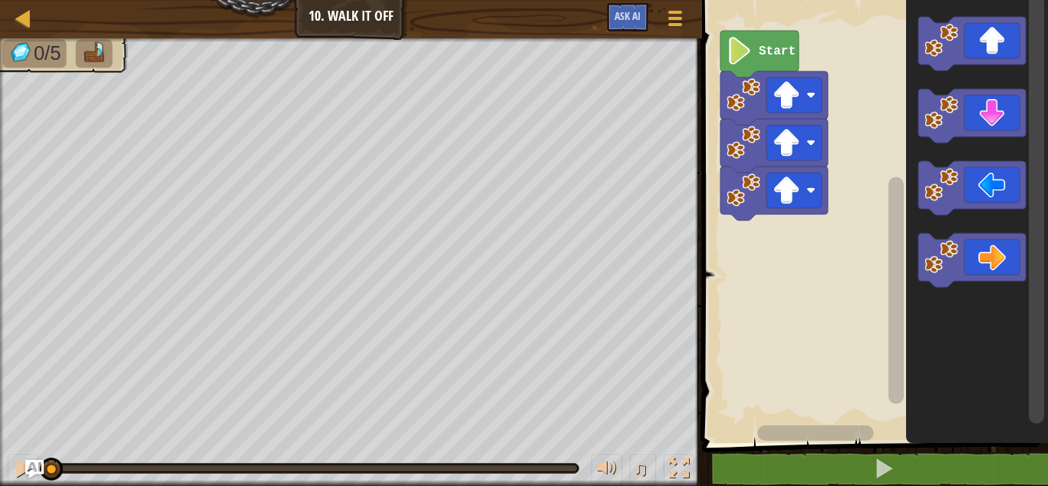
click at [984, 264] on icon "Blockly Workspace" at bounding box center [971, 260] width 107 height 54
click at [980, 260] on icon "Blockly Workspace" at bounding box center [971, 260] width 107 height 54
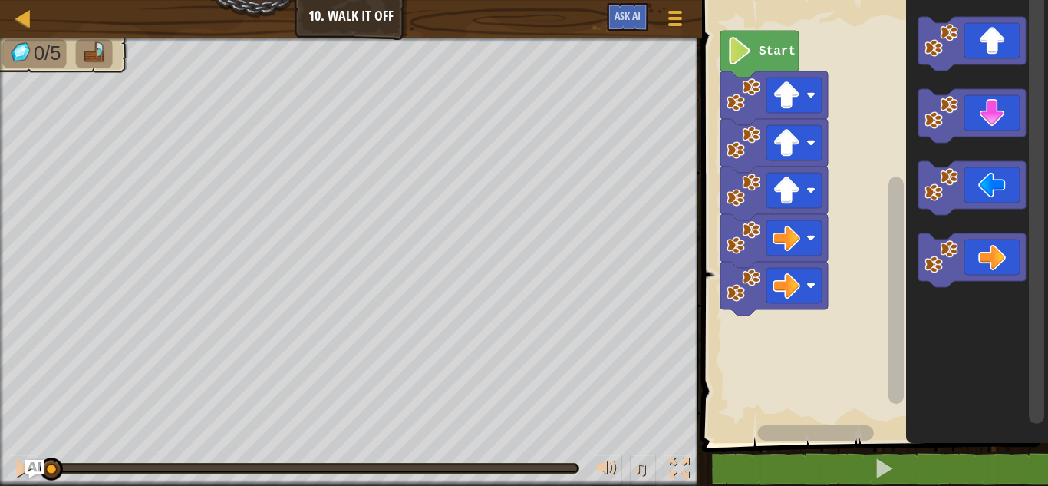
click at [976, 262] on icon "Blockly Workspace" at bounding box center [971, 260] width 107 height 54
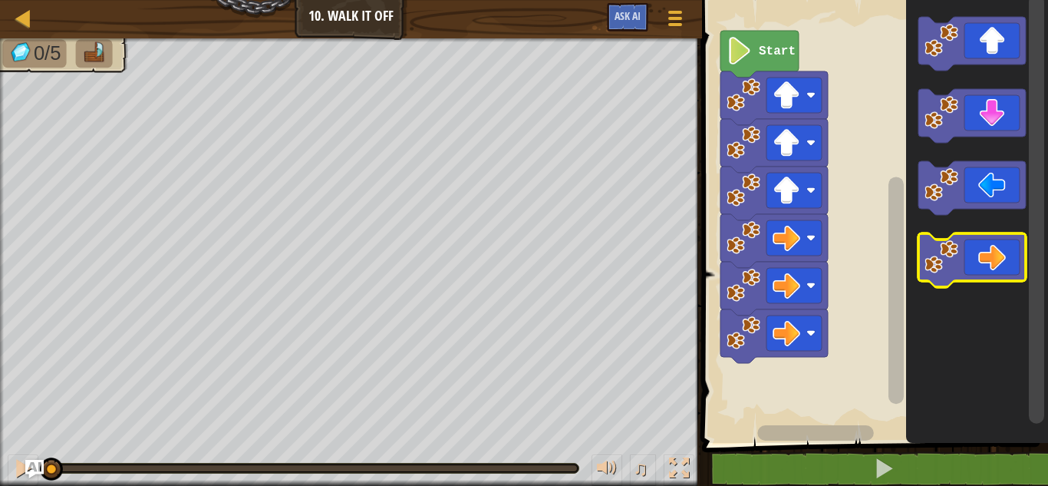
click at [982, 264] on icon "Blockly Workspace" at bounding box center [971, 260] width 107 height 54
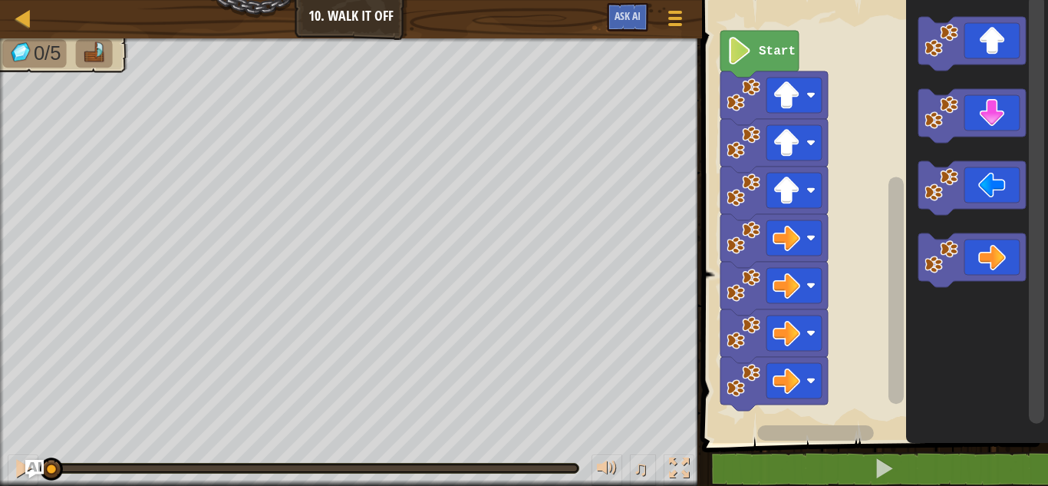
click at [990, 124] on icon "Blockly Workspace" at bounding box center [971, 116] width 107 height 54
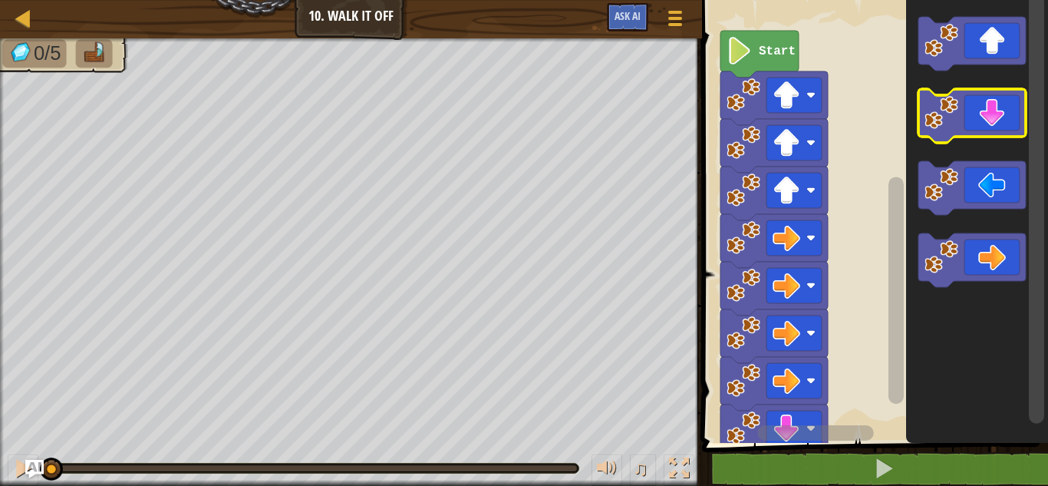
click at [992, 120] on icon "Blockly Workspace" at bounding box center [971, 116] width 107 height 54
click at [994, 122] on icon "Blockly Workspace" at bounding box center [971, 116] width 107 height 54
click at [994, 193] on icon "Blockly Workspace" at bounding box center [971, 188] width 107 height 54
click at [743, 48] on image "Blockly Workspace" at bounding box center [740, 51] width 26 height 28
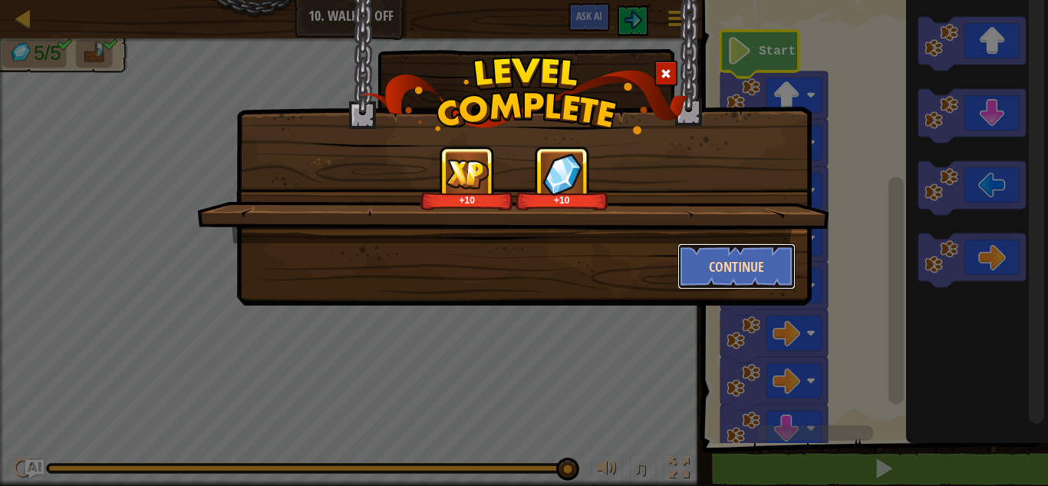
click at [753, 249] on button "Continue" at bounding box center [736, 266] width 119 height 46
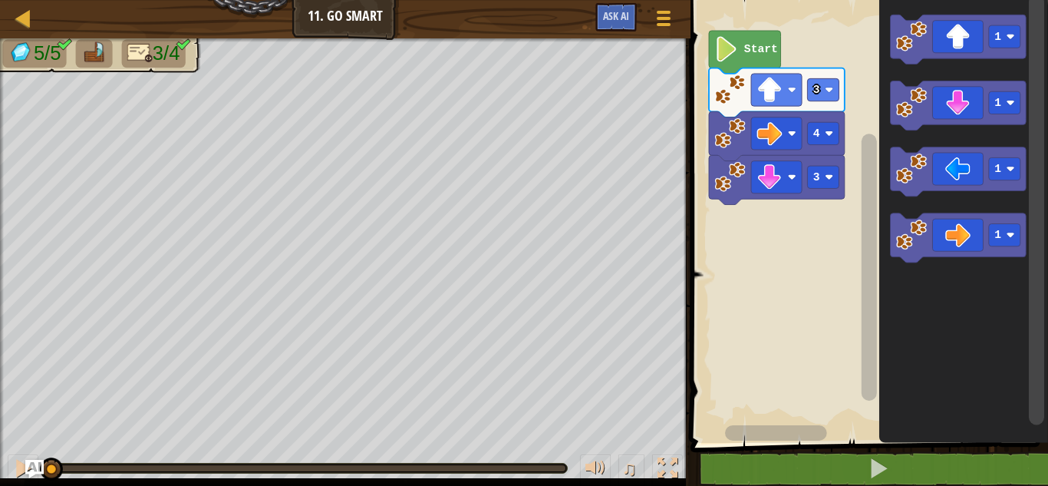
click at [950, 166] on icon "Blockly Workspace" at bounding box center [958, 171] width 136 height 49
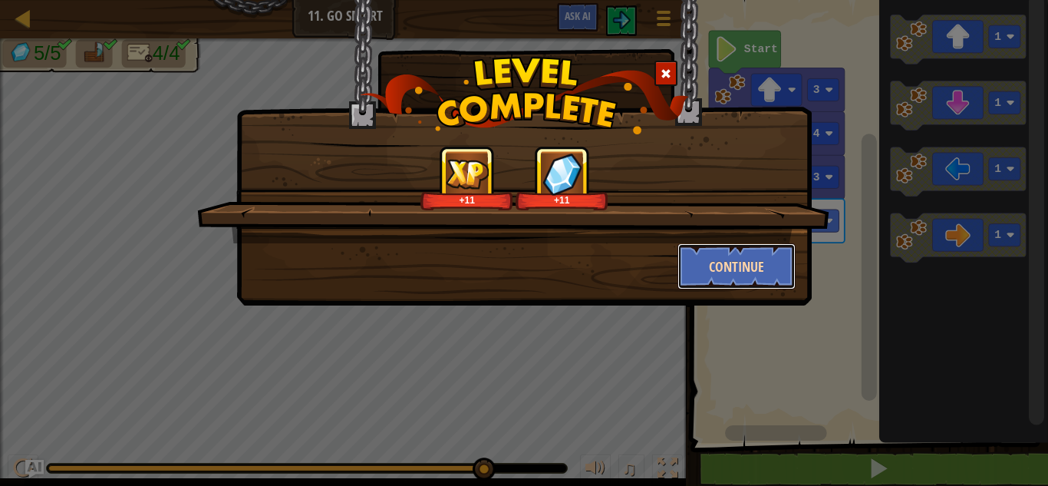
click at [724, 262] on button "Continue" at bounding box center [736, 266] width 119 height 46
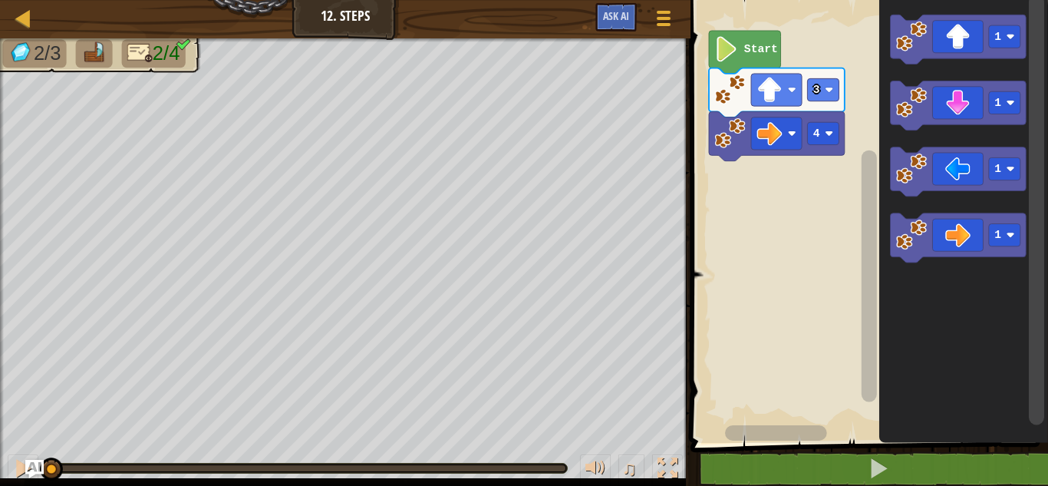
click at [1004, 100] on rect "Blockly Workspace" at bounding box center [1004, 102] width 31 height 22
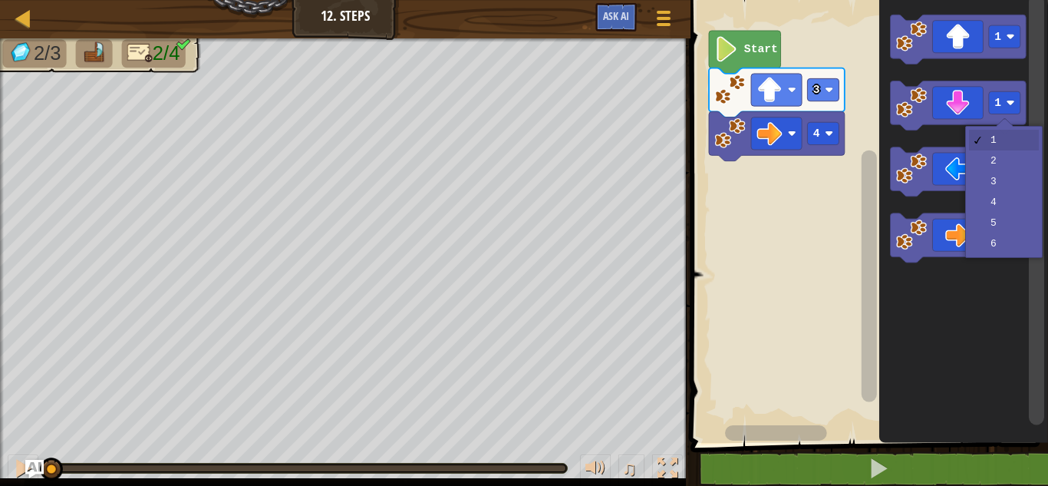
click at [994, 184] on icon "Blockly Workspace" at bounding box center [958, 171] width 136 height 49
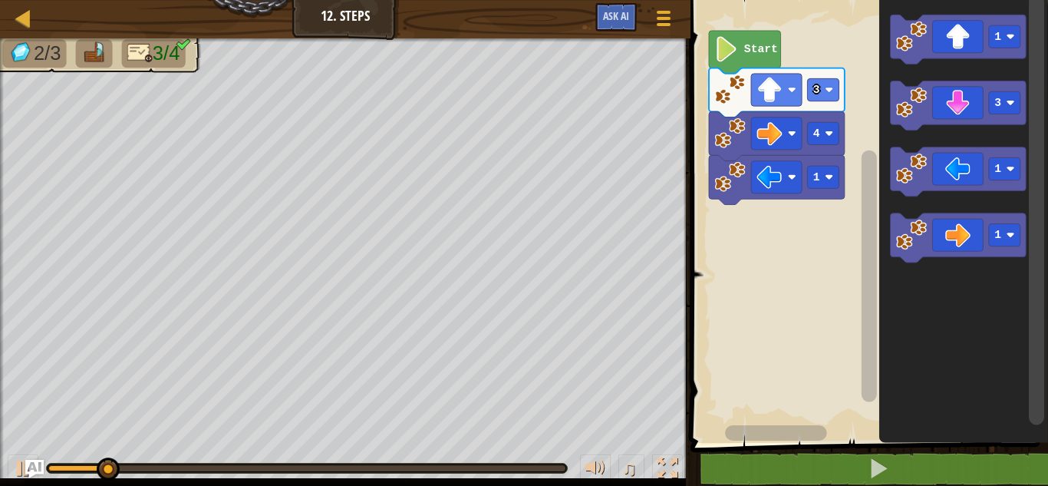
click at [949, 104] on icon "Blockly Workspace" at bounding box center [958, 105] width 136 height 49
